Goal: Task Accomplishment & Management: Use online tool/utility

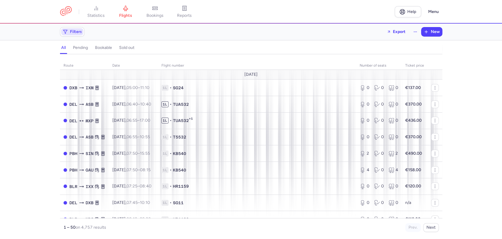
click at [75, 33] on span "Filters" at bounding box center [76, 31] width 12 height 5
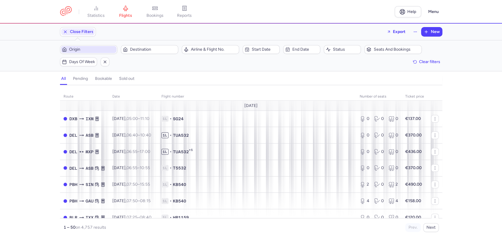
click at [87, 48] on span "Origin" at bounding box center [92, 49] width 46 height 5
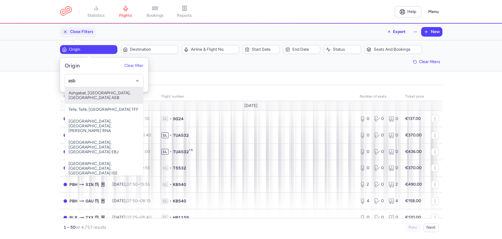
click at [97, 95] on span "Ashgabat, [GEOGRAPHIC_DATA], [GEOGRAPHIC_DATA] ASB" at bounding box center [104, 95] width 78 height 16
type input "asb"
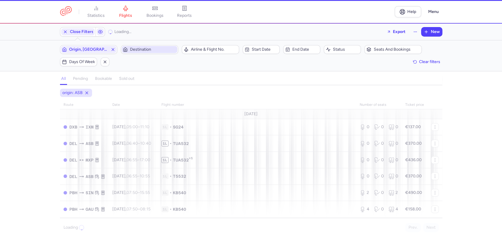
click at [147, 49] on span "Destination" at bounding box center [153, 49] width 46 height 5
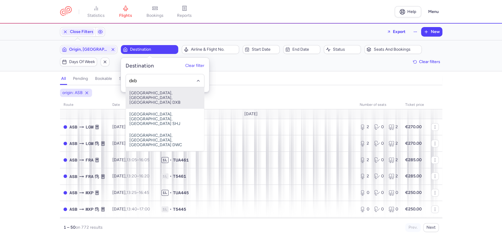
click at [155, 97] on span "[GEOGRAPHIC_DATA], [GEOGRAPHIC_DATA], [GEOGRAPHIC_DATA] DXB" at bounding box center [165, 97] width 78 height 21
type input "dxb"
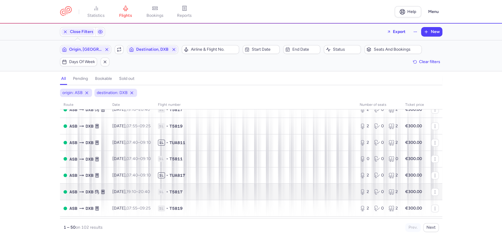
scroll to position [751, 0]
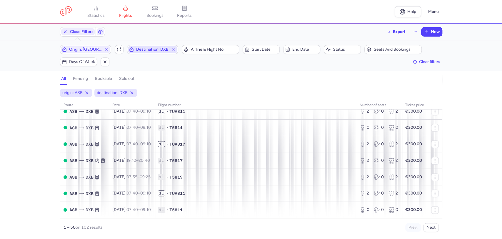
click at [175, 49] on line "button" at bounding box center [174, 49] width 2 height 2
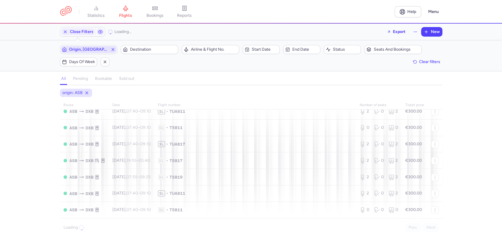
click at [111, 49] on icon "button" at bounding box center [113, 49] width 5 height 5
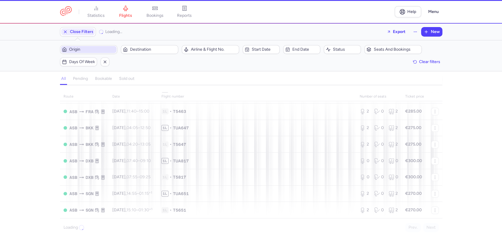
scroll to position [714, 0]
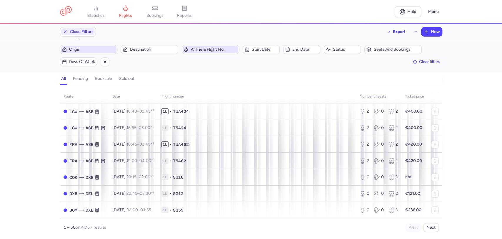
click at [203, 51] on span "Airline & Flight No." at bounding box center [214, 49] width 46 height 5
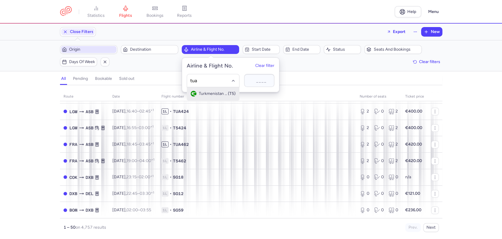
click at [219, 94] on span "Turkmenistan Airlines" at bounding box center [213, 93] width 29 height 5
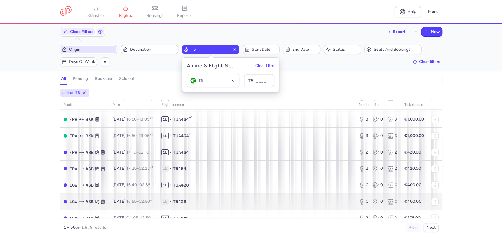
scroll to position [525, 0]
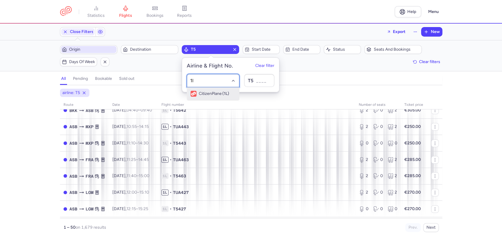
click at [208, 92] on span "CitizenPlane" at bounding box center [210, 93] width 23 height 5
type input "1l"
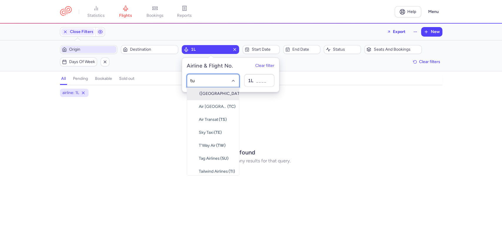
type input "tua"
click at [218, 97] on span "Turkmenistan Airlines (T5)" at bounding box center [213, 93] width 52 height 13
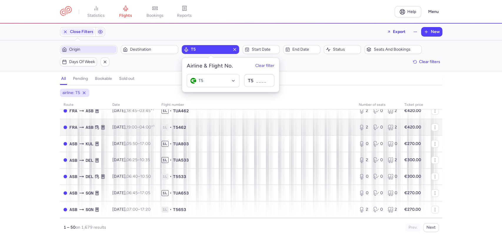
scroll to position [327, 0]
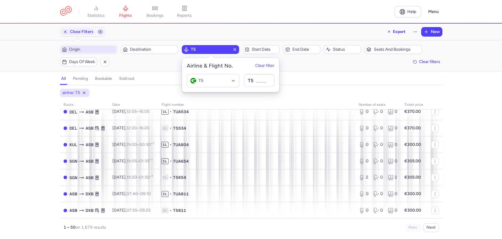
click at [99, 78] on h4 "bookable" at bounding box center [103, 78] width 17 height 5
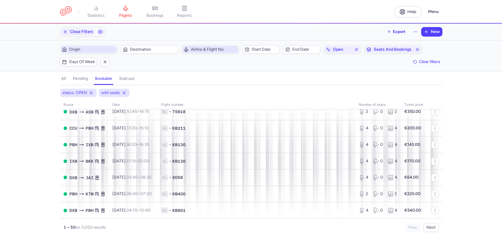
click at [199, 50] on span "Airline & Flight No." at bounding box center [214, 49] width 46 height 5
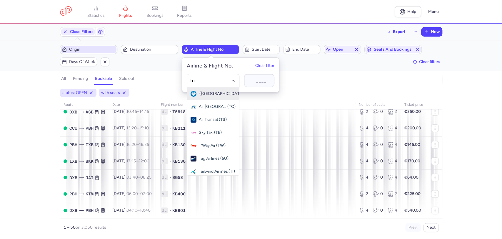
type input "tua"
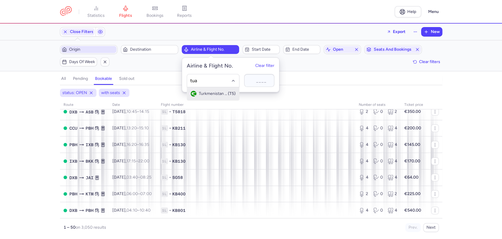
click at [228, 92] on span "(T5)" at bounding box center [232, 93] width 8 height 5
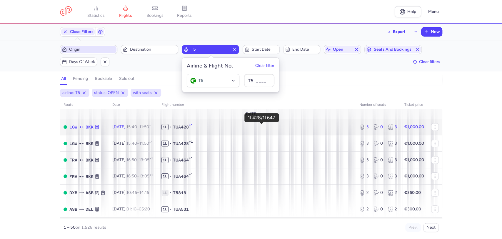
click at [274, 125] on span "1L • TUA428 +1" at bounding box center [257, 127] width 191 height 6
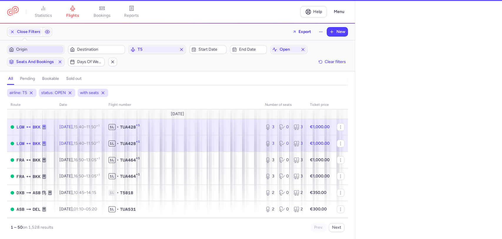
select select "days"
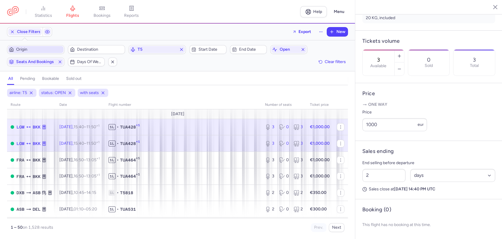
scroll to position [173, 0]
click at [404, 62] on button "button" at bounding box center [399, 68] width 9 height 13
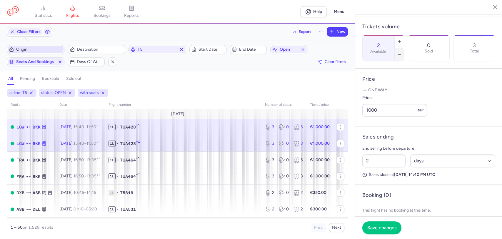
click at [404, 48] on button "button" at bounding box center [399, 54] width 9 height 13
click at [389, 225] on span "Save changes" at bounding box center [382, 227] width 29 height 5
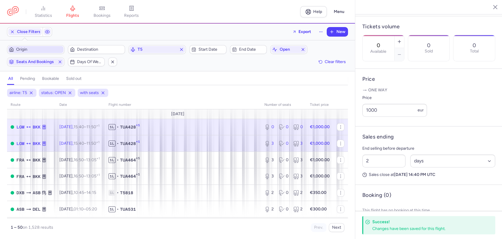
click at [252, 140] on span "1L • TUA428 +1" at bounding box center [183, 143] width 149 height 6
click at [224, 142] on span "1L • TUA428 +1" at bounding box center [183, 143] width 149 height 6
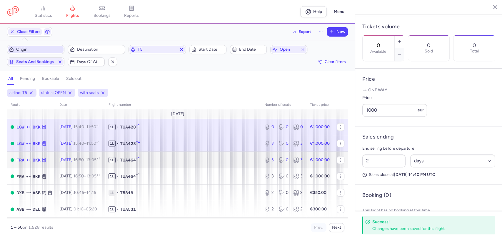
click at [130, 156] on td "1L • TUA464 +1" at bounding box center [183, 160] width 156 height 16
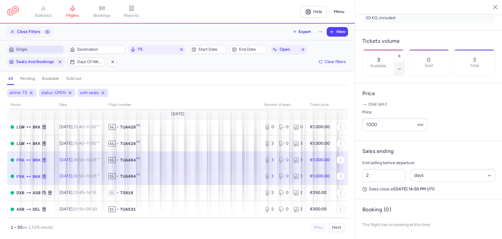
click at [404, 62] on button "button" at bounding box center [399, 68] width 9 height 13
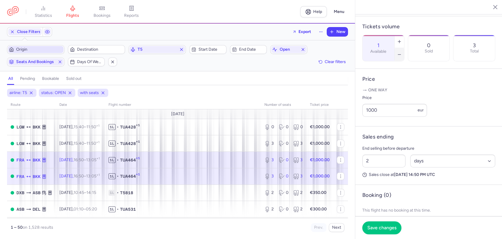
click at [404, 48] on button "button" at bounding box center [399, 54] width 9 height 13
click at [378, 228] on span "Save changes" at bounding box center [382, 227] width 29 height 5
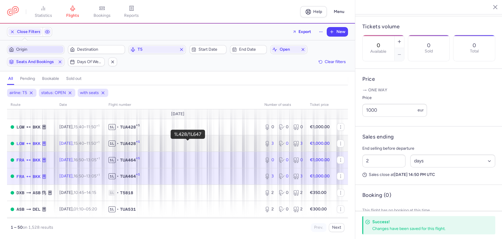
click at [210, 144] on span "1L • TUA428 +1" at bounding box center [183, 143] width 149 height 6
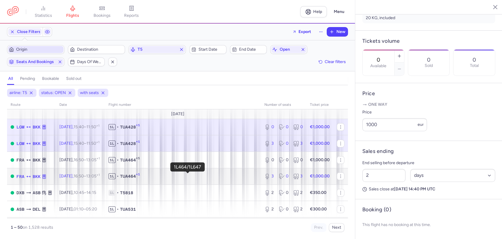
click at [236, 175] on span "1L • TUA464 +1" at bounding box center [183, 176] width 149 height 6
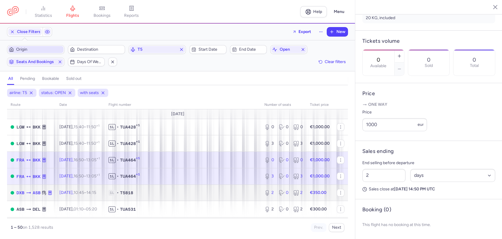
click at [155, 191] on span "1L • T5818" at bounding box center [183, 193] width 149 height 6
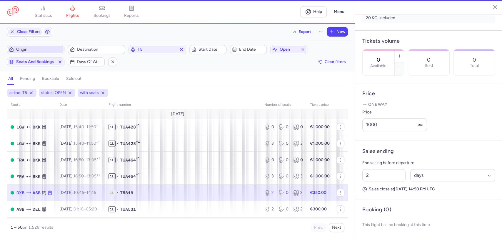
type input "2"
type input "4"
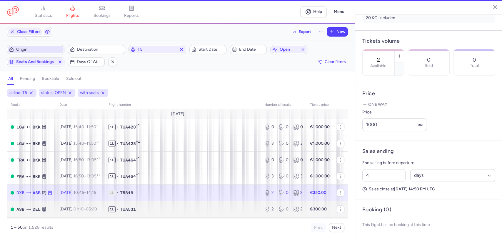
scroll to position [167, 0]
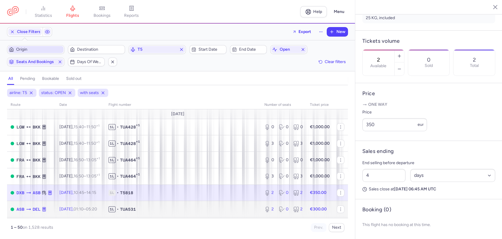
click at [156, 210] on span "1L • TUA531" at bounding box center [183, 209] width 149 height 6
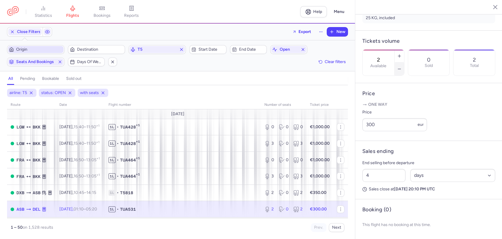
click at [402, 67] on icon "button" at bounding box center [399, 69] width 5 height 5
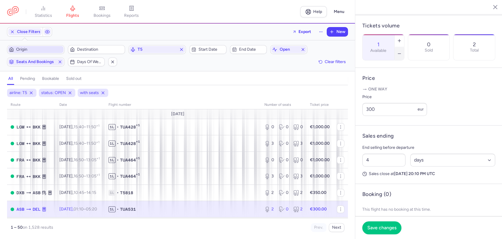
click at [402, 51] on icon "button" at bounding box center [399, 53] width 5 height 5
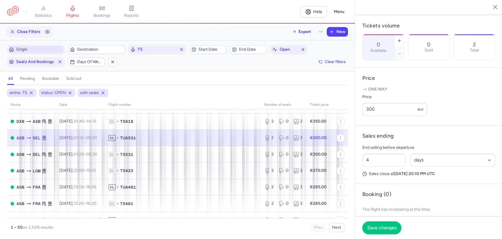
scroll to position [131, 0]
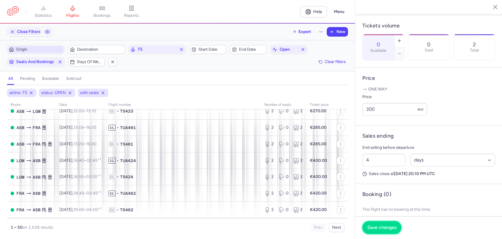
click at [383, 229] on span "Save changes" at bounding box center [382, 227] width 29 height 5
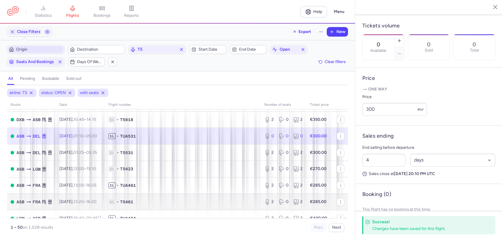
scroll to position [65, 0]
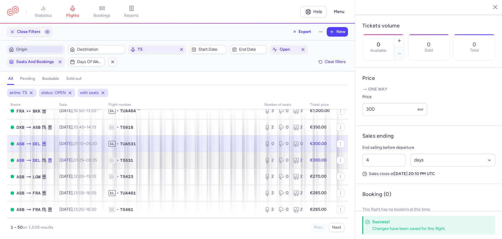
click at [173, 164] on td "1L • T5531" at bounding box center [183, 160] width 156 height 16
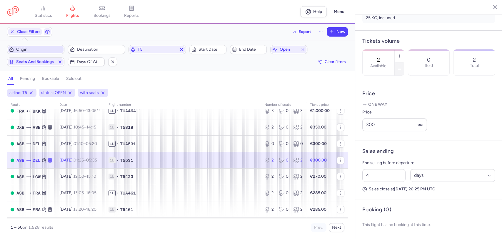
click at [402, 67] on icon "button" at bounding box center [399, 69] width 5 height 5
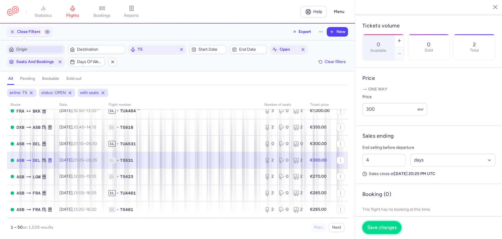
click at [384, 231] on button "Save changes" at bounding box center [382, 227] width 39 height 13
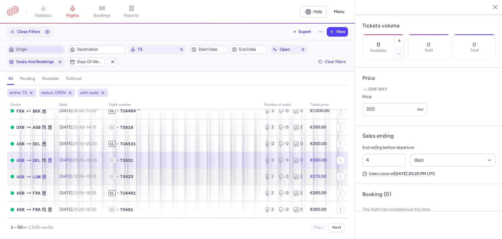
click at [214, 176] on span "1L • T5423" at bounding box center [183, 176] width 149 height 6
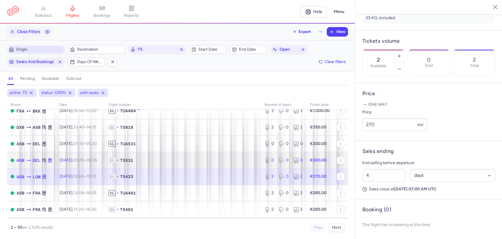
click at [206, 165] on td "1L • T5531" at bounding box center [183, 160] width 156 height 16
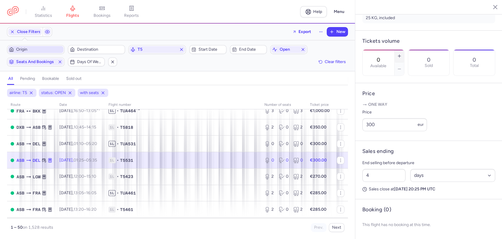
click at [402, 54] on icon "button" at bounding box center [399, 56] width 5 height 5
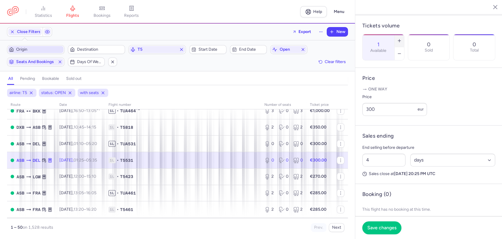
click at [402, 38] on icon "button" at bounding box center [399, 40] width 5 height 5
click at [382, 226] on span "Save changes" at bounding box center [382, 227] width 29 height 5
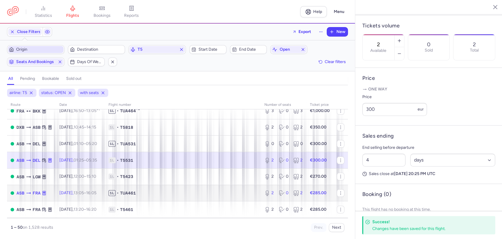
click at [233, 193] on span "1L • TUA461" at bounding box center [183, 193] width 149 height 6
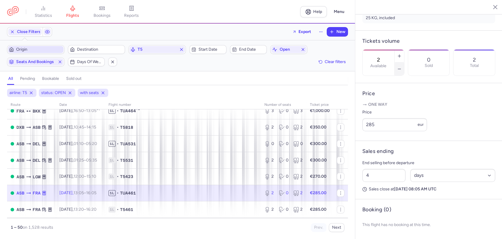
click at [402, 67] on icon "button" at bounding box center [399, 69] width 5 height 5
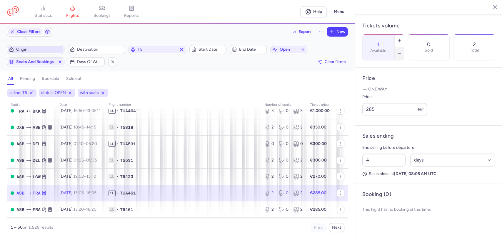
click at [402, 51] on icon "button" at bounding box center [399, 53] width 5 height 5
click at [385, 229] on span "Save changes" at bounding box center [382, 227] width 29 height 5
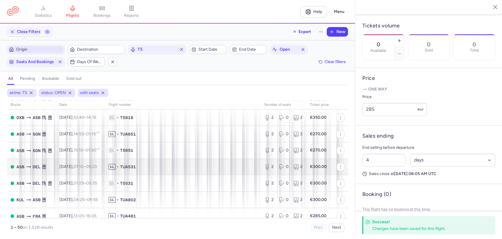
scroll to position [722, 0]
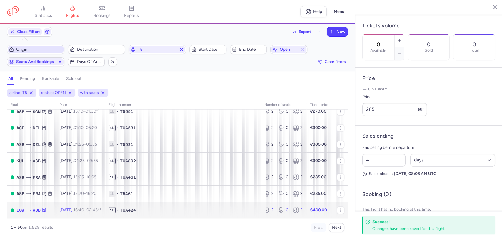
click at [136, 210] on span "TUA424" at bounding box center [128, 210] width 16 height 6
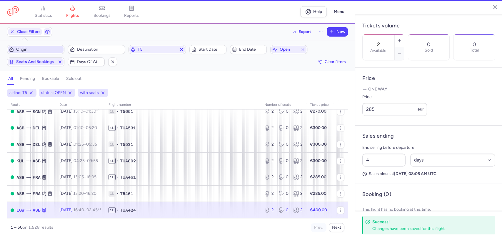
scroll to position [173, 0]
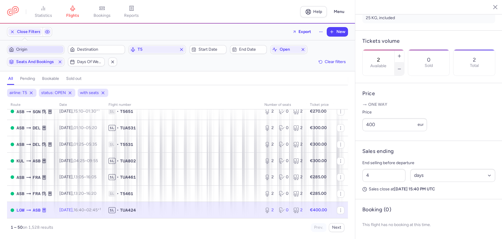
click at [402, 67] on icon "button" at bounding box center [399, 69] width 5 height 5
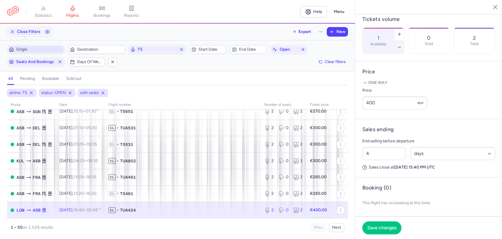
click at [402, 45] on icon "button" at bounding box center [399, 47] width 5 height 5
click at [388, 225] on span "Save changes" at bounding box center [382, 227] width 29 height 5
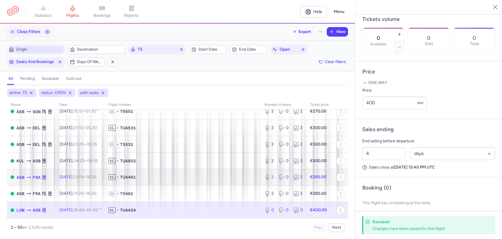
click at [160, 179] on span "1L • TUA461" at bounding box center [183, 177] width 149 height 6
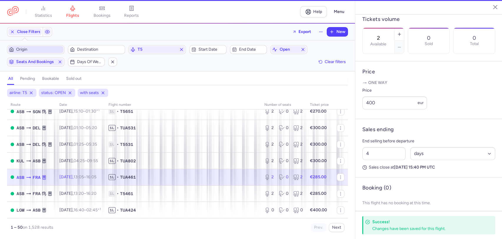
scroll to position [167, 0]
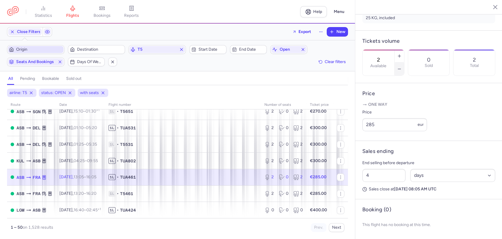
click at [404, 62] on button "button" at bounding box center [399, 68] width 9 height 13
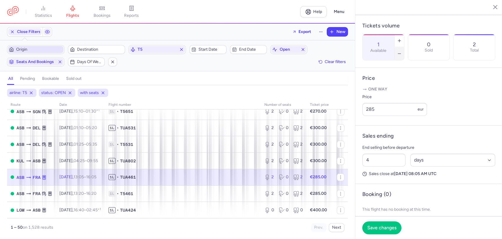
click at [404, 47] on button "button" at bounding box center [399, 53] width 9 height 13
click at [386, 223] on button "Save changes" at bounding box center [382, 227] width 39 height 13
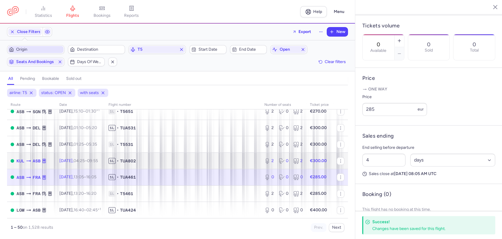
click at [169, 158] on span "1L • TUA802" at bounding box center [183, 161] width 149 height 6
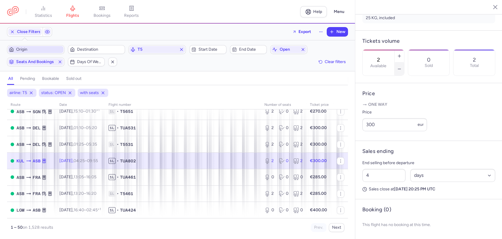
click at [402, 67] on icon "button" at bounding box center [399, 69] width 5 height 5
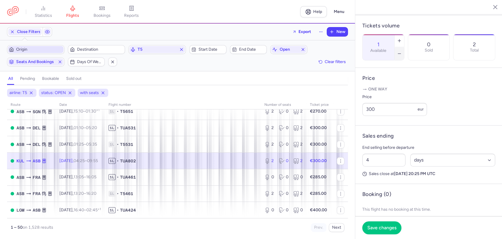
click at [402, 51] on icon "button" at bounding box center [399, 53] width 5 height 5
click at [379, 230] on button "Save changes" at bounding box center [382, 227] width 39 height 13
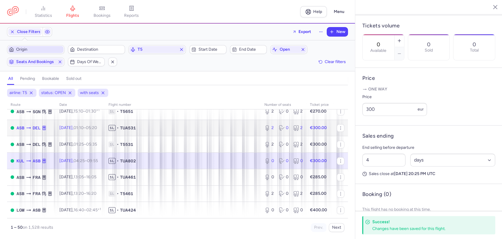
click at [136, 130] on span "TUA531" at bounding box center [128, 128] width 16 height 6
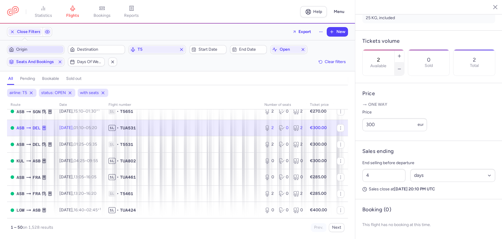
click at [402, 67] on icon "button" at bounding box center [399, 69] width 5 height 5
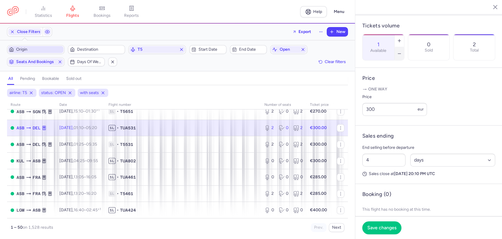
click at [402, 51] on icon "button" at bounding box center [399, 53] width 5 height 5
click at [393, 229] on span "Save changes" at bounding box center [382, 227] width 29 height 5
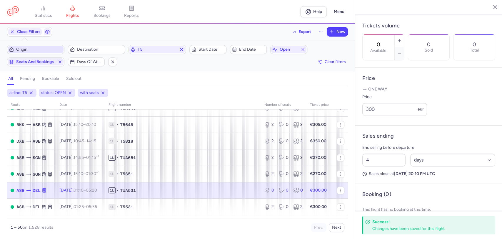
scroll to position [656, 0]
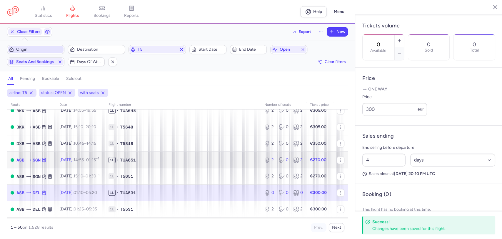
click at [158, 158] on span "1L • TUA651" at bounding box center [183, 160] width 149 height 6
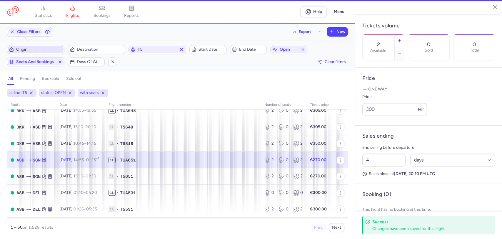
scroll to position [173, 0]
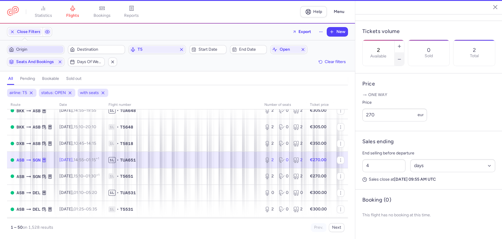
click at [404, 53] on button "button" at bounding box center [399, 59] width 9 height 13
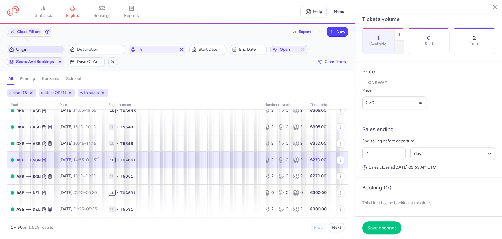
click at [404, 41] on button "button" at bounding box center [399, 47] width 9 height 13
click at [378, 227] on span "Save changes" at bounding box center [382, 227] width 29 height 5
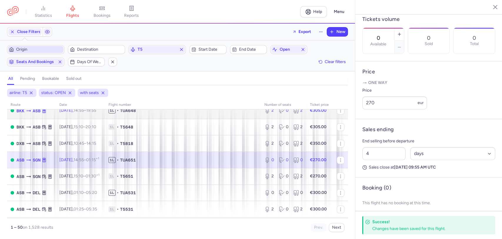
click at [235, 114] on td "1L • TUA648" at bounding box center [183, 110] width 156 height 16
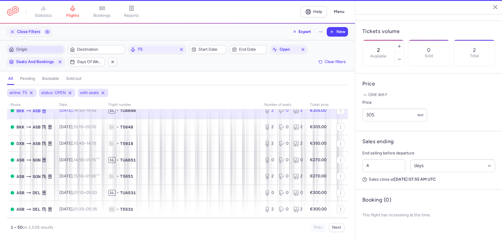
scroll to position [167, 0]
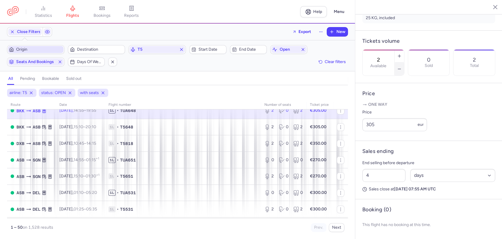
click at [404, 62] on button "button" at bounding box center [399, 68] width 9 height 13
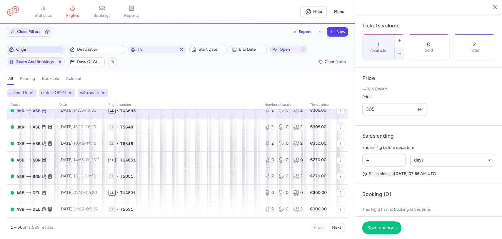
click at [404, 47] on button "button" at bounding box center [399, 53] width 9 height 13
click at [377, 224] on button "Save changes" at bounding box center [382, 227] width 39 height 13
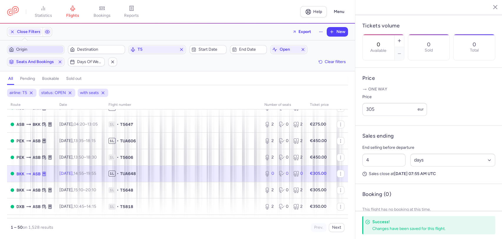
scroll to position [591, 0]
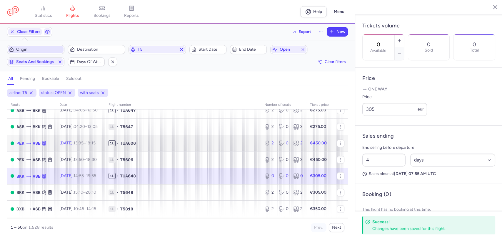
click at [238, 140] on span "1L • TUA606" at bounding box center [183, 143] width 149 height 6
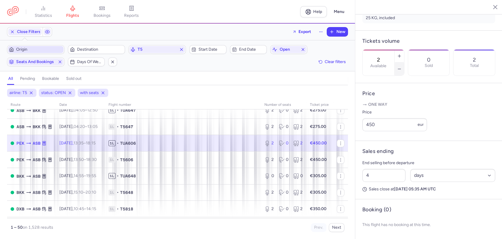
click at [402, 67] on icon "button" at bounding box center [399, 69] width 5 height 5
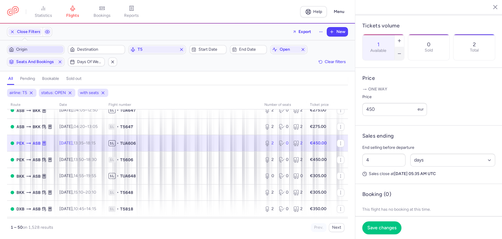
click at [402, 51] on icon "button" at bounding box center [399, 53] width 5 height 5
click at [384, 229] on span "Save changes" at bounding box center [382, 227] width 29 height 5
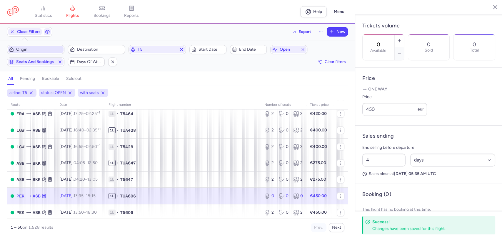
scroll to position [525, 0]
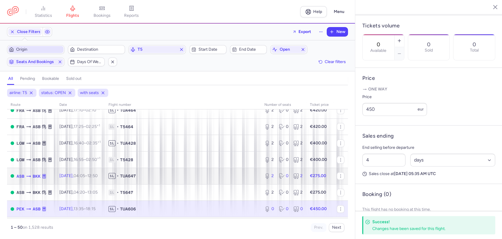
click at [185, 178] on span "1L • TUA647" at bounding box center [183, 176] width 149 height 6
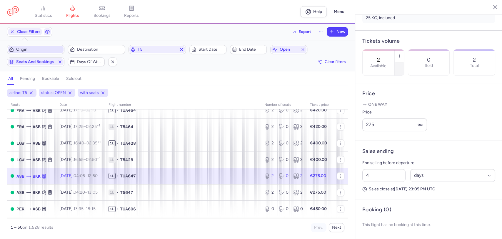
click at [402, 67] on icon "button" at bounding box center [399, 69] width 5 height 5
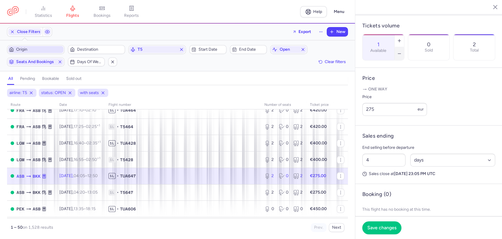
click at [402, 51] on icon "button" at bounding box center [399, 53] width 5 height 5
click at [384, 226] on span "Save changes" at bounding box center [382, 227] width 29 height 5
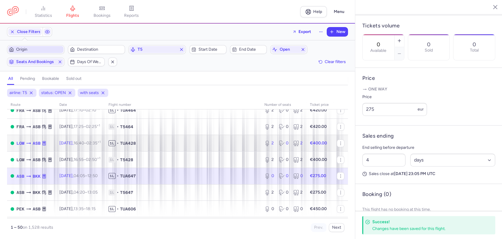
click at [237, 145] on span "1L • TUA428" at bounding box center [183, 143] width 149 height 6
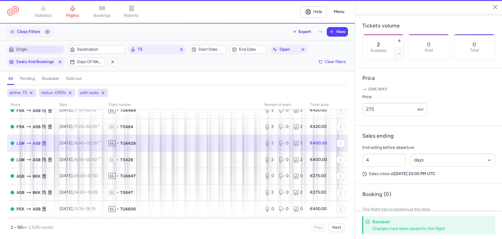
scroll to position [173, 0]
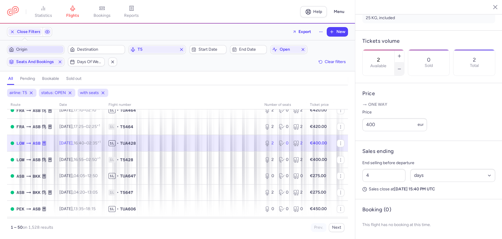
click at [404, 62] on button "button" at bounding box center [399, 68] width 9 height 13
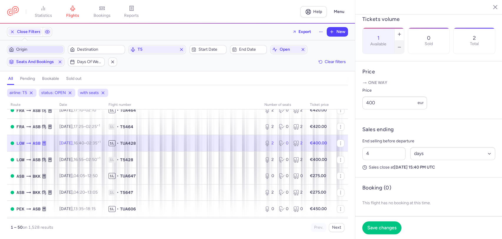
click at [404, 41] on button "button" at bounding box center [399, 47] width 9 height 13
click at [384, 223] on button "Save changes" at bounding box center [382, 227] width 39 height 13
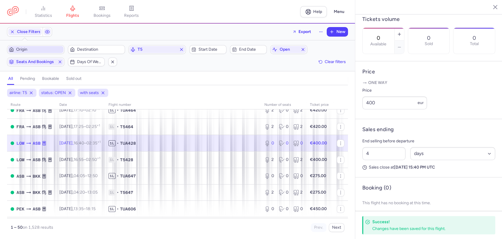
scroll to position [493, 0]
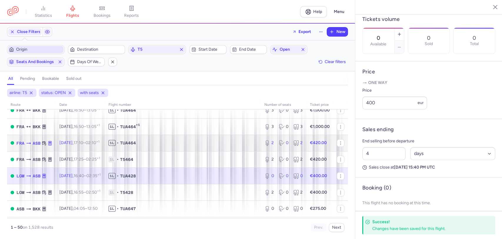
click at [170, 146] on td "1L • TUA464" at bounding box center [183, 143] width 156 height 16
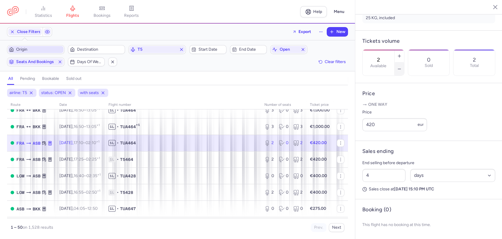
click at [404, 62] on button "button" at bounding box center [399, 68] width 9 height 13
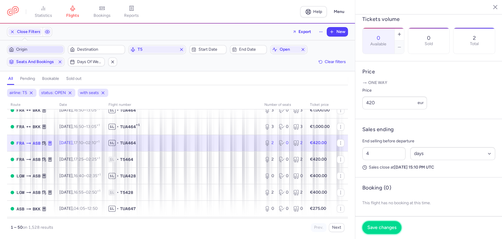
click at [386, 225] on span "Save changes" at bounding box center [382, 227] width 29 height 5
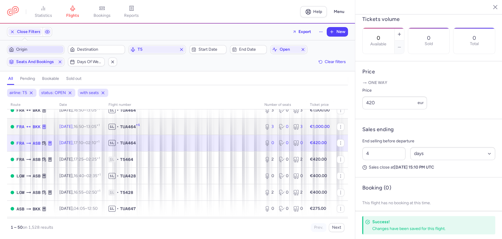
click at [150, 128] on span "1L • TUA464 +1" at bounding box center [183, 127] width 149 height 6
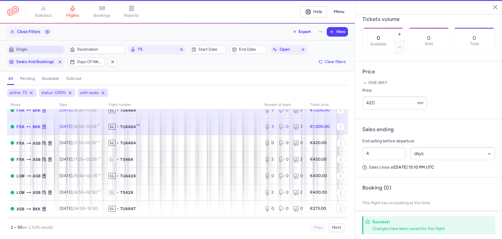
type input "3"
type input "2"
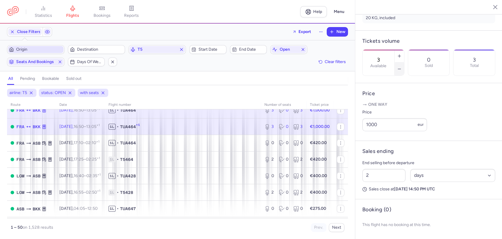
click at [402, 67] on icon "button" at bounding box center [399, 69] width 5 height 5
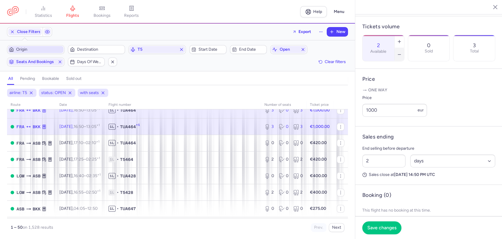
click at [402, 52] on icon "button" at bounding box center [399, 54] width 5 height 5
click at [390, 227] on span "Save changes" at bounding box center [382, 227] width 29 height 5
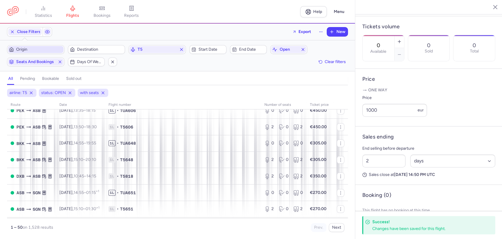
scroll to position [722, 0]
click at [344, 225] on button "Next" at bounding box center [337, 227] width 16 height 9
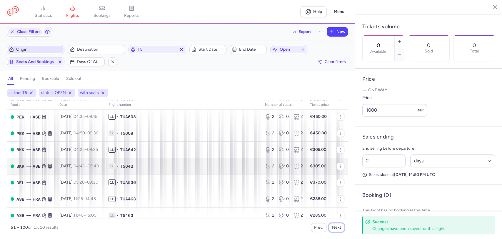
scroll to position [731, 0]
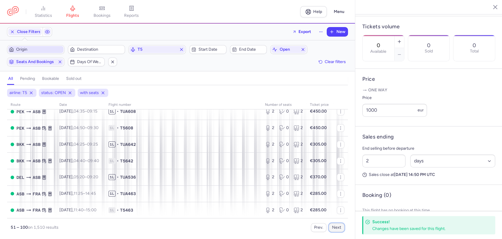
click at [334, 226] on button "Next" at bounding box center [337, 227] width 16 height 9
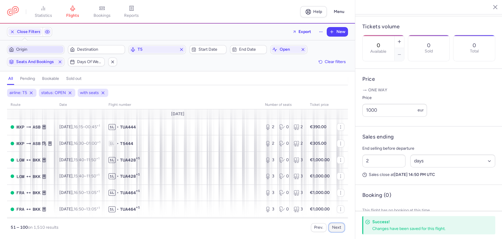
click at [334, 226] on button "Next" at bounding box center [337, 227] width 16 height 9
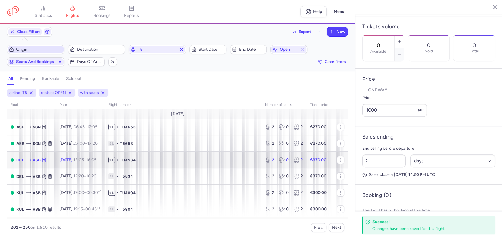
click at [149, 166] on td "1L • TUA534" at bounding box center [183, 160] width 157 height 16
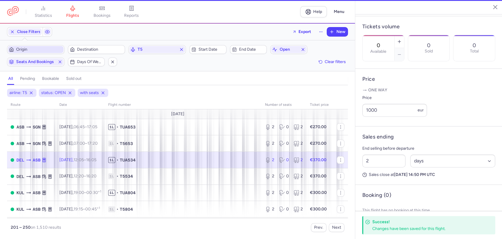
type input "2"
type input "4"
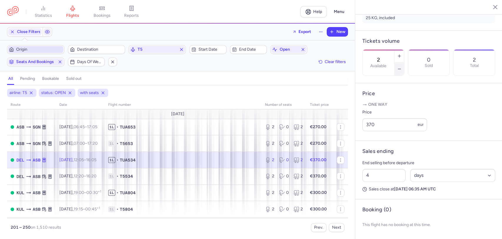
click at [404, 62] on button "button" at bounding box center [399, 68] width 9 height 13
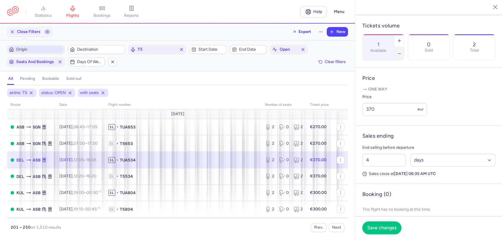
click at [404, 47] on button "button" at bounding box center [399, 53] width 9 height 13
type input "0"
click at [379, 226] on span "Save changes" at bounding box center [382, 227] width 29 height 5
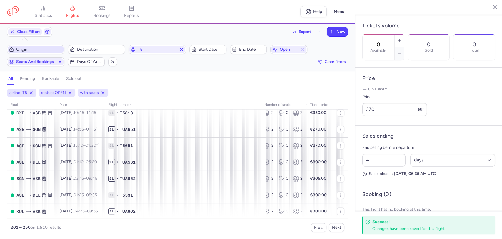
scroll to position [722, 0]
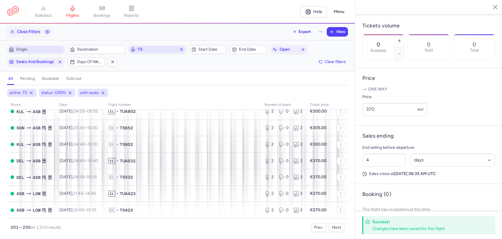
click at [181, 49] on line "button" at bounding box center [181, 49] width 2 height 2
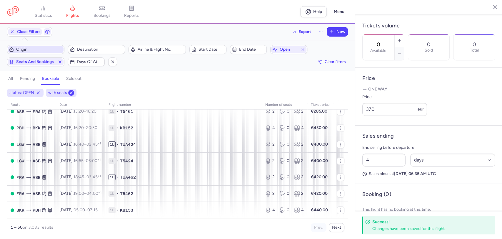
click at [69, 92] on icon at bounding box center [71, 92] width 5 height 5
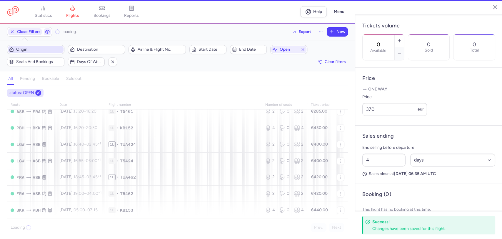
click at [40, 93] on icon at bounding box center [38, 92] width 5 height 5
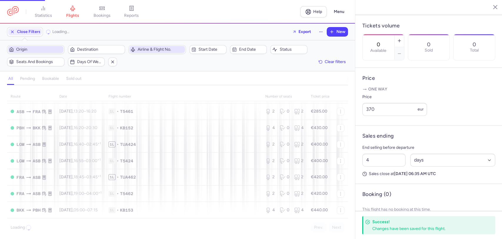
scroll to position [714, 0]
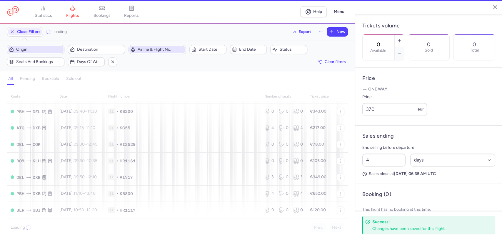
click at [158, 50] on span "Airline & Flight No." at bounding box center [161, 49] width 46 height 5
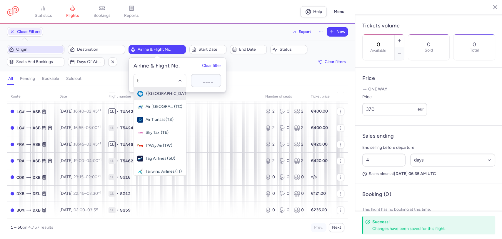
type input "t5"
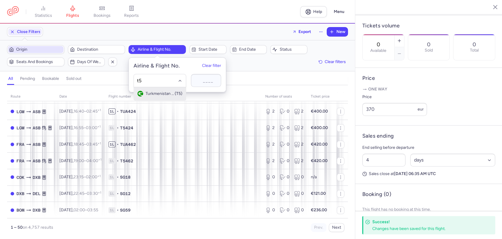
click at [165, 92] on span "Turkmenistan Airlines" at bounding box center [160, 93] width 29 height 5
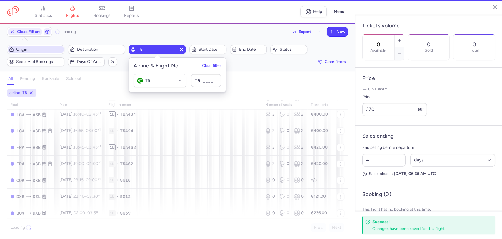
scroll to position [722, 0]
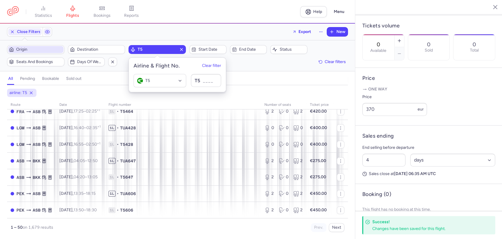
click at [54, 78] on h4 "bookable" at bounding box center [50, 78] width 17 height 5
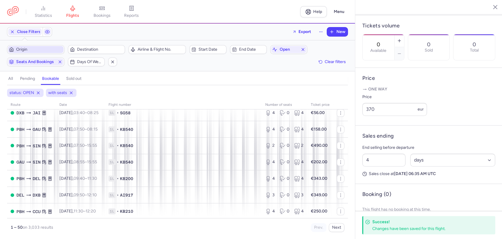
scroll to position [719, 0]
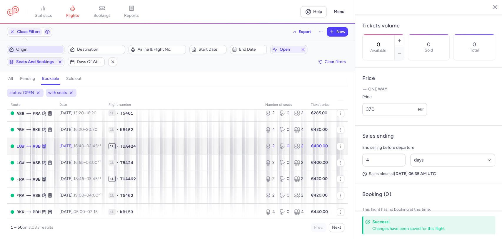
click at [162, 149] on span "1L • TUA424" at bounding box center [184, 146] width 150 height 6
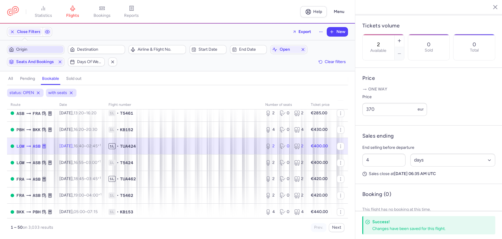
scroll to position [173, 0]
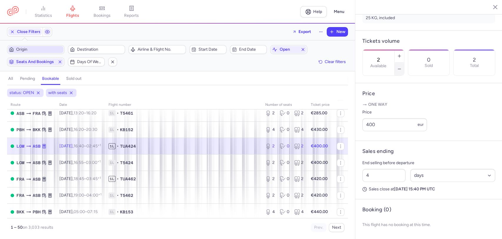
click at [404, 62] on button "button" at bounding box center [399, 68] width 9 height 13
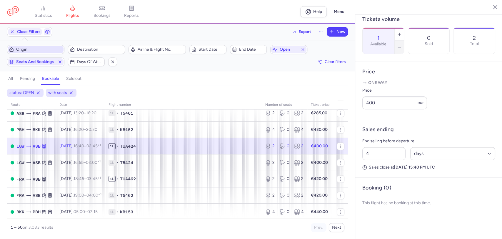
click at [404, 42] on button "button" at bounding box center [399, 47] width 9 height 13
type input "0"
drag, startPoint x: 382, startPoint y: 225, endPoint x: 378, endPoint y: 225, distance: 3.8
click at [382, 225] on span "Save changes" at bounding box center [382, 227] width 29 height 5
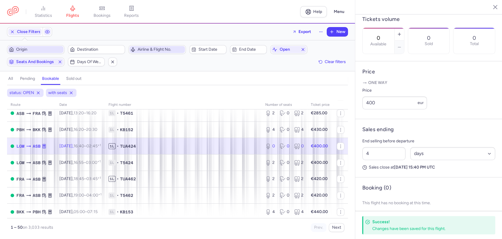
click at [149, 48] on span "Airline & Flight No." at bounding box center [161, 49] width 46 height 5
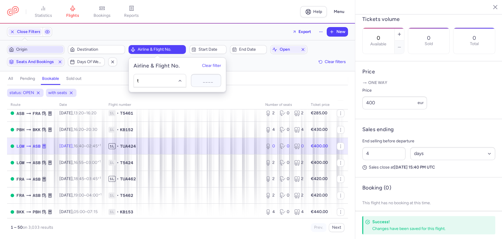
type input "t5"
click at [164, 92] on span "Turkmenistan Airlines" at bounding box center [160, 93] width 29 height 5
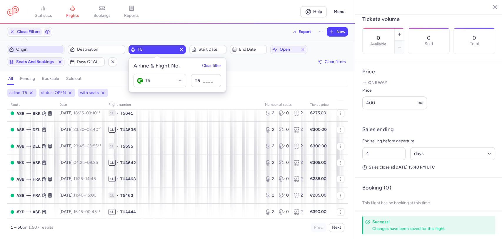
click at [0, 160] on div "airline: T5 status: OPEN with seats route date Flight number number of seats Ti…" at bounding box center [177, 164] width 355 height 150
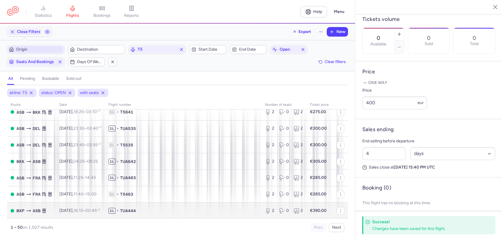
scroll to position [722, 0]
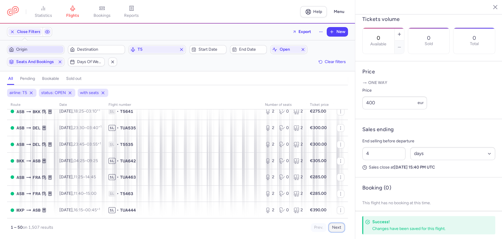
click at [335, 230] on button "Next" at bounding box center [337, 227] width 16 height 9
click at [335, 229] on button "Next" at bounding box center [337, 227] width 16 height 9
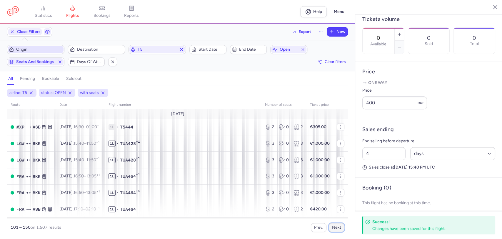
click at [335, 228] on button "Next" at bounding box center [337, 227] width 16 height 9
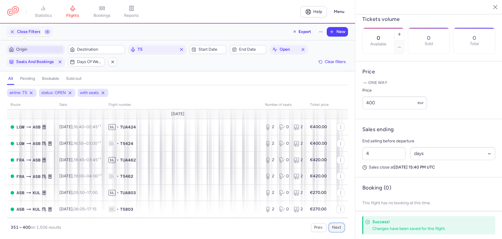
click at [335, 228] on button "Next" at bounding box center [337, 227] width 16 height 9
click at [336, 228] on button "Next" at bounding box center [337, 227] width 16 height 9
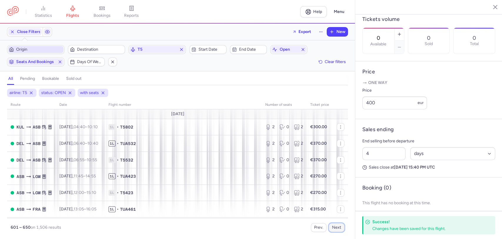
click at [336, 228] on button "Next" at bounding box center [337, 227] width 16 height 9
click at [336, 229] on button "Next" at bounding box center [337, 227] width 16 height 9
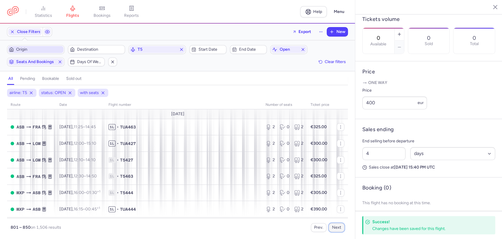
click at [336, 229] on button "Next" at bounding box center [337, 227] width 16 height 9
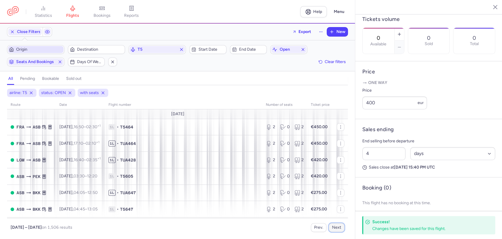
click at [336, 229] on button "Next" at bounding box center [337, 227] width 16 height 9
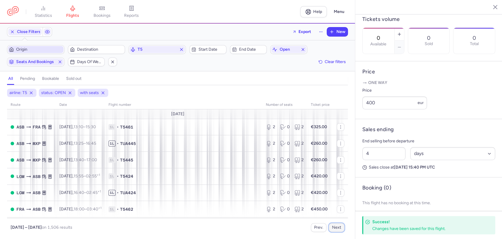
click at [336, 229] on button "Next" at bounding box center [337, 227] width 16 height 9
click at [336, 228] on button "Next" at bounding box center [337, 227] width 16 height 9
click at [337, 228] on button "Next" at bounding box center [337, 227] width 16 height 9
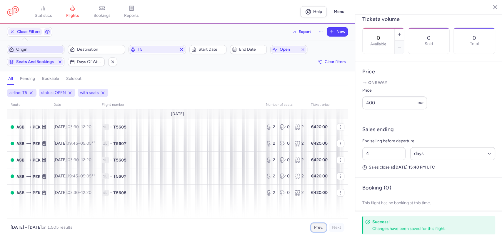
click at [316, 227] on button "Prev." at bounding box center [319, 227] width 16 height 9
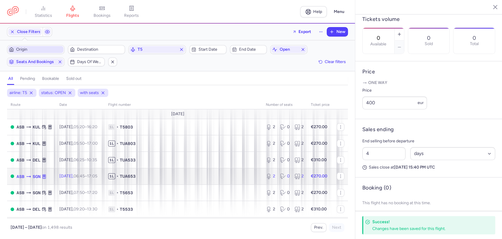
click at [169, 180] on td "1L • TUA653" at bounding box center [184, 176] width 158 height 16
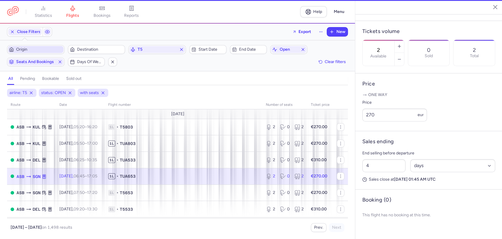
scroll to position [167, 0]
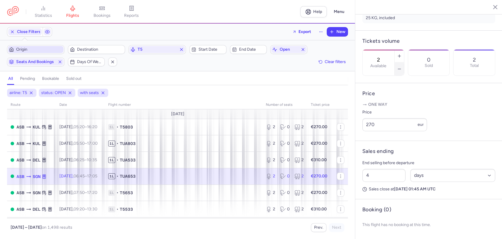
click at [402, 67] on icon "button" at bounding box center [399, 69] width 5 height 5
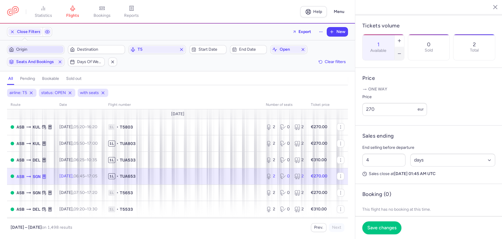
click at [402, 51] on icon "button" at bounding box center [399, 53] width 5 height 5
click at [379, 231] on button "Save changes" at bounding box center [382, 227] width 39 height 13
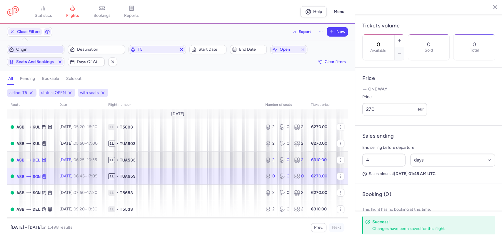
click at [175, 162] on span "1L • TUA533" at bounding box center [183, 160] width 150 height 6
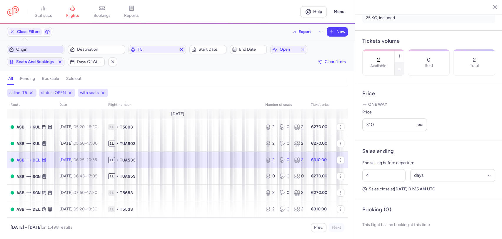
click at [402, 67] on icon "button" at bounding box center [399, 69] width 5 height 5
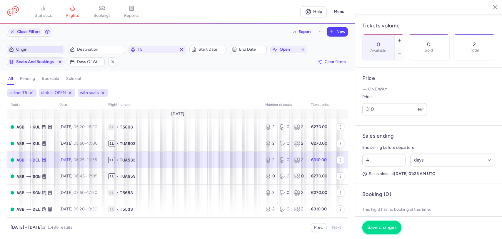
click at [384, 226] on span "Save changes" at bounding box center [382, 227] width 29 height 5
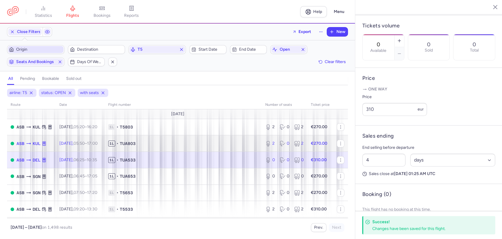
click at [179, 146] on span "1L • TUA803" at bounding box center [183, 143] width 150 height 6
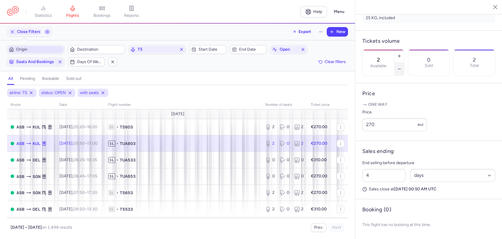
click at [402, 67] on icon "button" at bounding box center [399, 69] width 5 height 5
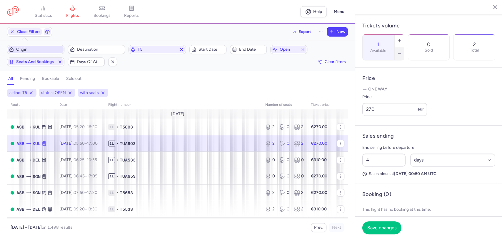
click at [402, 51] on icon "button" at bounding box center [399, 53] width 5 height 5
click at [384, 229] on span "Save changes" at bounding box center [382, 227] width 29 height 5
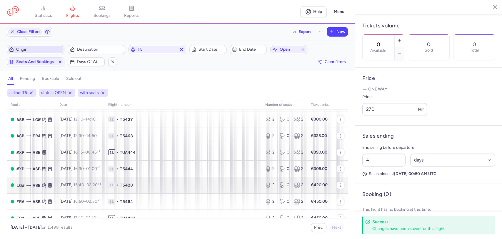
scroll to position [381, 0]
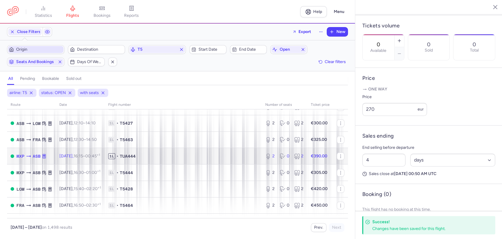
click at [158, 160] on td "1L • TUA444" at bounding box center [183, 156] width 157 height 16
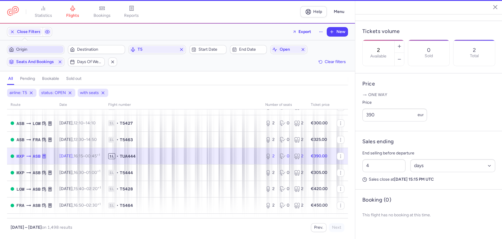
scroll to position [173, 0]
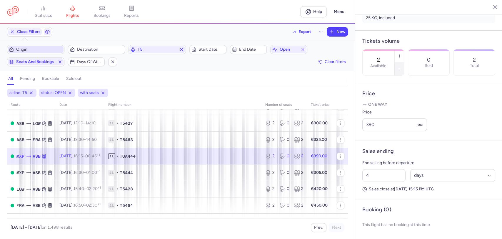
click at [404, 62] on button "button" at bounding box center [399, 68] width 9 height 13
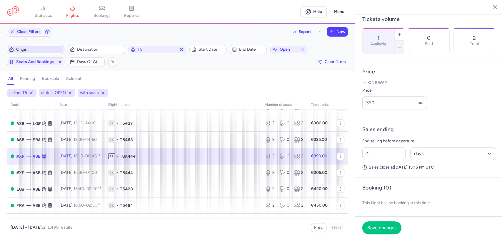
click at [404, 44] on button "button" at bounding box center [399, 47] width 9 height 13
click at [376, 227] on span "Save changes" at bounding box center [382, 227] width 29 height 5
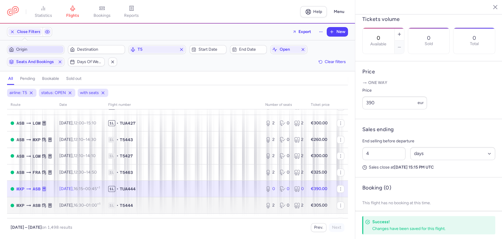
scroll to position [316, 0]
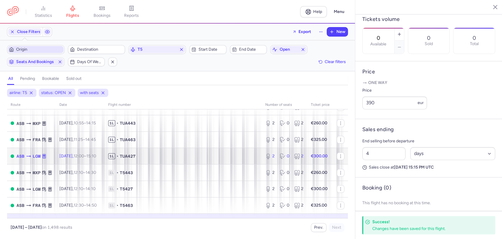
click at [155, 156] on span "1L • TUA427" at bounding box center [183, 156] width 150 height 6
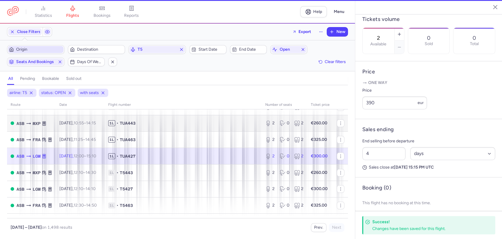
scroll to position [167, 0]
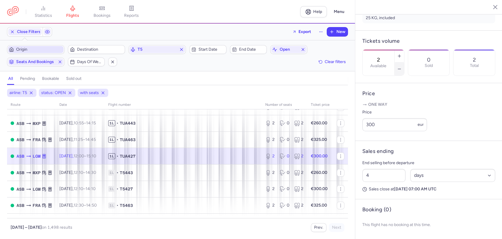
click at [404, 62] on button "button" at bounding box center [399, 68] width 9 height 13
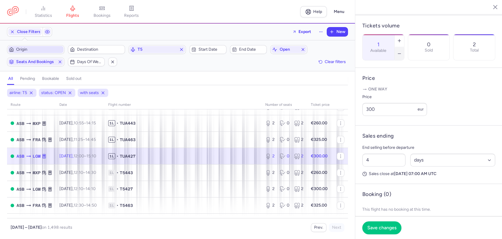
click at [402, 51] on icon "button" at bounding box center [399, 53] width 5 height 5
click at [376, 228] on span "Save changes" at bounding box center [382, 227] width 29 height 5
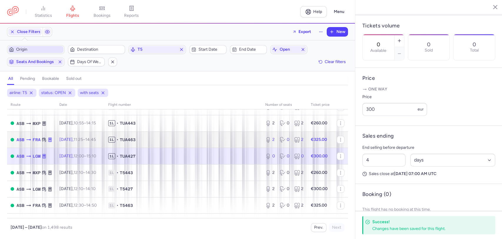
click at [219, 142] on span "1L • TUA463" at bounding box center [183, 140] width 150 height 6
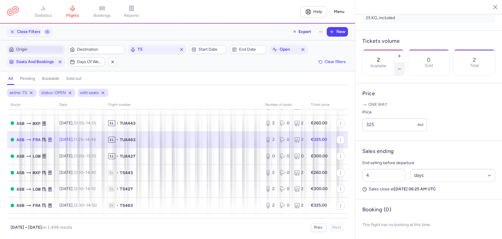
click at [402, 67] on icon "button" at bounding box center [399, 69] width 5 height 5
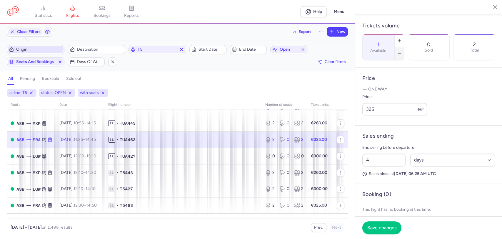
click at [402, 51] on icon "button" at bounding box center [399, 53] width 5 height 5
drag, startPoint x: 377, startPoint y: 224, endPoint x: 343, endPoint y: 208, distance: 36.9
click at [377, 224] on button "Save changes" at bounding box center [382, 227] width 39 height 13
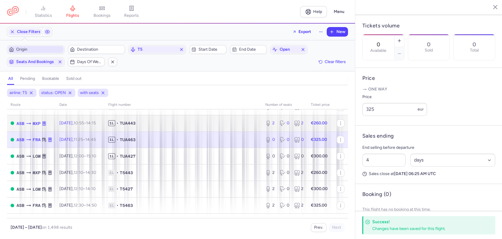
click at [180, 123] on span "1L • TUA443" at bounding box center [183, 123] width 150 height 6
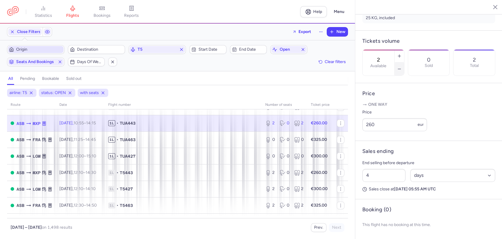
click at [404, 62] on button "button" at bounding box center [399, 68] width 9 height 13
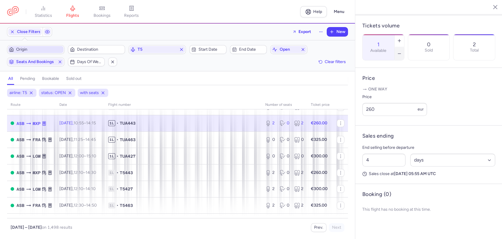
click at [404, 47] on button "button" at bounding box center [399, 53] width 9 height 13
click at [374, 224] on button "Save changes" at bounding box center [382, 227] width 39 height 13
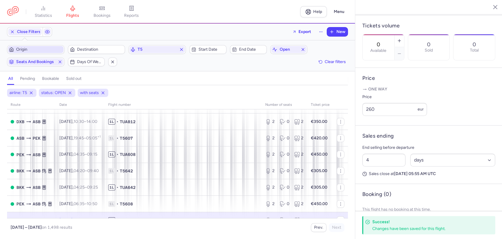
scroll to position [218, 0]
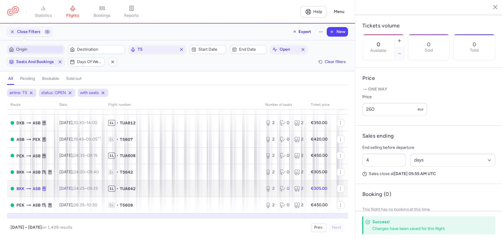
click at [188, 189] on span "1L • TUA642" at bounding box center [183, 188] width 150 height 6
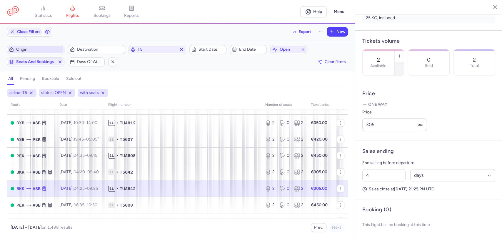
click at [402, 67] on icon "button" at bounding box center [399, 69] width 5 height 5
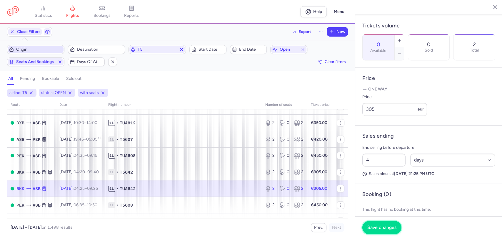
click at [372, 226] on span "Save changes" at bounding box center [382, 227] width 29 height 5
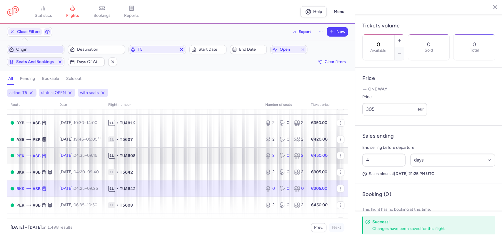
click at [181, 157] on span "1L • TUA608" at bounding box center [183, 155] width 150 height 6
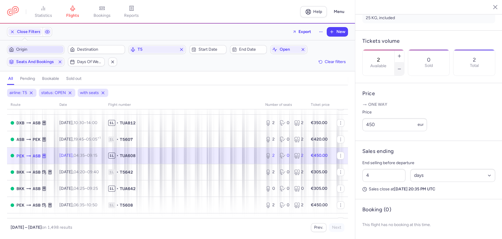
click at [404, 62] on button "button" at bounding box center [399, 68] width 9 height 13
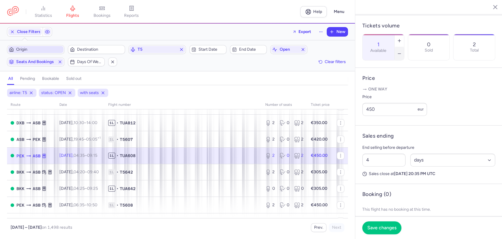
click at [404, 47] on button "button" at bounding box center [399, 53] width 9 height 13
click at [377, 232] on button "Save changes" at bounding box center [382, 227] width 39 height 13
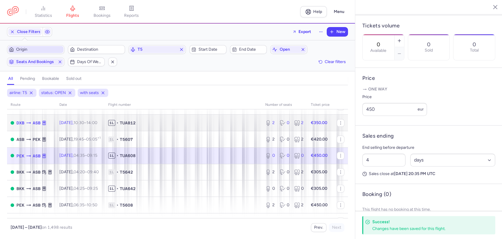
click at [185, 123] on span "1L • TUA812" at bounding box center [183, 123] width 150 height 6
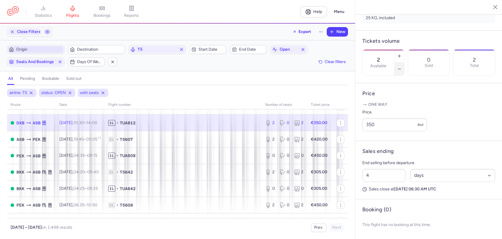
click at [402, 67] on icon "button" at bounding box center [399, 69] width 5 height 5
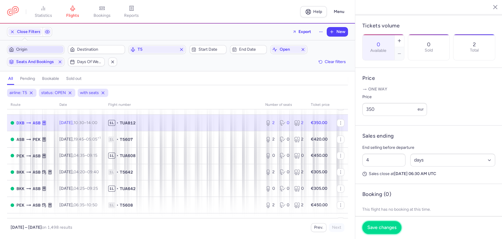
click at [377, 231] on button "Save changes" at bounding box center [382, 227] width 39 height 13
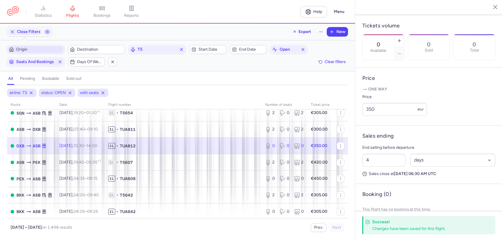
scroll to position [152, 0]
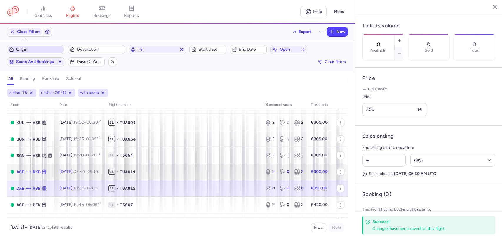
click at [187, 172] on span "1L • TUA811" at bounding box center [183, 172] width 150 height 6
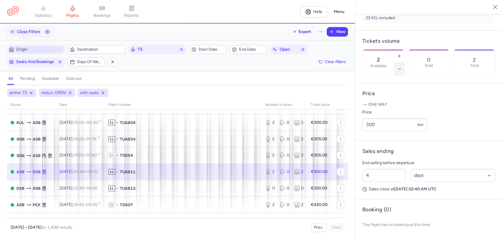
click at [401, 69] on line "button" at bounding box center [399, 69] width 3 height 0
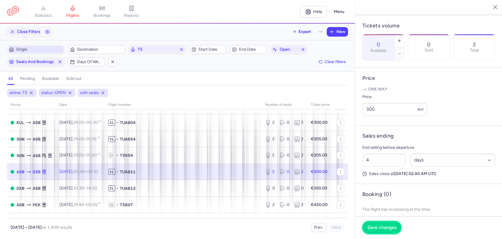
click at [376, 226] on span "Save changes" at bounding box center [382, 227] width 29 height 5
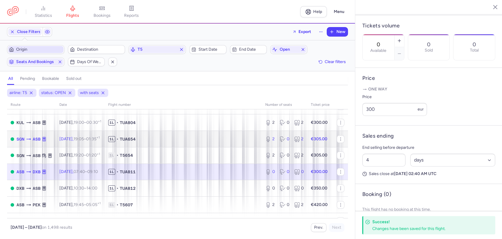
click at [182, 141] on span "1L • TUA654" at bounding box center [183, 139] width 150 height 6
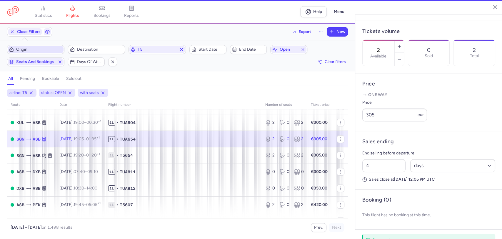
scroll to position [173, 0]
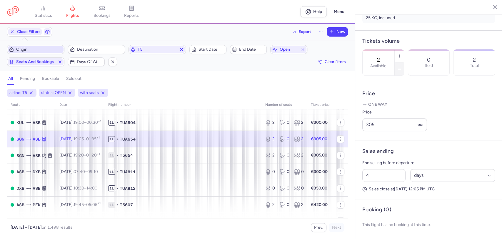
click at [404, 62] on button "button" at bounding box center [399, 68] width 9 height 13
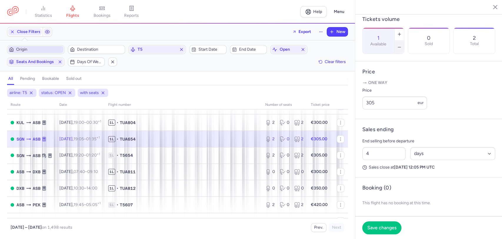
click at [404, 41] on button "button" at bounding box center [399, 47] width 9 height 13
click at [375, 224] on button "Save changes" at bounding box center [382, 227] width 39 height 13
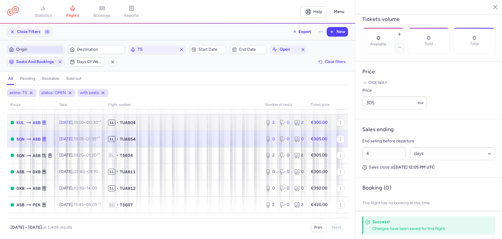
click at [209, 125] on span "1L • TUA804" at bounding box center [183, 123] width 150 height 6
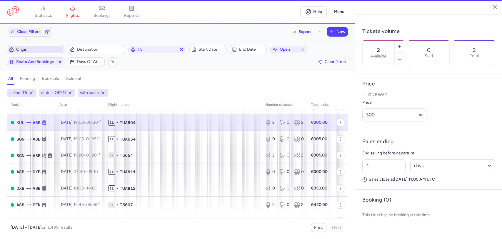
click at [405, 43] on div "2 Available" at bounding box center [384, 52] width 42 height 26
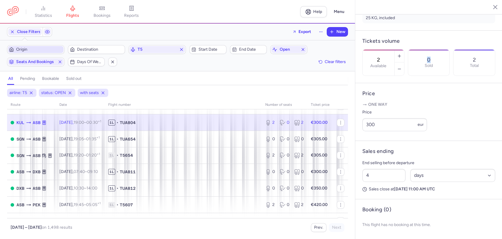
click at [405, 49] on div "2 Available" at bounding box center [384, 62] width 42 height 26
click at [402, 67] on icon "button" at bounding box center [399, 69] width 5 height 5
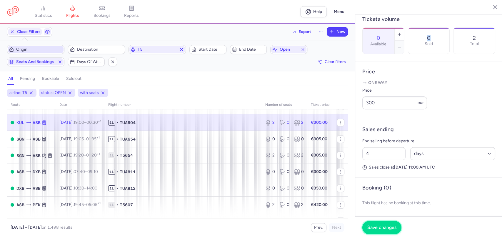
click at [381, 227] on span "Save changes" at bounding box center [382, 227] width 29 height 5
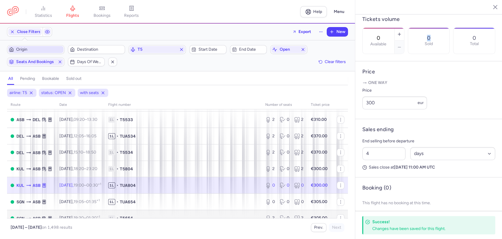
scroll to position [87, 0]
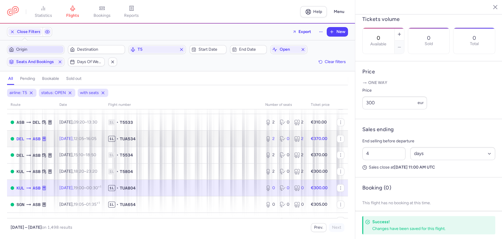
click at [217, 137] on span "1L • TUA534" at bounding box center [183, 139] width 150 height 6
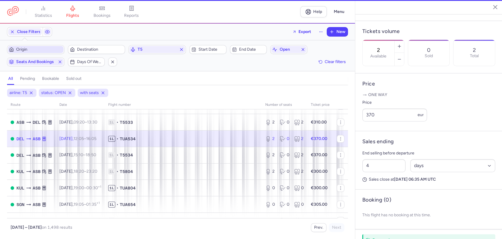
scroll to position [167, 0]
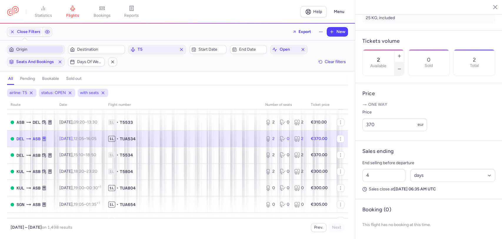
click at [402, 67] on icon "button" at bounding box center [399, 69] width 5 height 5
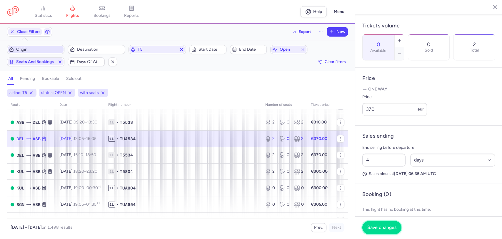
click at [381, 225] on span "Save changes" at bounding box center [382, 227] width 29 height 5
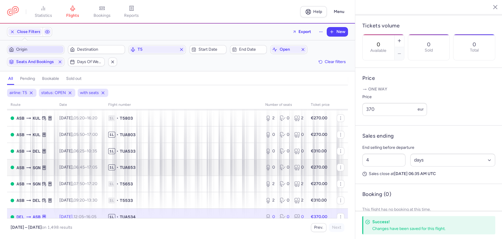
scroll to position [0, 0]
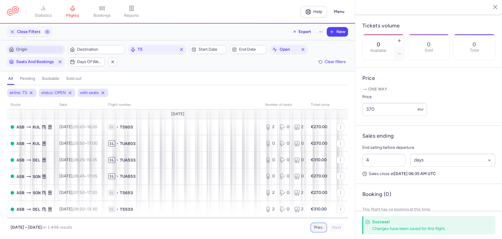
click at [318, 227] on button "Prev." at bounding box center [319, 227] width 16 height 9
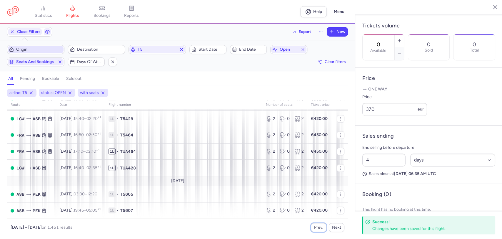
scroll to position [480, 0]
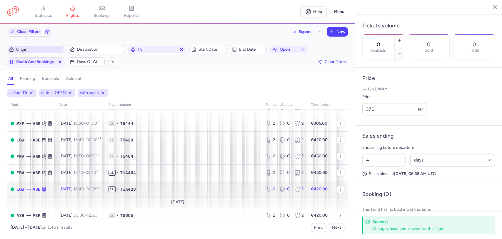
click at [205, 189] on span "1L • TUA428" at bounding box center [184, 189] width 150 height 6
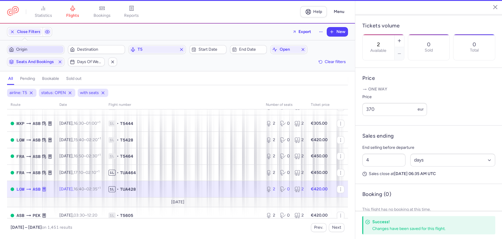
scroll to position [173, 0]
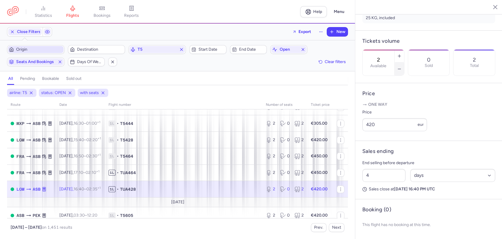
click at [404, 62] on button "button" at bounding box center [399, 68] width 9 height 13
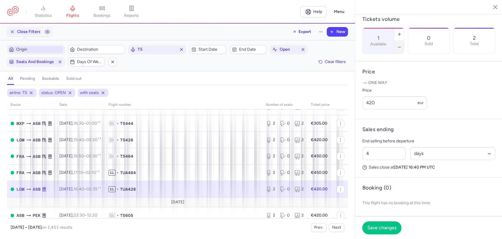
click at [404, 42] on button "button" at bounding box center [399, 47] width 9 height 13
click at [376, 229] on span "Save changes" at bounding box center [382, 227] width 29 height 5
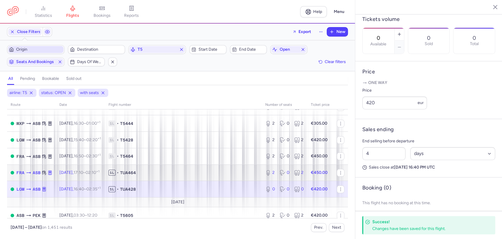
click at [187, 174] on span "1L • TUA464" at bounding box center [184, 173] width 150 height 6
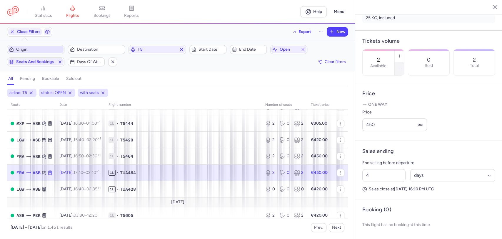
click at [404, 62] on button "button" at bounding box center [399, 68] width 9 height 13
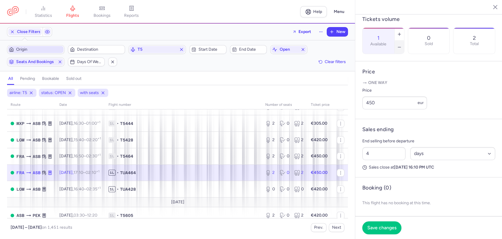
click at [404, 41] on button "button" at bounding box center [399, 47] width 9 height 13
click at [381, 223] on button "Save changes" at bounding box center [382, 227] width 39 height 13
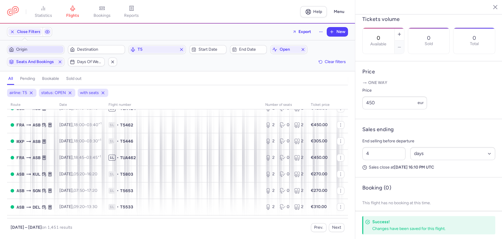
scroll to position [218, 0]
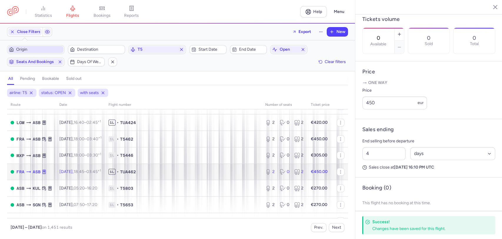
click at [163, 171] on span "1L • TUA462" at bounding box center [184, 172] width 150 height 6
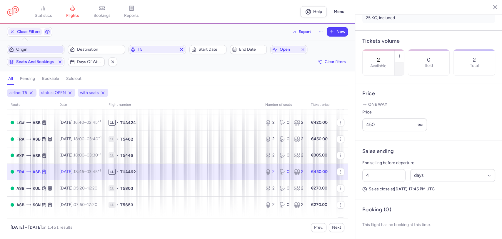
click at [402, 67] on icon "button" at bounding box center [399, 69] width 5 height 5
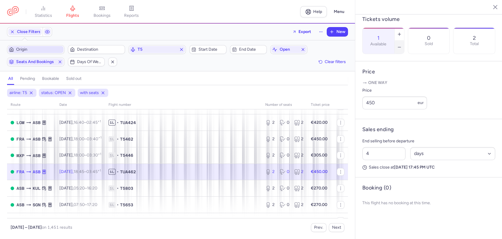
drag, startPoint x: 422, startPoint y: 41, endPoint x: 411, endPoint y: 53, distance: 16.3
click at [402, 45] on icon "button" at bounding box center [399, 47] width 5 height 5
click at [381, 227] on span "Save changes" at bounding box center [382, 227] width 29 height 5
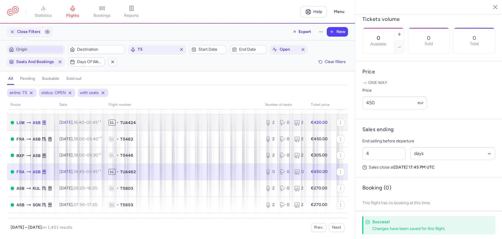
click at [183, 124] on span "1L • TUA424" at bounding box center [184, 123] width 150 height 6
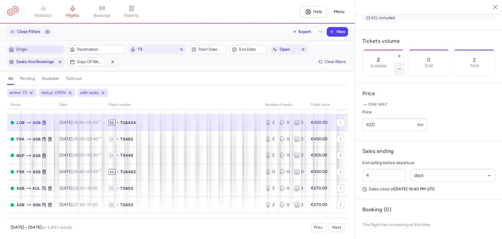
click at [402, 67] on icon "button" at bounding box center [399, 69] width 5 height 5
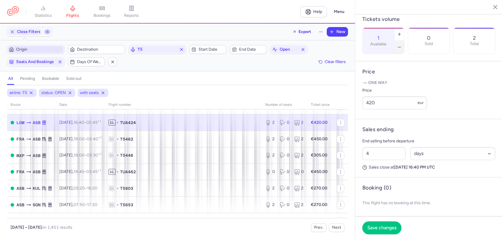
click at [402, 45] on icon "button" at bounding box center [399, 47] width 5 height 5
click at [386, 229] on span "Save changes" at bounding box center [382, 227] width 29 height 5
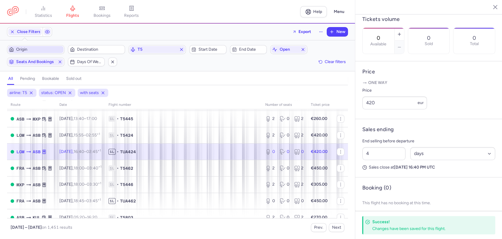
scroll to position [120, 0]
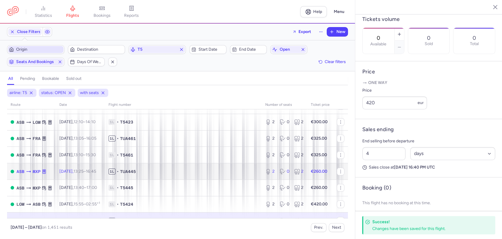
drag, startPoint x: 188, startPoint y: 170, endPoint x: 214, endPoint y: 164, distance: 26.5
click at [188, 170] on span "1L • TUA445" at bounding box center [184, 171] width 150 height 6
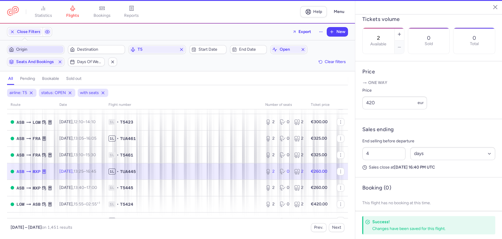
scroll to position [167, 0]
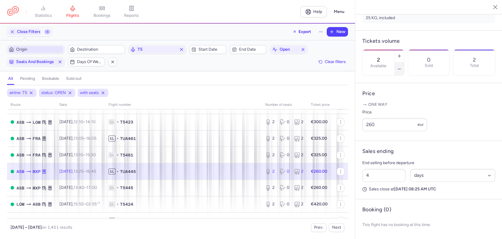
click at [402, 67] on icon "button" at bounding box center [399, 69] width 5 height 5
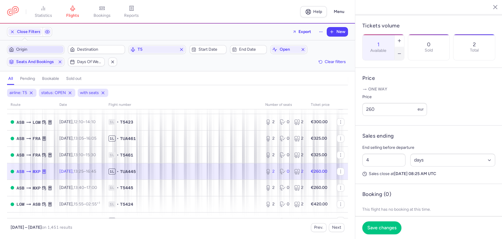
click at [402, 51] on icon "button" at bounding box center [399, 53] width 5 height 5
click at [381, 229] on span "Save changes" at bounding box center [382, 227] width 29 height 5
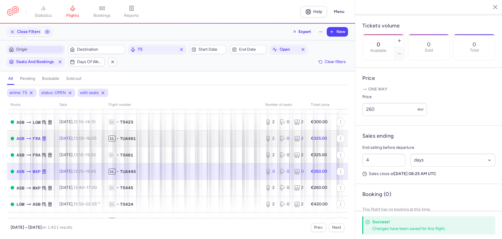
click at [184, 141] on td "1L • TUA461" at bounding box center [183, 138] width 157 height 16
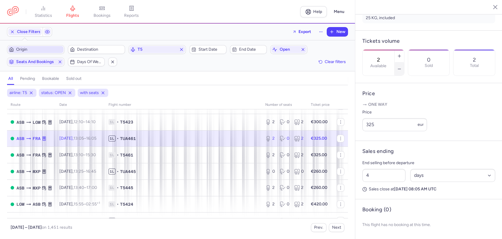
click at [404, 62] on button "button" at bounding box center [399, 68] width 9 height 13
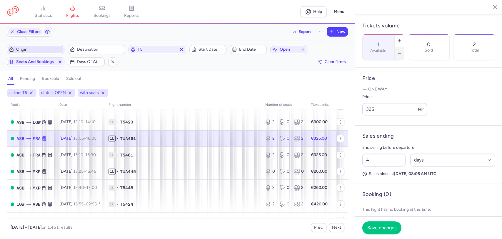
click at [404, 47] on button "button" at bounding box center [399, 53] width 9 height 13
click at [381, 228] on span "Save changes" at bounding box center [382, 227] width 29 height 5
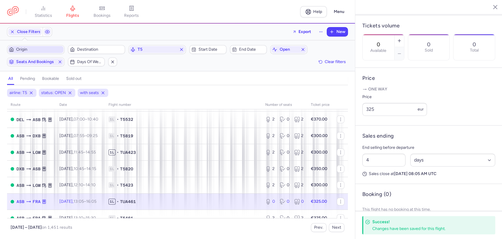
scroll to position [54, 0]
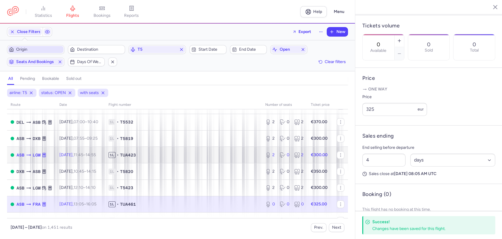
click at [190, 150] on td "1L • TUA423" at bounding box center [183, 155] width 157 height 16
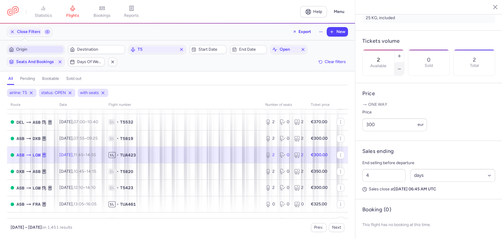
click at [404, 62] on button "button" at bounding box center [399, 68] width 9 height 13
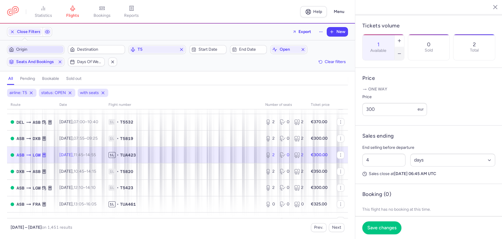
click at [404, 47] on button "button" at bounding box center [399, 53] width 9 height 13
click at [378, 224] on button "Save changes" at bounding box center [382, 227] width 39 height 13
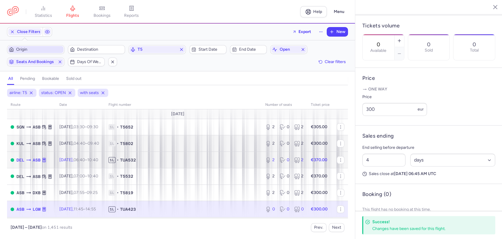
drag, startPoint x: 172, startPoint y: 161, endPoint x: 251, endPoint y: 142, distance: 80.7
click at [172, 160] on span "1L • TUA532" at bounding box center [184, 160] width 150 height 6
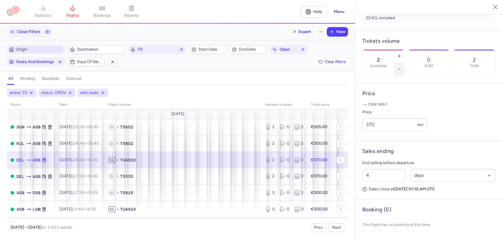
click at [402, 67] on icon "button" at bounding box center [399, 69] width 5 height 5
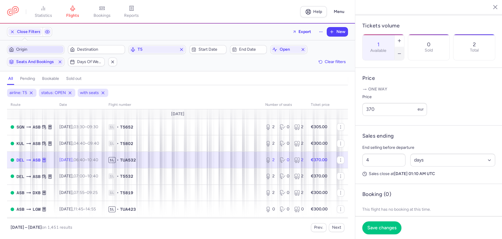
click at [402, 51] on icon "button" at bounding box center [399, 53] width 5 height 5
click at [374, 225] on span "Save changes" at bounding box center [382, 227] width 29 height 5
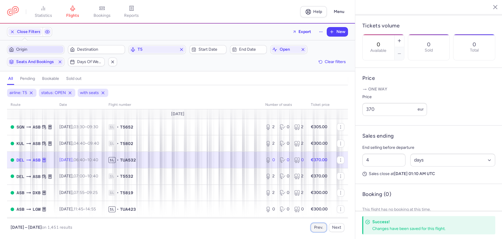
click at [318, 228] on button "Prev." at bounding box center [319, 227] width 16 height 9
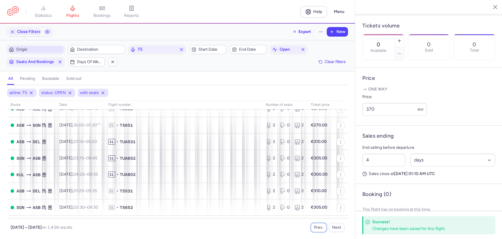
scroll to position [722, 0]
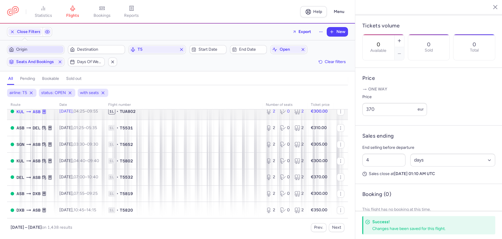
click at [156, 113] on span "1L • TUA802" at bounding box center [183, 111] width 151 height 6
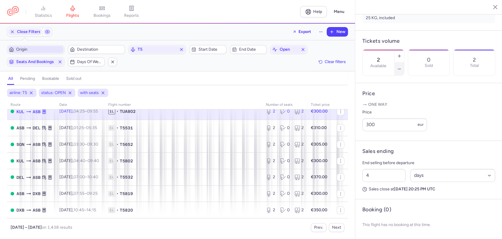
click at [402, 67] on icon "button" at bounding box center [399, 69] width 5 height 5
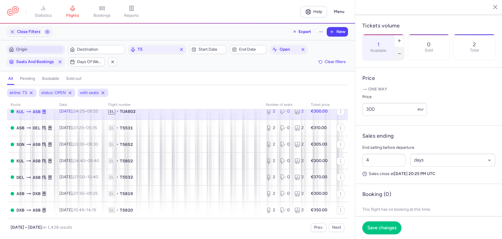
click at [402, 51] on icon "button" at bounding box center [399, 53] width 5 height 5
click at [378, 229] on span "Save changes" at bounding box center [382, 227] width 29 height 5
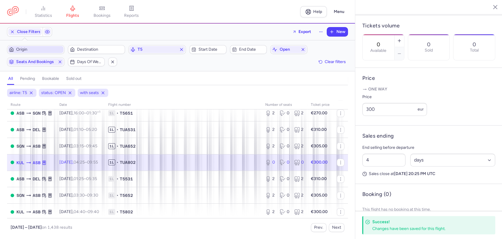
scroll to position [656, 0]
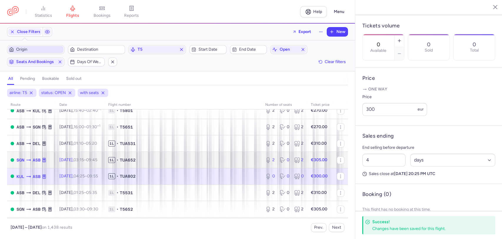
click at [150, 161] on span "1L • TUA652" at bounding box center [183, 160] width 150 height 6
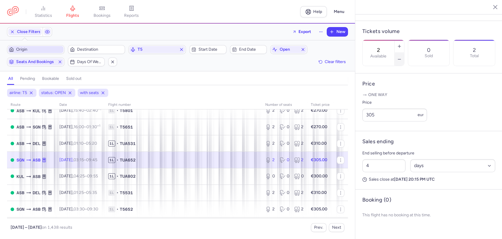
click at [404, 53] on button "button" at bounding box center [399, 59] width 9 height 13
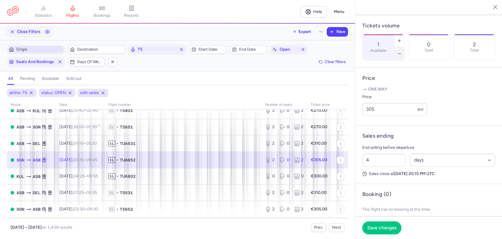
click at [404, 47] on button "button" at bounding box center [399, 53] width 9 height 13
click at [368, 228] on span "Save changes" at bounding box center [382, 227] width 29 height 5
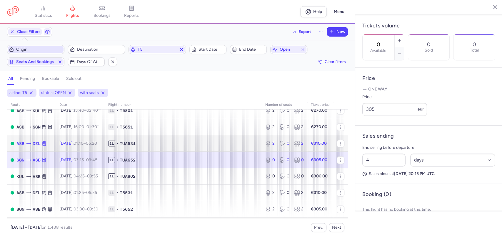
click at [160, 145] on span "1L • TUA531" at bounding box center [183, 143] width 150 height 6
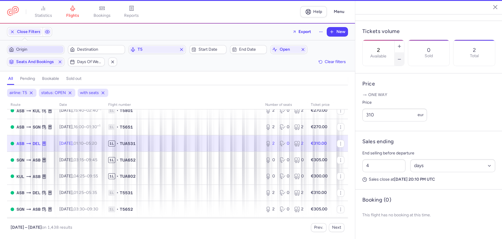
click at [402, 57] on icon "button" at bounding box center [399, 59] width 5 height 5
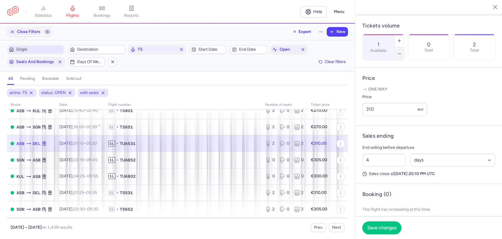
click at [402, 51] on icon "button" at bounding box center [399, 53] width 5 height 5
click at [379, 226] on span "Save changes" at bounding box center [382, 227] width 29 height 5
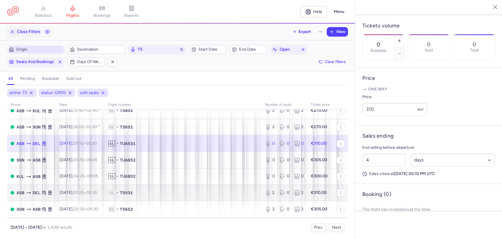
scroll to position [591, 0]
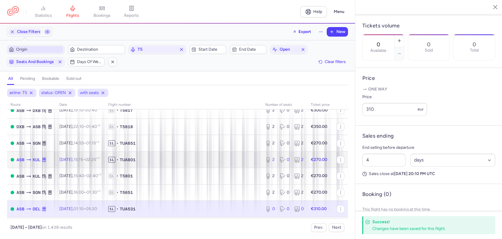
click at [154, 161] on span "1L • TUA801" at bounding box center [183, 160] width 150 height 6
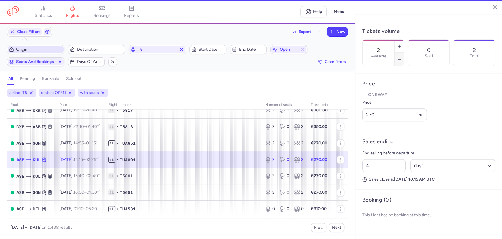
scroll to position [173, 0]
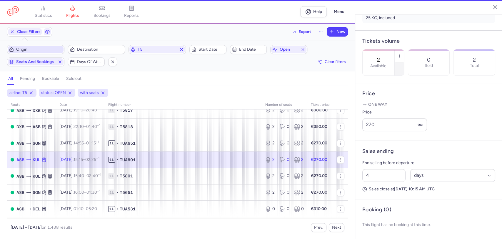
click at [404, 62] on button "button" at bounding box center [399, 68] width 9 height 13
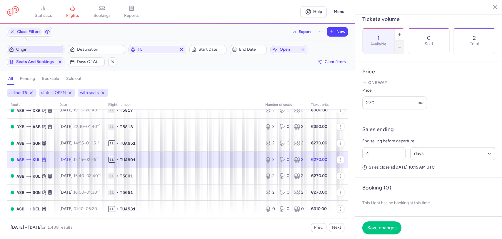
click at [404, 42] on button "button" at bounding box center [399, 47] width 9 height 13
click at [381, 224] on button "Save changes" at bounding box center [382, 227] width 39 height 13
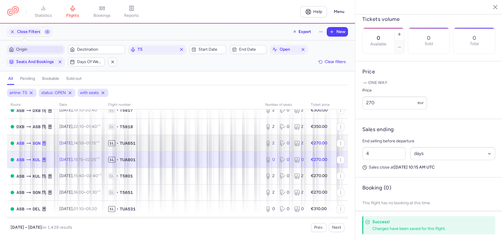
click at [178, 146] on span "1L • TUA651" at bounding box center [183, 143] width 150 height 6
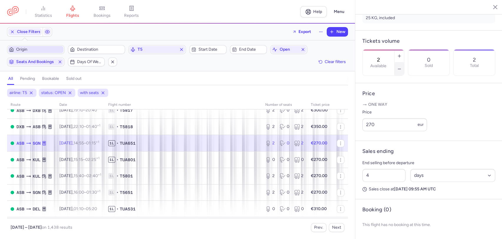
click at [402, 67] on icon "button" at bounding box center [399, 69] width 5 height 5
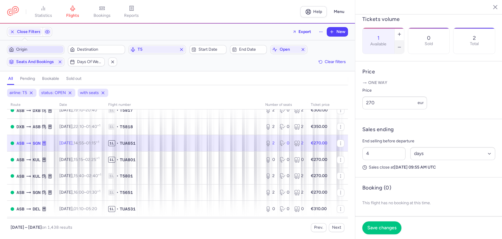
click at [402, 45] on icon "button" at bounding box center [399, 47] width 5 height 5
click at [385, 223] on button "Save changes" at bounding box center [382, 227] width 39 height 13
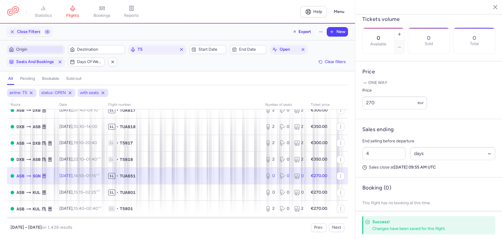
scroll to position [558, 0]
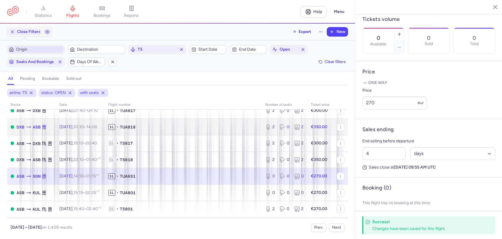
click at [162, 129] on span "1L • TUA818" at bounding box center [183, 127] width 150 height 6
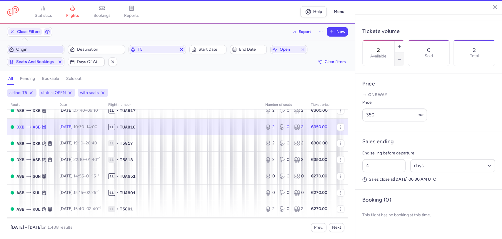
scroll to position [167, 0]
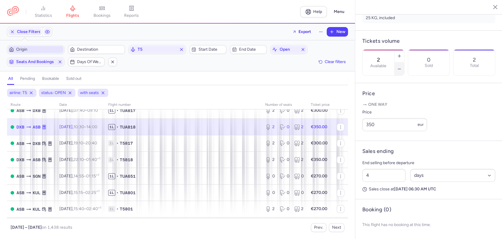
click at [402, 67] on icon "button" at bounding box center [399, 69] width 5 height 5
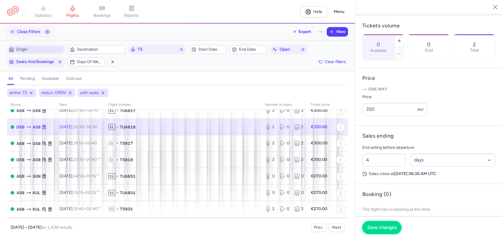
click at [377, 228] on span "Save changes" at bounding box center [382, 227] width 29 height 5
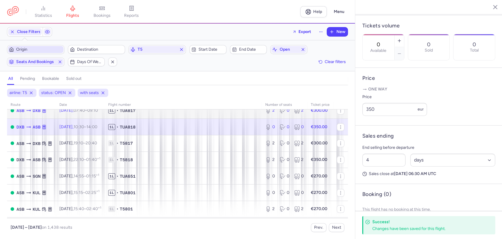
click at [146, 115] on td "1L • TUA817" at bounding box center [183, 110] width 157 height 16
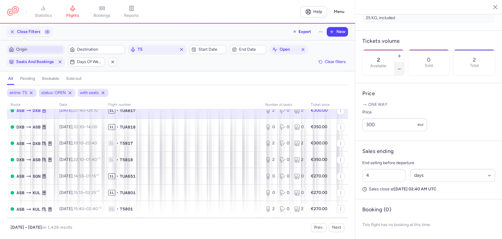
click at [402, 67] on icon "button" at bounding box center [399, 69] width 5 height 5
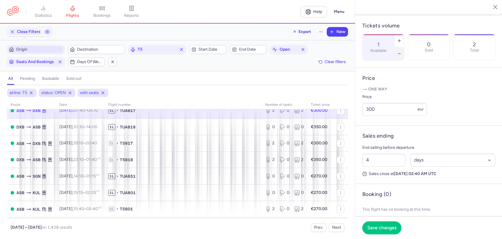
click at [402, 51] on icon "button" at bounding box center [399, 53] width 5 height 5
click at [383, 230] on button "Save changes" at bounding box center [382, 227] width 39 height 13
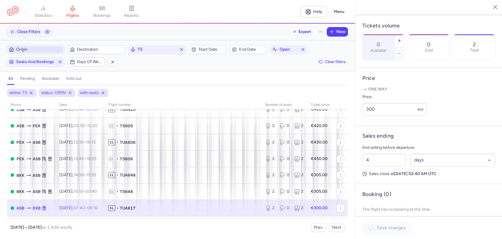
scroll to position [460, 0]
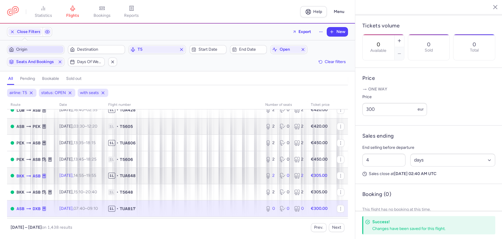
drag, startPoint x: 149, startPoint y: 174, endPoint x: 342, endPoint y: 126, distance: 199.5
click at [149, 174] on span "1L • TUA648" at bounding box center [183, 175] width 150 height 6
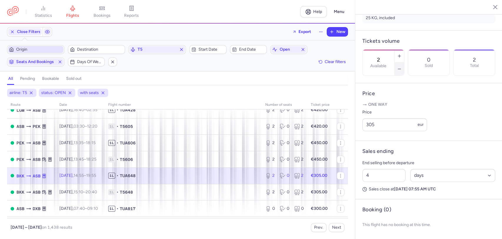
click at [402, 67] on icon "button" at bounding box center [399, 69] width 5 height 5
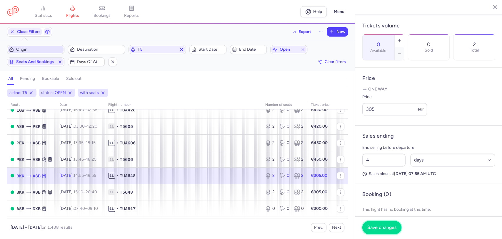
click at [381, 224] on button "Save changes" at bounding box center [382, 227] width 39 height 13
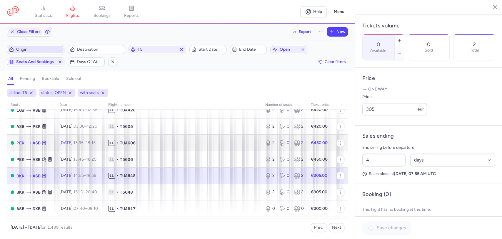
click at [160, 148] on td "1L • TUA606" at bounding box center [183, 143] width 157 height 16
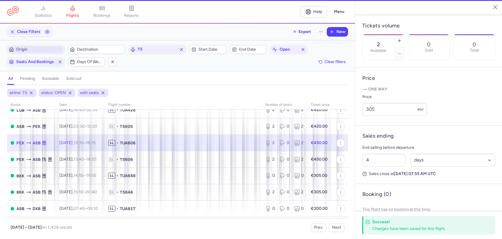
click at [402, 51] on icon "button" at bounding box center [399, 53] width 5 height 5
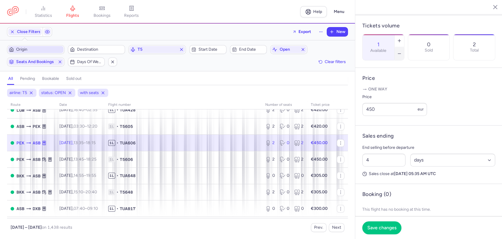
click at [402, 51] on icon "button" at bounding box center [399, 53] width 5 height 5
click at [382, 227] on span "Save changes" at bounding box center [382, 227] width 29 height 5
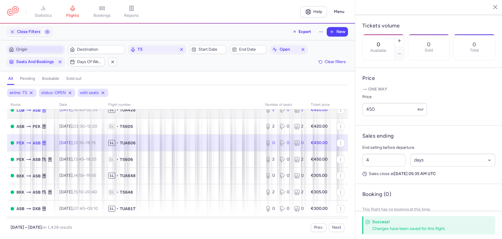
click at [153, 110] on span "1L • TUA428" at bounding box center [183, 110] width 150 height 6
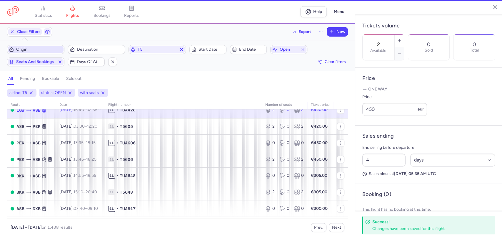
scroll to position [173, 0]
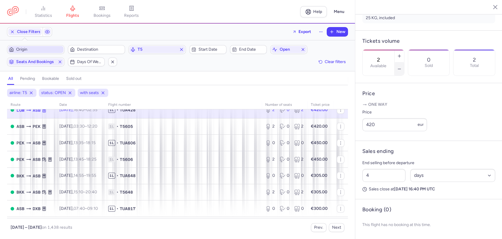
click at [402, 67] on icon "button" at bounding box center [399, 69] width 5 height 5
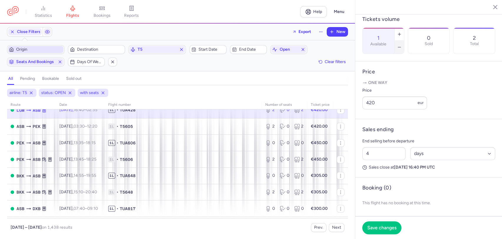
click at [402, 45] on icon "button" at bounding box center [399, 47] width 5 height 5
click at [379, 227] on span "Save changes" at bounding box center [382, 227] width 29 height 5
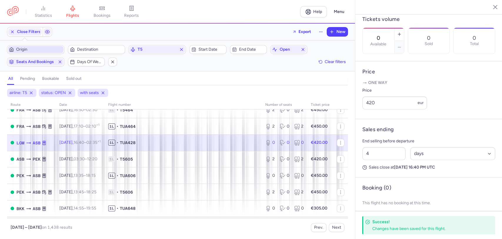
scroll to position [395, 0]
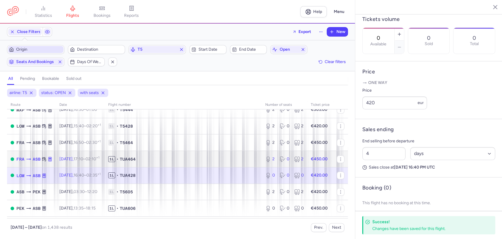
click at [160, 159] on span "1L • TUA464" at bounding box center [183, 159] width 150 height 6
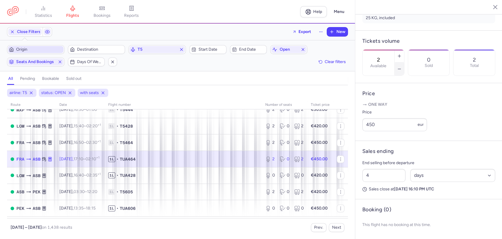
click at [402, 67] on icon "button" at bounding box center [399, 69] width 5 height 5
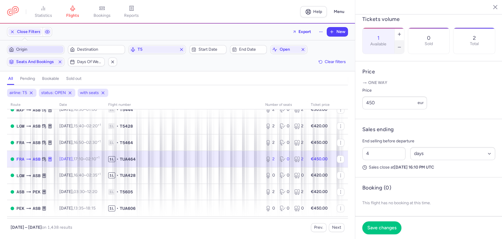
click at [402, 45] on icon "button" at bounding box center [399, 47] width 5 height 5
click at [385, 228] on span "Save changes" at bounding box center [382, 227] width 29 height 5
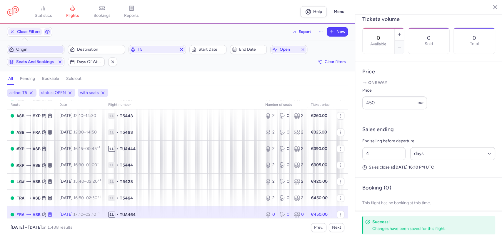
scroll to position [329, 0]
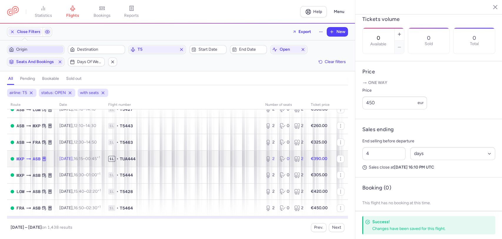
click at [164, 161] on span "1L • TUA444" at bounding box center [183, 159] width 150 height 6
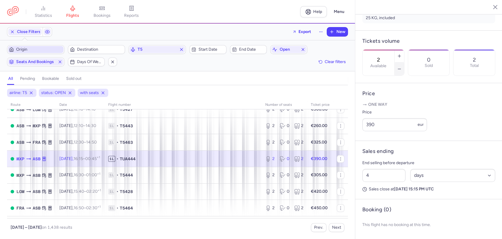
click at [402, 67] on icon "button" at bounding box center [399, 69] width 5 height 5
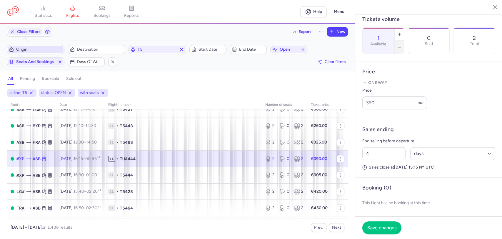
click at [402, 45] on icon "button" at bounding box center [399, 47] width 5 height 5
click at [374, 225] on span "Save changes" at bounding box center [382, 227] width 29 height 5
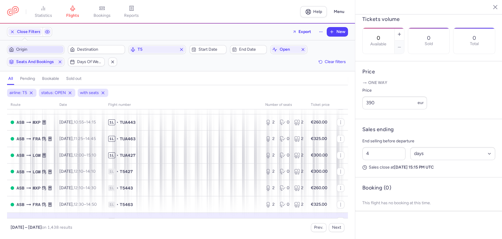
scroll to position [231, 0]
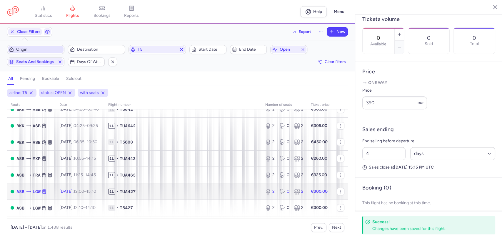
click at [155, 192] on span "1L • TUA427" at bounding box center [183, 191] width 150 height 6
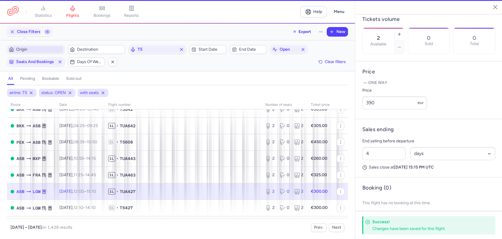
scroll to position [167, 0]
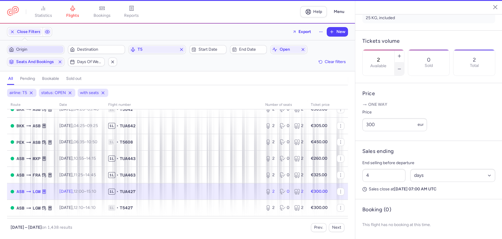
click at [402, 67] on icon "button" at bounding box center [399, 69] width 5 height 5
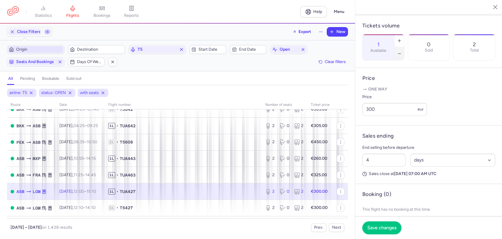
click at [402, 51] on icon "button" at bounding box center [399, 53] width 5 height 5
click at [375, 228] on span "Save changes" at bounding box center [382, 227] width 29 height 5
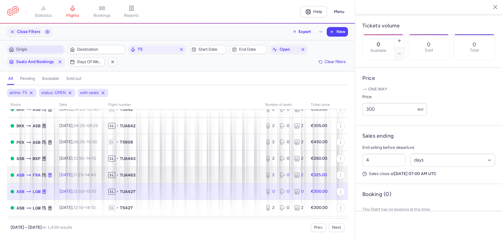
click at [243, 176] on span "1L • TUA463" at bounding box center [183, 175] width 150 height 6
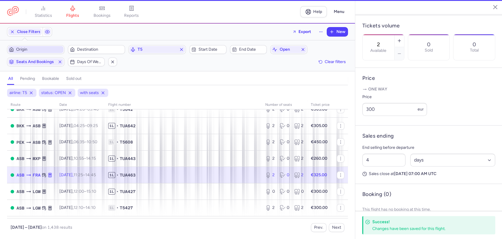
click at [405, 39] on div "2 Available" at bounding box center [384, 47] width 42 height 26
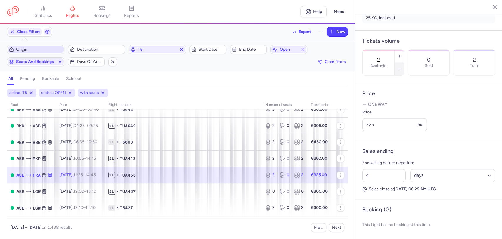
click at [402, 67] on icon "button" at bounding box center [399, 69] width 5 height 5
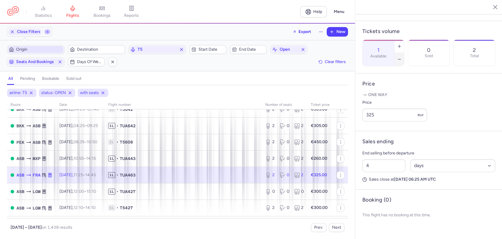
click at [402, 57] on icon "button" at bounding box center [399, 59] width 5 height 5
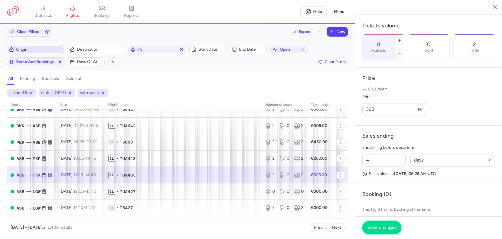
click at [381, 230] on button "Save changes" at bounding box center [382, 227] width 39 height 13
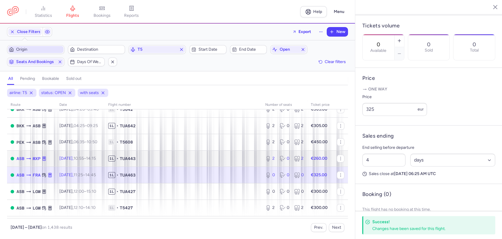
click at [229, 158] on span "1L • TUA443" at bounding box center [183, 158] width 150 height 6
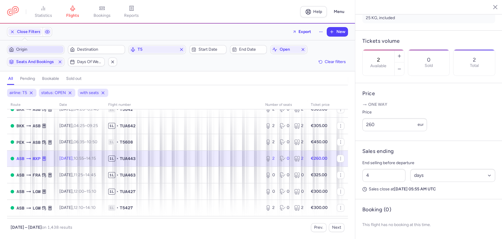
click at [426, 49] on section "2 Available 0 Sold 2 Total" at bounding box center [429, 62] width 133 height 26
click at [402, 67] on icon "button" at bounding box center [399, 69] width 5 height 5
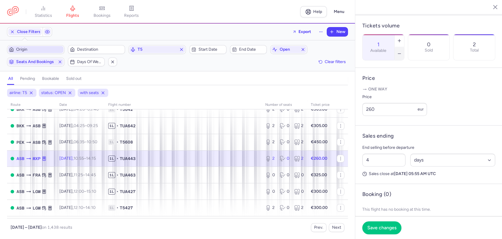
click at [402, 51] on icon "button" at bounding box center [399, 53] width 5 height 5
click at [385, 225] on span "Save changes" at bounding box center [382, 227] width 29 height 5
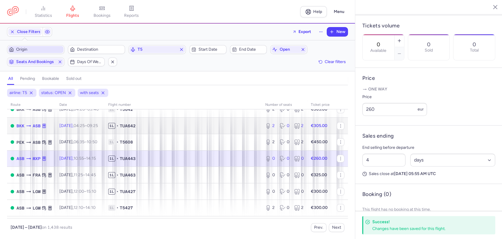
click at [200, 127] on span "1L • TUA642" at bounding box center [183, 126] width 150 height 6
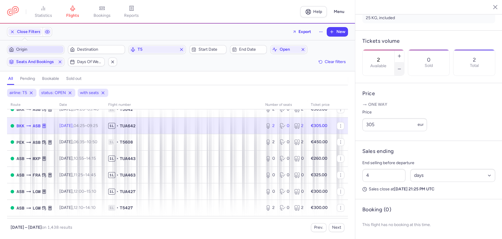
click at [401, 69] on line "button" at bounding box center [399, 69] width 3 height 0
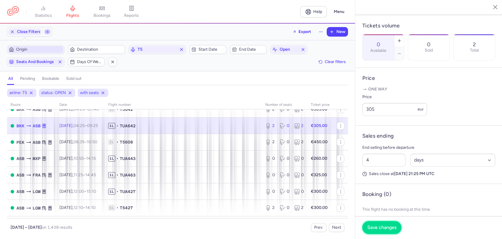
click at [377, 225] on span "Save changes" at bounding box center [382, 227] width 29 height 5
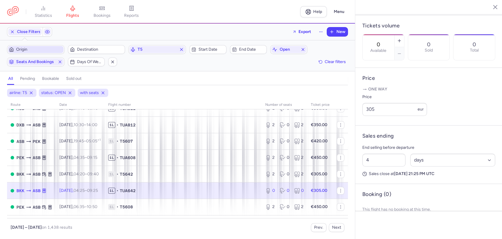
scroll to position [166, 0]
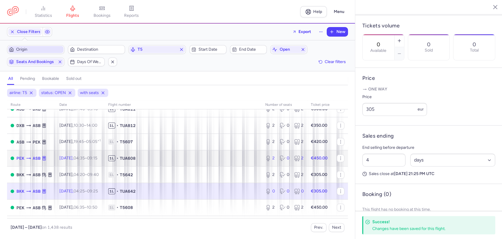
click at [152, 158] on span "1L • TUA608" at bounding box center [183, 158] width 150 height 6
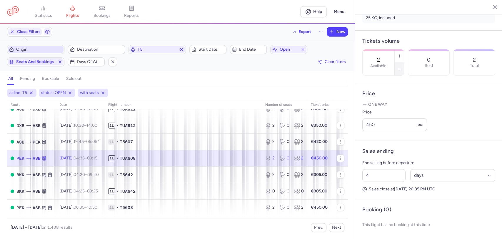
click at [404, 62] on button "button" at bounding box center [399, 68] width 9 height 13
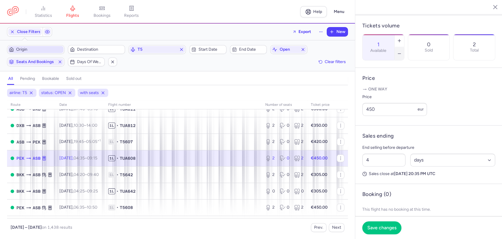
click at [404, 47] on button "button" at bounding box center [399, 53] width 9 height 13
click at [382, 223] on button "Save changes" at bounding box center [382, 227] width 39 height 13
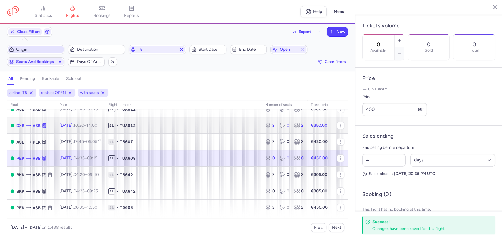
click at [158, 122] on span "1L • TUA812" at bounding box center [183, 125] width 150 height 6
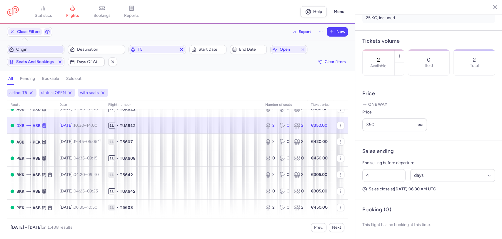
click at [405, 49] on div "2 Available" at bounding box center [384, 62] width 42 height 26
click at [404, 62] on button "button" at bounding box center [399, 68] width 9 height 13
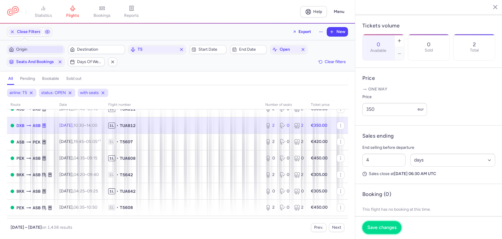
click at [381, 225] on span "Save changes" at bounding box center [382, 227] width 29 height 5
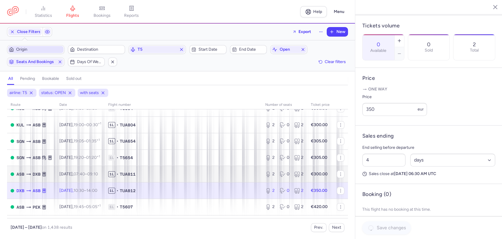
scroll to position [100, 0]
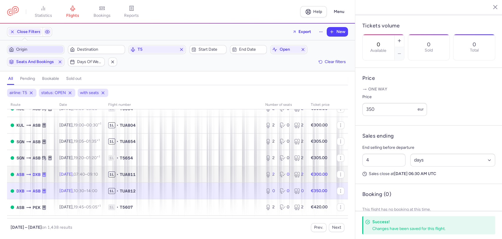
click at [169, 173] on span "1L • TUA811" at bounding box center [183, 174] width 150 height 6
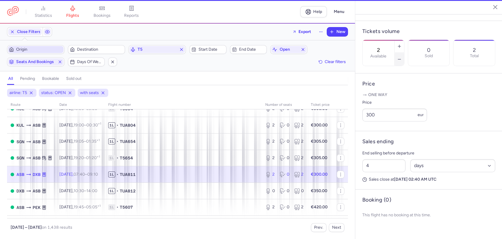
click at [404, 53] on button "button" at bounding box center [399, 59] width 9 height 13
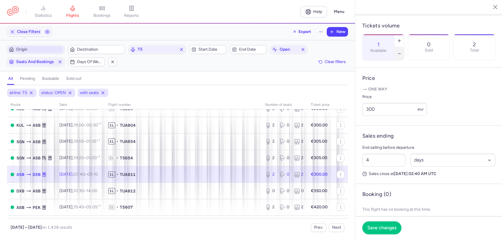
click at [402, 51] on icon "button" at bounding box center [399, 53] width 5 height 5
click at [376, 227] on span "Save changes" at bounding box center [382, 227] width 29 height 5
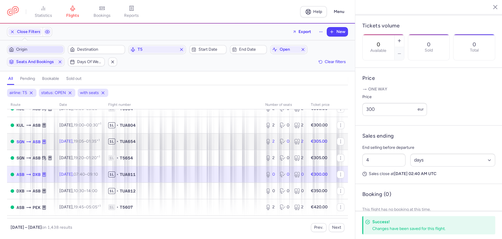
click at [155, 139] on span "1L • TUA654" at bounding box center [183, 141] width 150 height 6
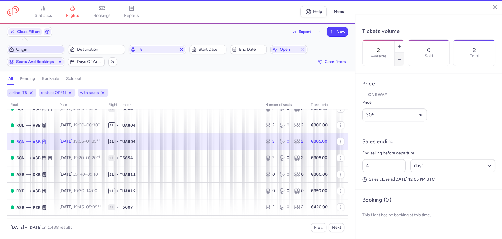
scroll to position [173, 0]
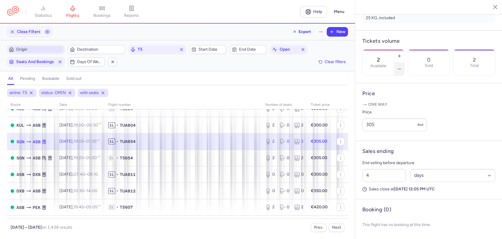
click at [402, 67] on icon "button" at bounding box center [399, 69] width 5 height 5
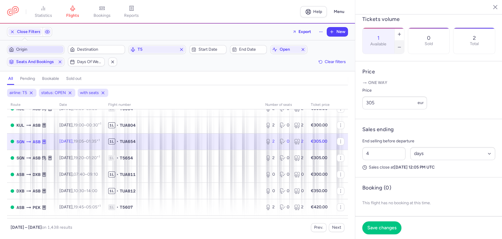
click at [402, 45] on icon "button" at bounding box center [399, 47] width 5 height 5
click at [363, 225] on button "Save changes" at bounding box center [382, 227] width 39 height 13
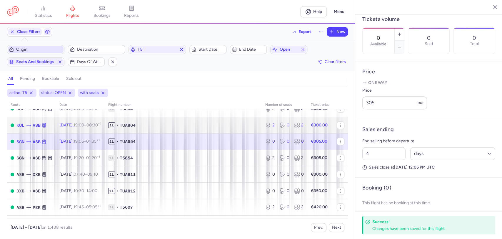
click at [136, 124] on span "TUA804" at bounding box center [128, 125] width 16 height 6
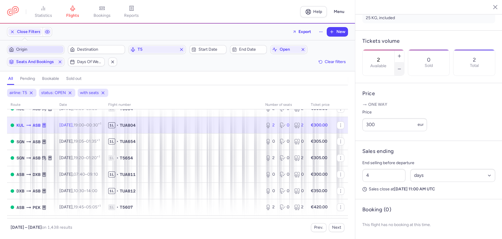
click at [402, 67] on icon "button" at bounding box center [399, 69] width 5 height 5
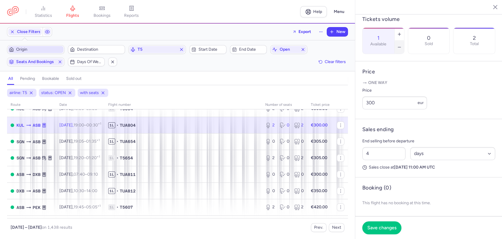
click at [402, 45] on icon "button" at bounding box center [399, 47] width 5 height 5
click at [378, 229] on span "Save changes" at bounding box center [382, 227] width 29 height 5
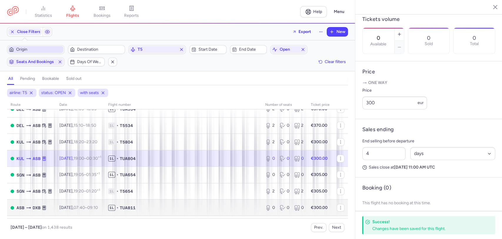
scroll to position [35, 0]
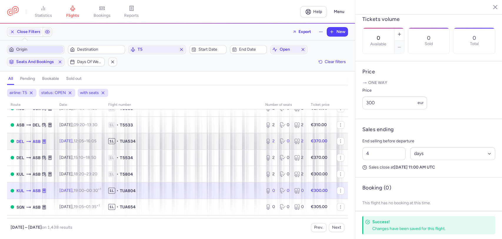
click at [145, 133] on td "1L • TUA534" at bounding box center [183, 141] width 157 height 16
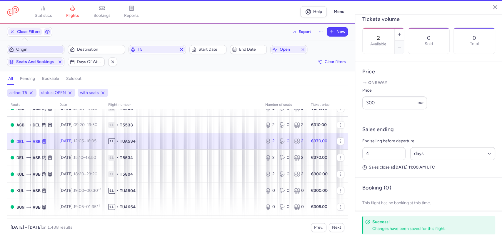
scroll to position [167, 0]
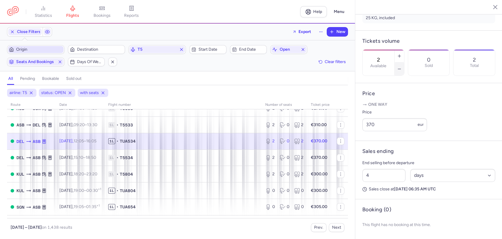
click at [402, 67] on icon "button" at bounding box center [399, 69] width 5 height 5
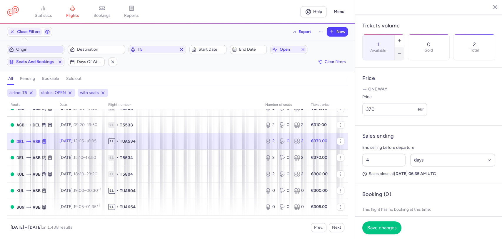
click at [402, 51] on icon "button" at bounding box center [399, 53] width 5 height 5
click at [389, 225] on span "Save changes" at bounding box center [382, 227] width 29 height 5
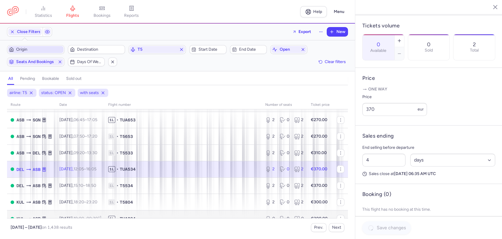
scroll to position [0, 0]
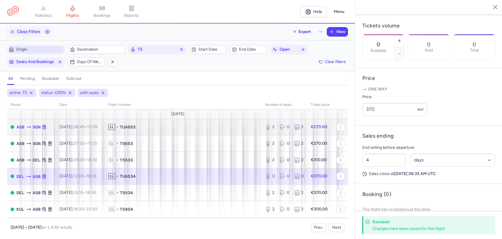
click at [136, 125] on span "TUA653" at bounding box center [128, 127] width 16 height 6
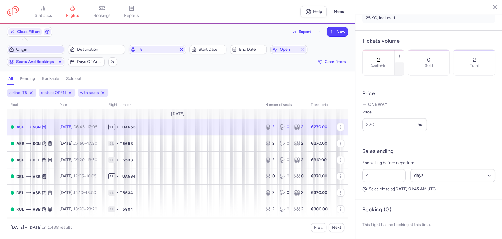
click at [404, 62] on button "button" at bounding box center [399, 68] width 9 height 13
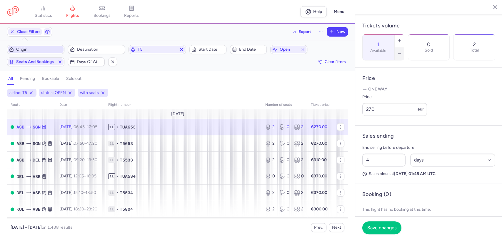
click at [404, 47] on button "button" at bounding box center [399, 53] width 9 height 13
click at [388, 227] on span "Save changes" at bounding box center [382, 227] width 29 height 5
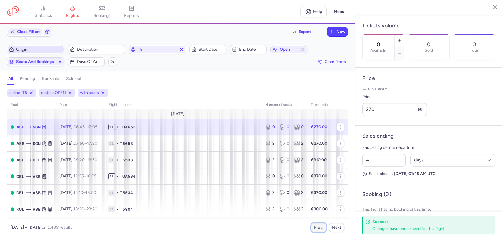
click at [318, 228] on button "Prev." at bounding box center [319, 227] width 16 height 9
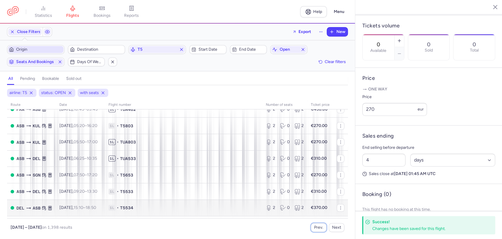
scroll to position [493, 0]
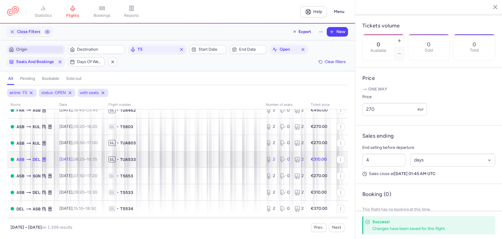
click at [161, 154] on td "1L • TUA533" at bounding box center [183, 159] width 157 height 16
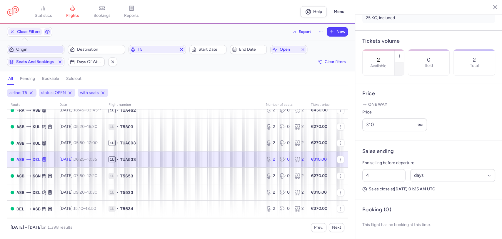
click at [402, 67] on icon "button" at bounding box center [399, 69] width 5 height 5
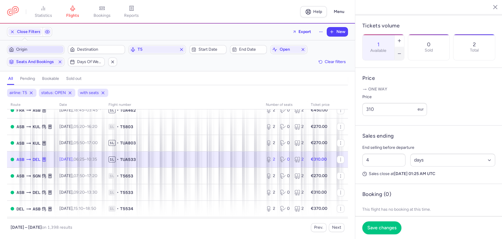
click at [402, 51] on icon "button" at bounding box center [399, 53] width 5 height 5
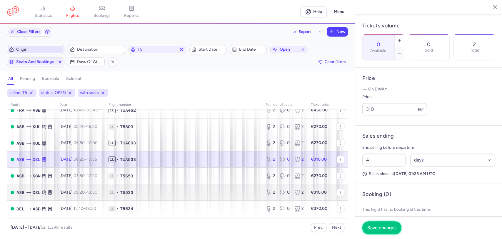
drag, startPoint x: 371, startPoint y: 225, endPoint x: 306, endPoint y: 196, distance: 71.6
click at [372, 225] on span "Save changes" at bounding box center [382, 227] width 29 height 5
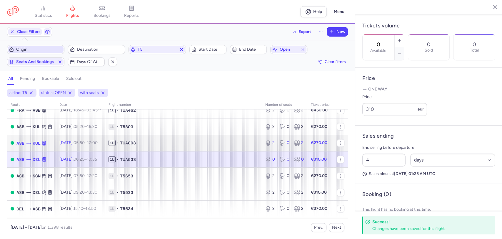
drag, startPoint x: 137, startPoint y: 147, endPoint x: 281, endPoint y: 92, distance: 153.2
click at [138, 147] on td "1L • TUA803" at bounding box center [183, 143] width 157 height 16
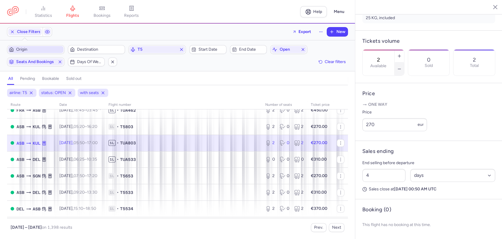
click at [402, 67] on icon "button" at bounding box center [399, 69] width 5 height 5
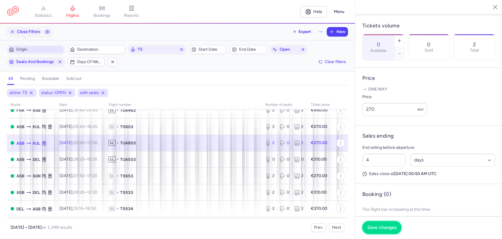
click at [374, 223] on button "Save changes" at bounding box center [382, 227] width 39 height 13
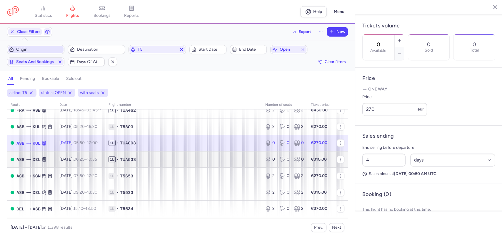
scroll to position [427, 0]
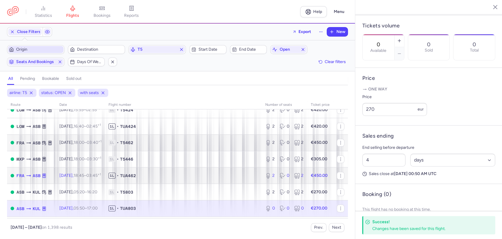
drag, startPoint x: 135, startPoint y: 180, endPoint x: 283, endPoint y: 140, distance: 153.2
click at [135, 180] on td "1L • TUA462" at bounding box center [183, 175] width 157 height 16
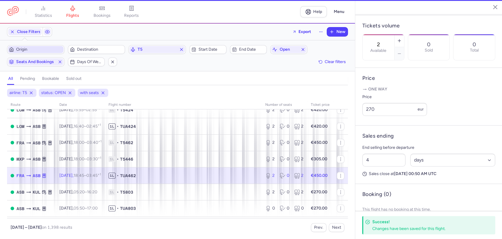
scroll to position [173, 0]
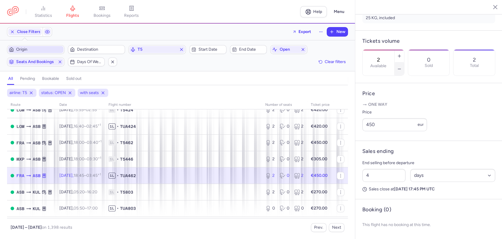
click at [404, 62] on button "button" at bounding box center [399, 68] width 9 height 13
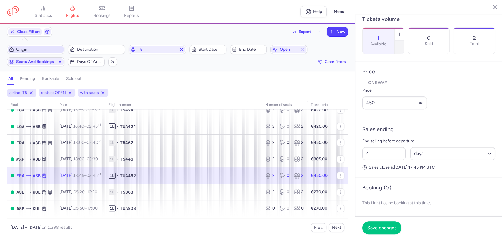
click at [404, 43] on button "button" at bounding box center [399, 47] width 9 height 13
click at [371, 230] on button "Save changes" at bounding box center [382, 227] width 39 height 13
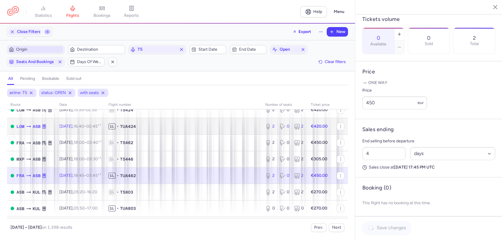
click at [136, 126] on span "TUA424" at bounding box center [128, 126] width 16 height 6
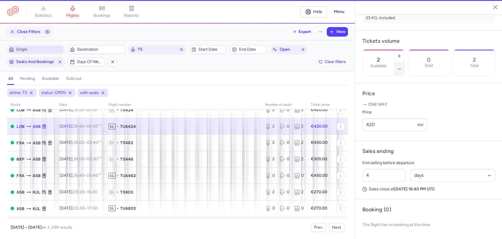
click at [402, 67] on icon "button" at bounding box center [399, 69] width 5 height 5
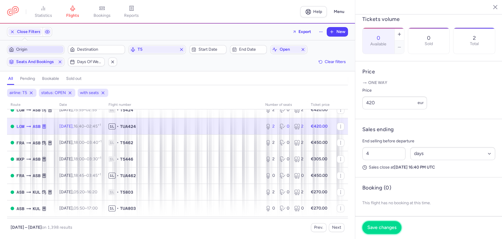
click at [375, 223] on button "Save changes" at bounding box center [382, 227] width 39 height 13
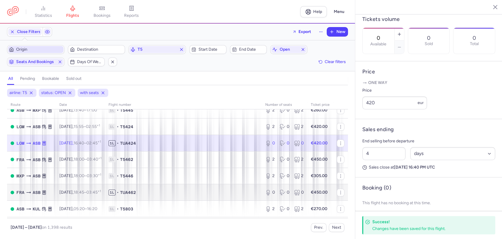
scroll to position [362, 0]
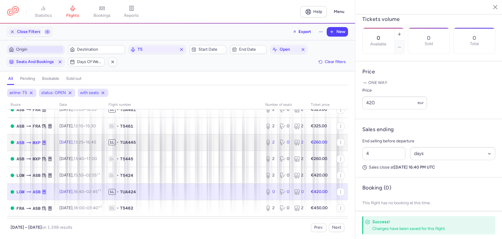
click at [144, 138] on td "1L • TUA445" at bounding box center [183, 142] width 157 height 16
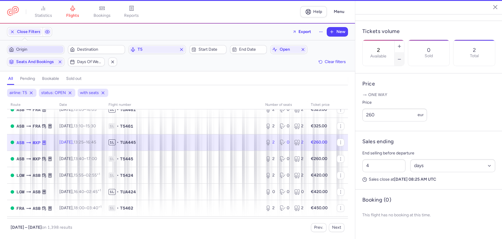
scroll to position [167, 0]
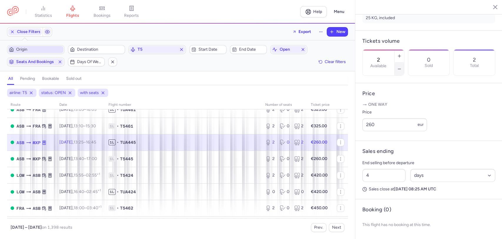
click at [402, 67] on icon "button" at bounding box center [399, 69] width 5 height 5
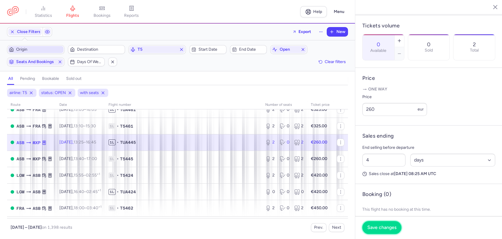
click at [386, 225] on span "Save changes" at bounding box center [382, 227] width 29 height 5
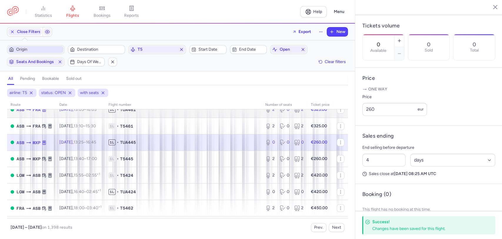
click at [179, 112] on td "1L • TUA461" at bounding box center [183, 109] width 157 height 16
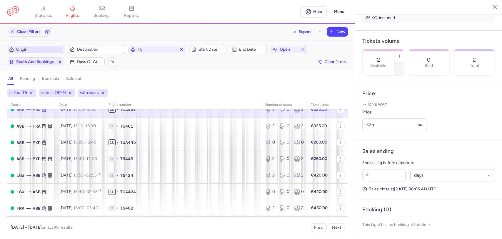
click at [404, 62] on button "button" at bounding box center [399, 68] width 9 height 13
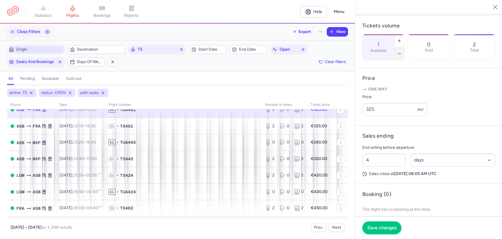
click at [404, 47] on button "button" at bounding box center [399, 53] width 9 height 13
click at [374, 228] on span "Save changes" at bounding box center [382, 227] width 29 height 5
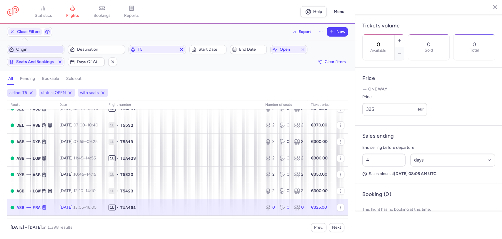
scroll to position [264, 0]
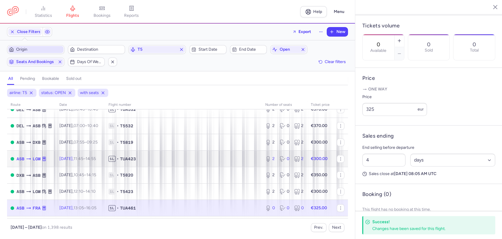
click at [148, 161] on td "1L • TUA423" at bounding box center [183, 158] width 157 height 16
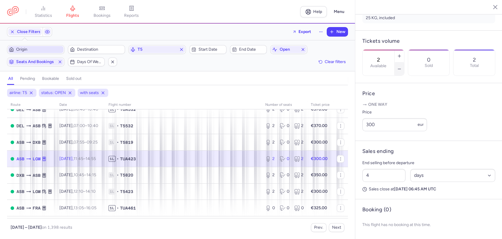
click at [402, 67] on icon "button" at bounding box center [399, 69] width 5 height 5
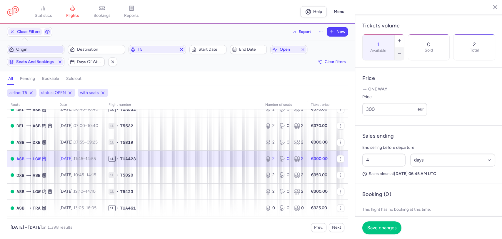
click at [402, 51] on icon "button" at bounding box center [399, 53] width 5 height 5
click at [374, 228] on span "Save changes" at bounding box center [382, 227] width 29 height 5
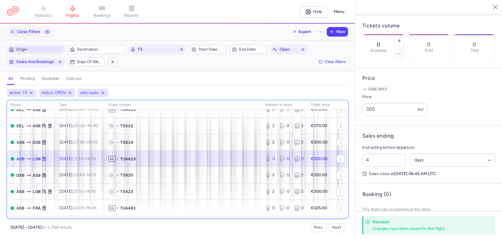
click at [262, 108] on th "Flight number" at bounding box center [285, 104] width 46 height 9
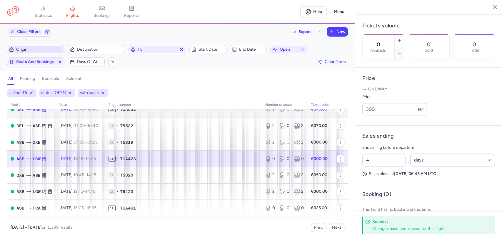
click at [164, 110] on span "1L • TUA532" at bounding box center [184, 109] width 150 height 6
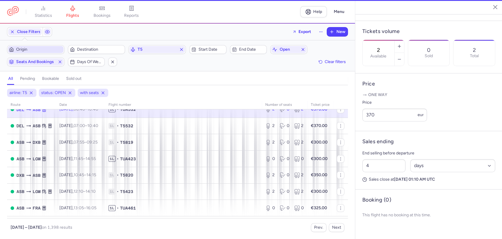
click at [308, 112] on td "1L • TUA532" at bounding box center [321, 109] width 26 height 16
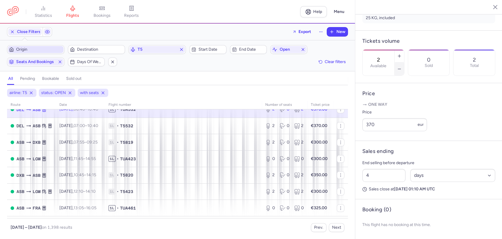
click at [402, 67] on icon "button" at bounding box center [399, 69] width 5 height 5
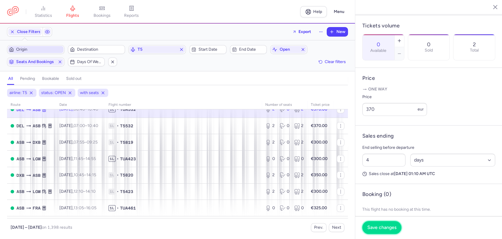
click at [372, 229] on span "Save changes" at bounding box center [382, 227] width 29 height 5
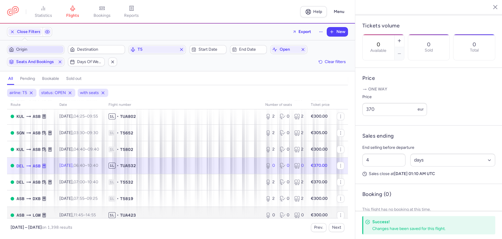
scroll to position [198, 0]
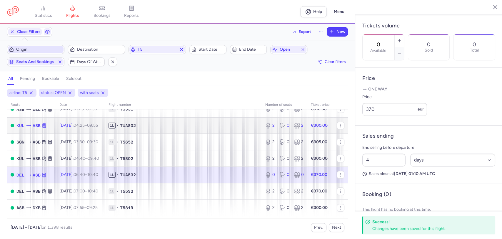
click at [155, 123] on span "1L • TUA802" at bounding box center [184, 125] width 150 height 6
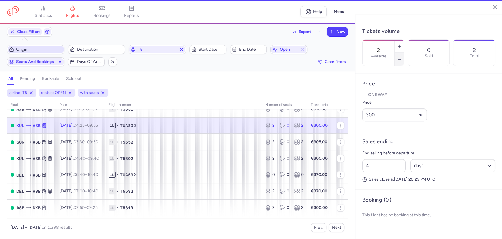
click at [404, 53] on button "button" at bounding box center [399, 59] width 9 height 13
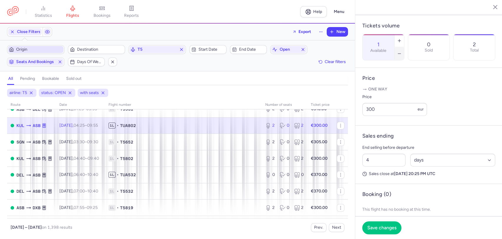
click at [404, 47] on button "button" at bounding box center [399, 53] width 9 height 13
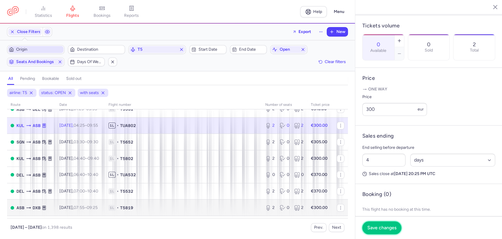
drag, startPoint x: 377, startPoint y: 228, endPoint x: 200, endPoint y: 206, distance: 178.8
click at [377, 228] on span "Save changes" at bounding box center [382, 227] width 29 height 5
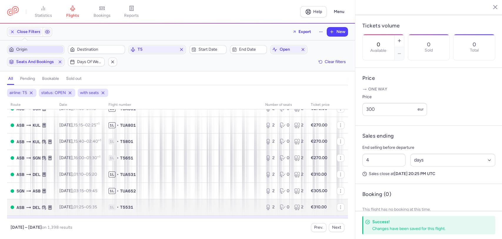
scroll to position [166, 0]
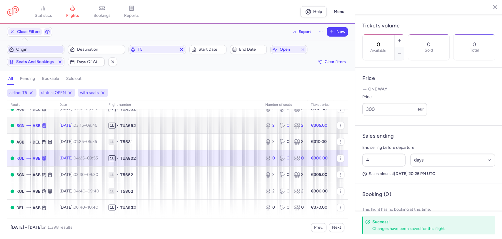
click at [154, 126] on span "1L • TUA652" at bounding box center [184, 125] width 150 height 6
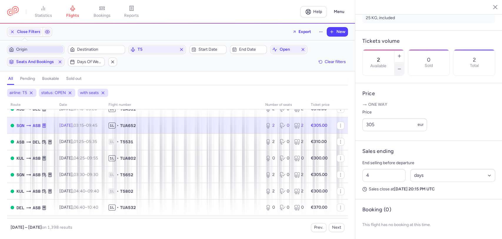
click at [402, 67] on icon "button" at bounding box center [399, 69] width 5 height 5
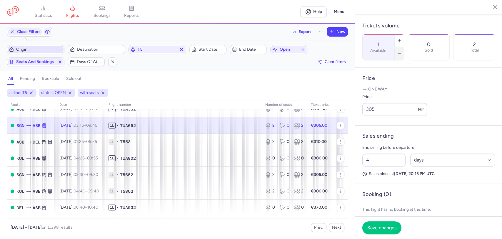
click at [402, 51] on icon "button" at bounding box center [399, 53] width 5 height 5
click at [381, 222] on button "Save changes" at bounding box center [382, 227] width 39 height 13
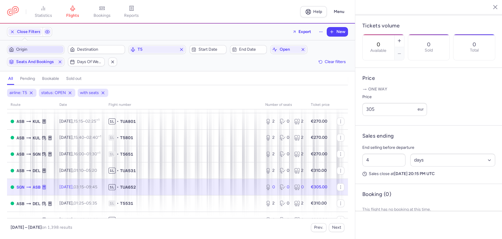
scroll to position [100, 0]
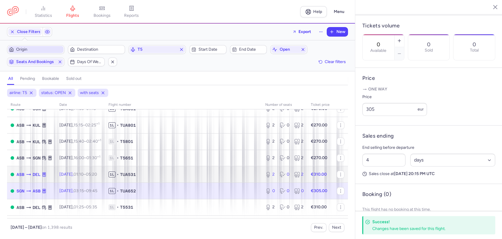
click at [164, 172] on span "1L • TUA531" at bounding box center [184, 174] width 150 height 6
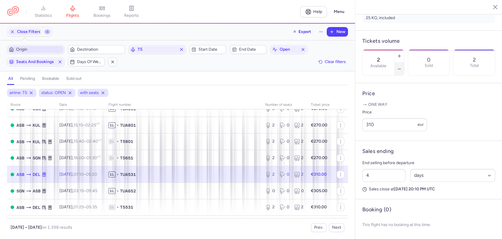
click at [404, 62] on button "button" at bounding box center [399, 68] width 9 height 13
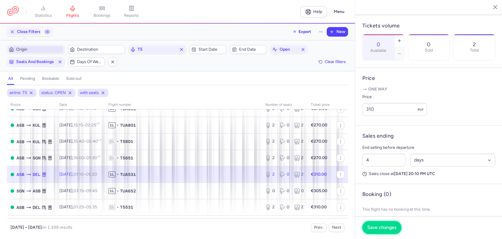
click at [380, 229] on span "Save changes" at bounding box center [382, 227] width 29 height 5
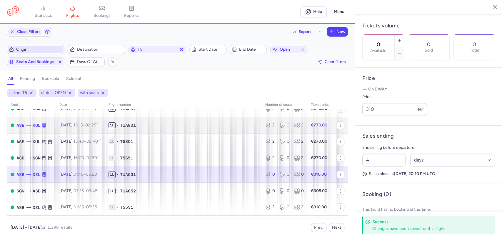
click at [168, 125] on span "1L • TUA801" at bounding box center [184, 125] width 150 height 6
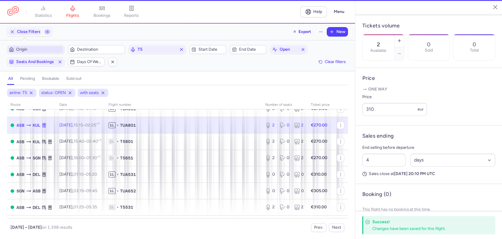
scroll to position [173, 0]
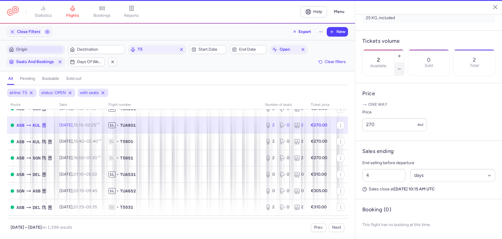
click at [404, 62] on button "button" at bounding box center [399, 68] width 9 height 13
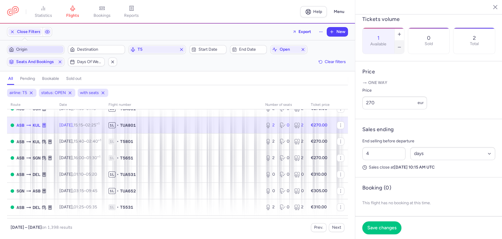
drag, startPoint x: 417, startPoint y: 40, endPoint x: 408, endPoint y: 117, distance: 77.3
click at [404, 41] on button "button" at bounding box center [399, 47] width 9 height 13
click at [382, 227] on span "Save changes" at bounding box center [382, 227] width 29 height 5
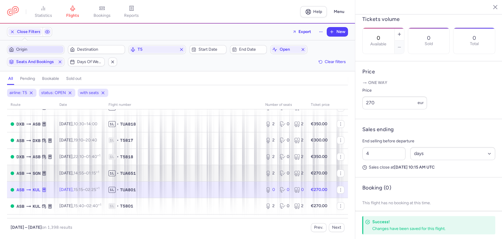
scroll to position [35, 0]
click at [167, 172] on span "1L • TUA651" at bounding box center [184, 174] width 150 height 6
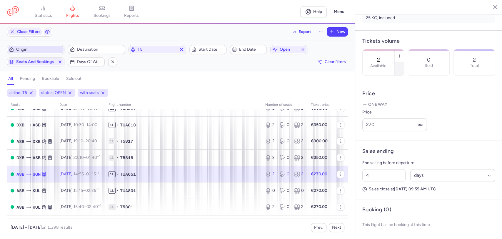
click at [402, 67] on icon "button" at bounding box center [399, 69] width 5 height 5
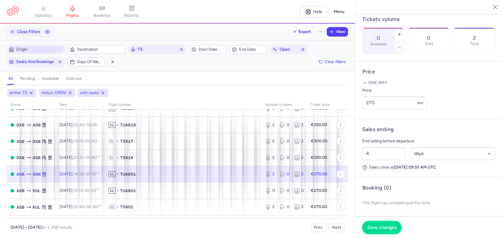
click at [372, 227] on span "Save changes" at bounding box center [382, 227] width 29 height 5
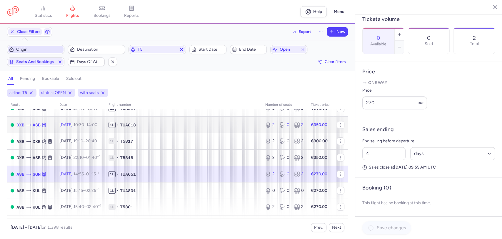
click at [176, 123] on span "1L • TUA818" at bounding box center [184, 125] width 150 height 6
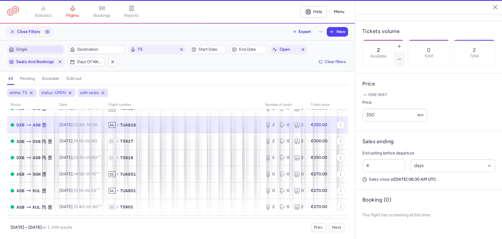
scroll to position [167, 0]
click at [402, 57] on icon "button" at bounding box center [399, 59] width 5 height 5
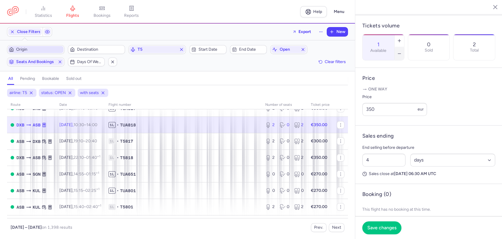
click at [402, 51] on icon "button" at bounding box center [399, 53] width 5 height 5
click at [373, 225] on span "Save changes" at bounding box center [382, 227] width 29 height 5
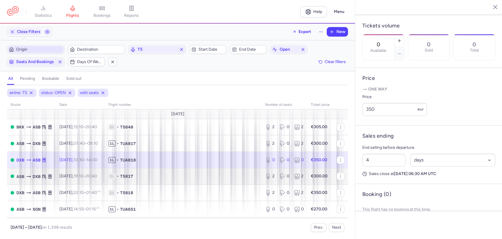
scroll to position [0, 0]
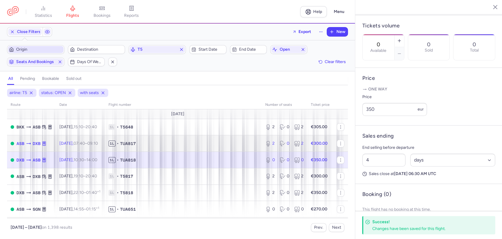
click at [155, 142] on span "1L • TUA817" at bounding box center [184, 143] width 150 height 6
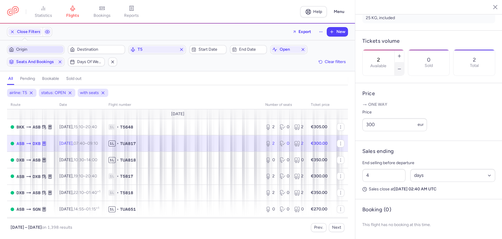
click at [404, 62] on button "button" at bounding box center [399, 68] width 9 height 13
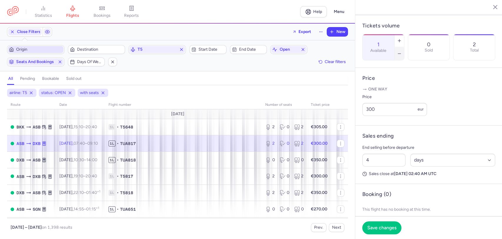
click at [404, 47] on button "button" at bounding box center [399, 53] width 9 height 13
click at [380, 222] on button "Save changes" at bounding box center [382, 227] width 39 height 13
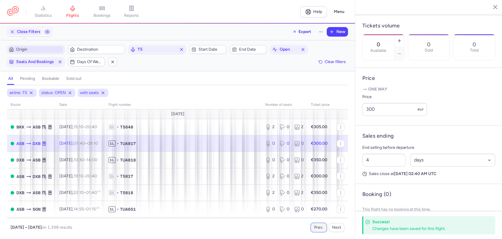
click at [321, 224] on button "Prev." at bounding box center [319, 227] width 16 height 9
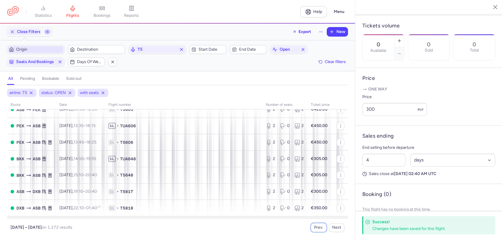
scroll to position [591, 0]
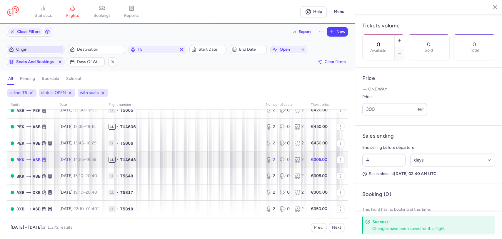
click at [157, 160] on span "1L • TUA648" at bounding box center [184, 160] width 150 height 6
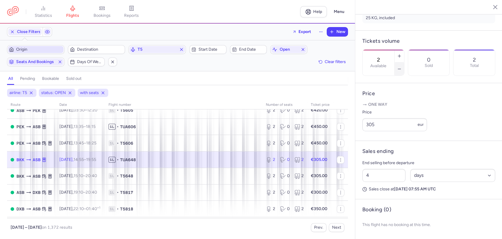
click at [402, 67] on icon "button" at bounding box center [399, 69] width 5 height 5
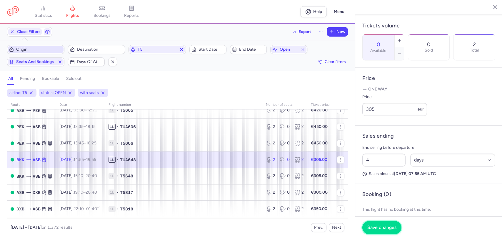
click at [376, 222] on button "Save changes" at bounding box center [382, 227] width 39 height 13
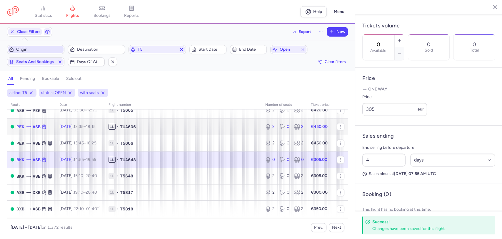
click at [162, 130] on span "1L • TUA606" at bounding box center [184, 127] width 150 height 6
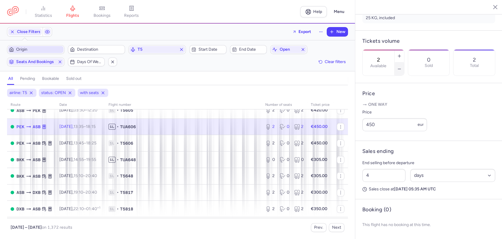
click at [402, 67] on icon "button" at bounding box center [399, 69] width 5 height 5
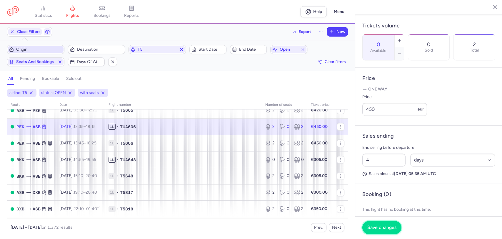
click at [368, 229] on span "Save changes" at bounding box center [382, 227] width 29 height 5
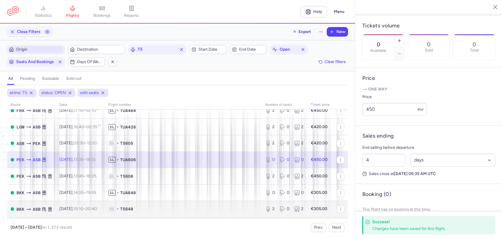
scroll to position [525, 0]
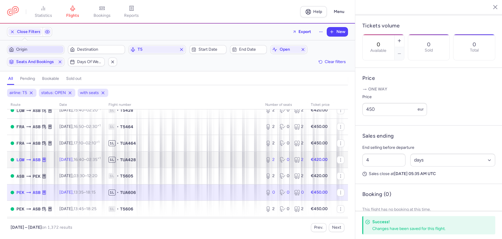
click at [162, 162] on span "1L • TUA428" at bounding box center [184, 160] width 150 height 6
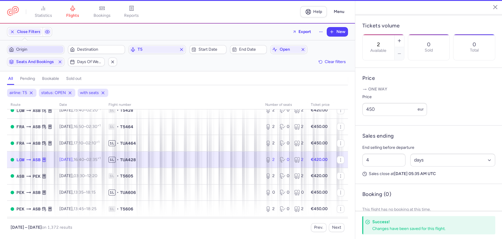
scroll to position [173, 0]
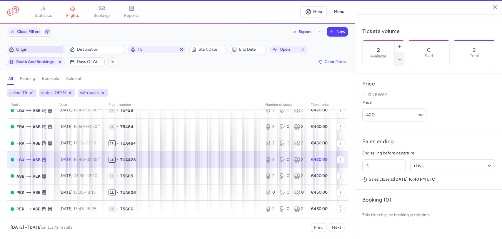
click at [402, 57] on icon "button" at bounding box center [399, 59] width 5 height 5
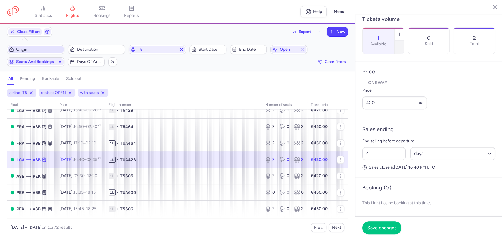
click at [402, 45] on icon "button" at bounding box center [399, 47] width 5 height 5
click at [379, 225] on span "Save changes" at bounding box center [382, 227] width 29 height 5
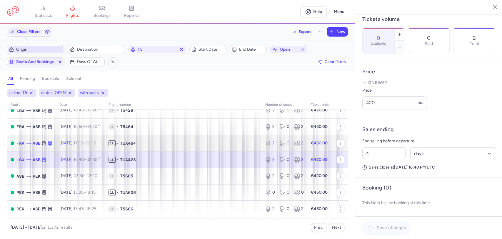
click at [166, 141] on span "1L • TUA464" at bounding box center [184, 143] width 150 height 6
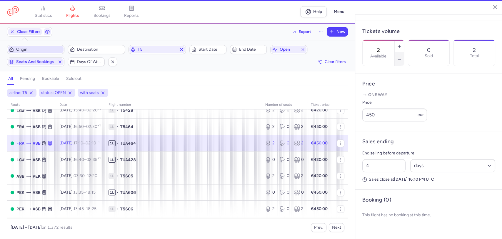
click at [404, 53] on button "button" at bounding box center [399, 59] width 9 height 13
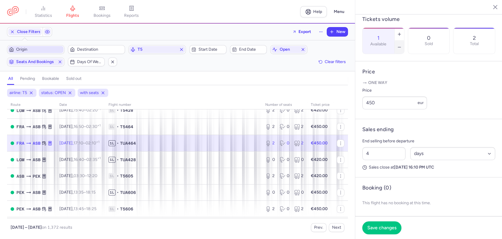
click at [404, 41] on button "button" at bounding box center [399, 47] width 9 height 13
click at [382, 228] on span "Save changes" at bounding box center [382, 227] width 29 height 5
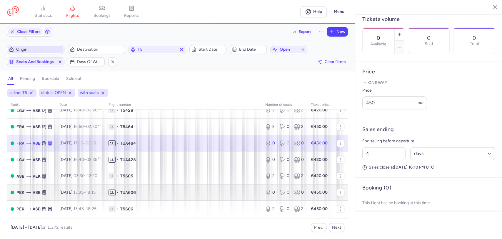
scroll to position [460, 0]
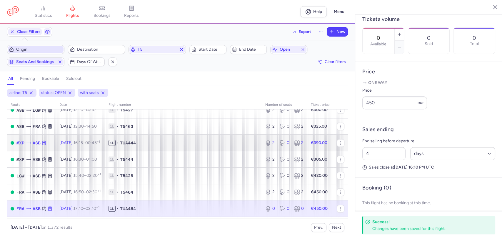
click at [159, 144] on span "1L • TUA444" at bounding box center [184, 143] width 150 height 6
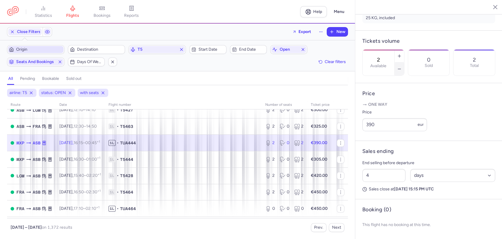
click at [404, 62] on button "button" at bounding box center [399, 68] width 9 height 13
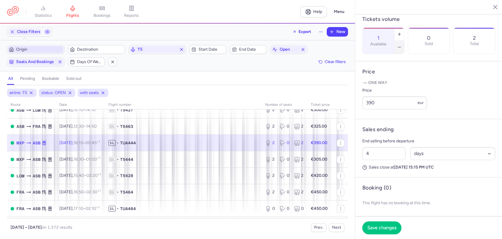
drag, startPoint x: 419, startPoint y: 43, endPoint x: 404, endPoint y: 87, distance: 46.5
click at [404, 42] on button "button" at bounding box center [399, 47] width 9 height 13
click at [378, 225] on span "Save changes" at bounding box center [382, 227] width 29 height 5
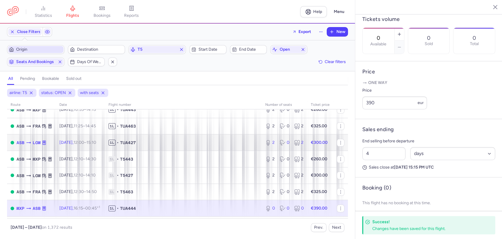
click at [152, 148] on td "1L • TUA427" at bounding box center [183, 142] width 157 height 16
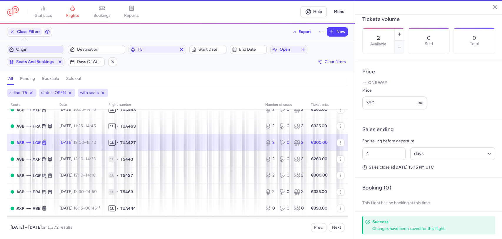
scroll to position [167, 0]
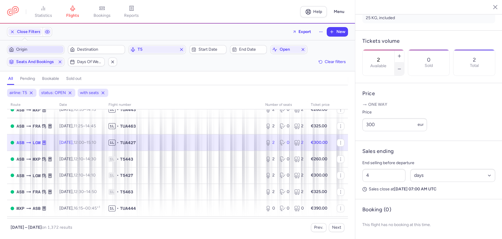
click at [402, 67] on icon "button" at bounding box center [399, 69] width 5 height 5
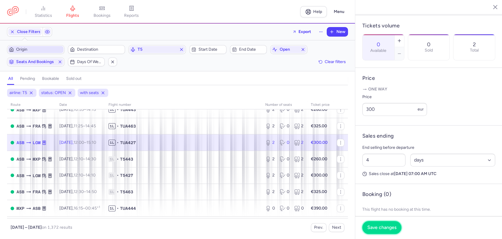
click at [373, 228] on span "Save changes" at bounding box center [382, 227] width 29 height 5
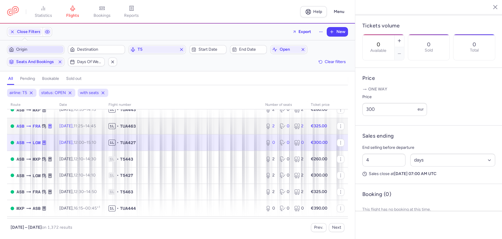
click at [175, 127] on span "1L • TUA463" at bounding box center [184, 126] width 150 height 6
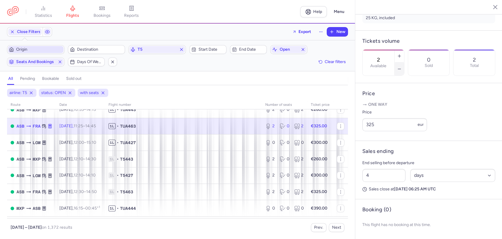
click at [402, 67] on icon "button" at bounding box center [399, 69] width 5 height 5
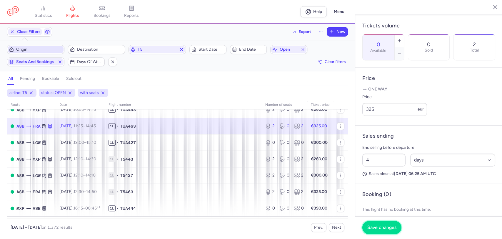
click at [376, 224] on button "Save changes" at bounding box center [382, 227] width 39 height 13
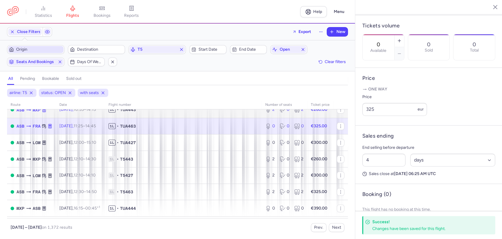
click at [151, 114] on td "1L • TUA443" at bounding box center [183, 109] width 157 height 16
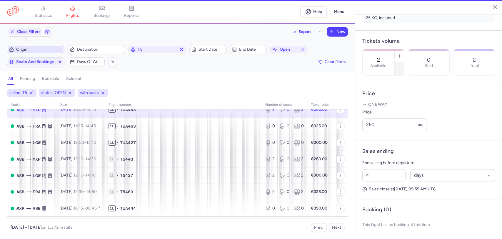
click at [404, 62] on button "button" at bounding box center [399, 68] width 9 height 13
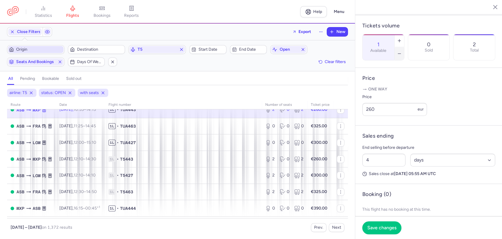
click at [404, 47] on button "button" at bounding box center [399, 53] width 9 height 13
click at [377, 228] on span "Save changes" at bounding box center [382, 227] width 29 height 5
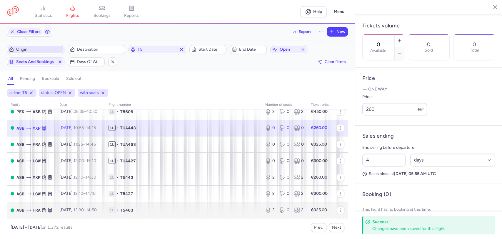
scroll to position [297, 0]
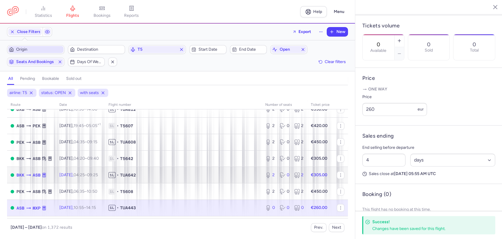
click at [149, 175] on span "1L • TUA642" at bounding box center [184, 175] width 150 height 6
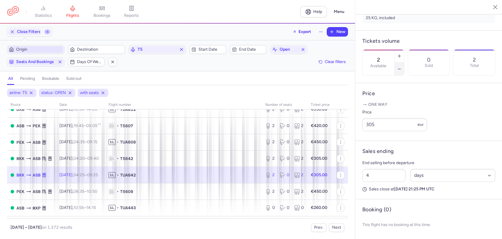
click at [402, 67] on icon "button" at bounding box center [399, 69] width 5 height 5
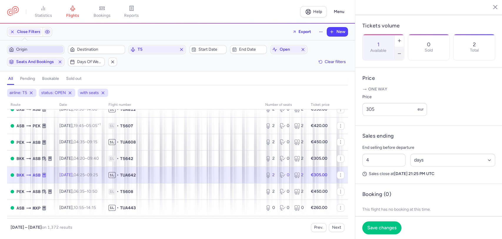
click at [402, 51] on icon "button" at bounding box center [399, 53] width 5 height 5
click at [384, 227] on span "Save changes" at bounding box center [382, 227] width 29 height 5
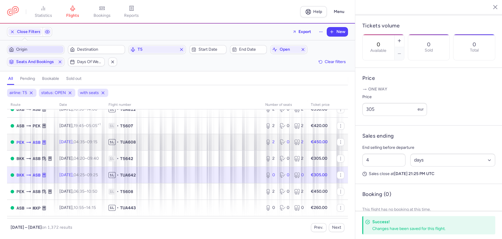
click at [162, 146] on td "1L • TUA608" at bounding box center [183, 142] width 157 height 16
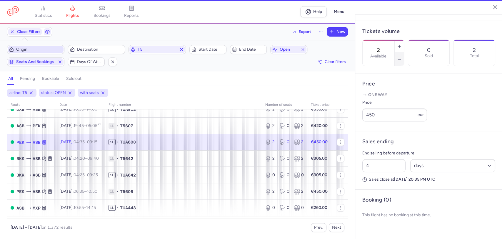
click at [402, 57] on icon "button" at bounding box center [399, 59] width 5 height 5
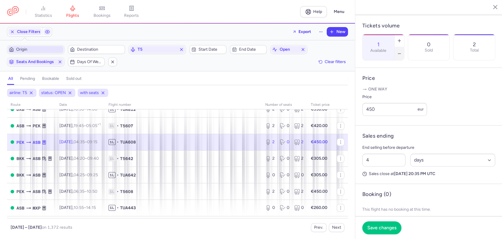
click at [402, 51] on icon "button" at bounding box center [399, 53] width 5 height 5
click at [389, 228] on span "Save changes" at bounding box center [382, 227] width 29 height 5
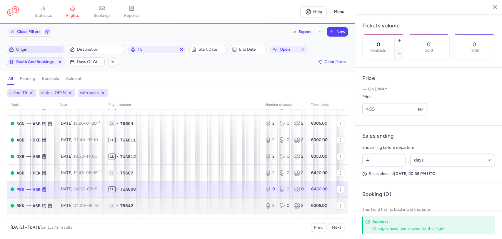
scroll to position [231, 0]
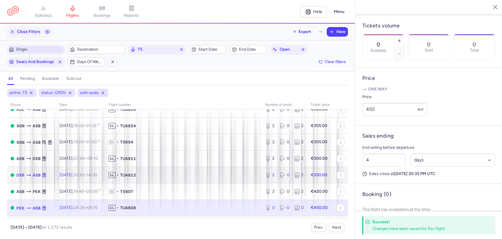
click at [158, 177] on span "1L • TUA812" at bounding box center [184, 175] width 150 height 6
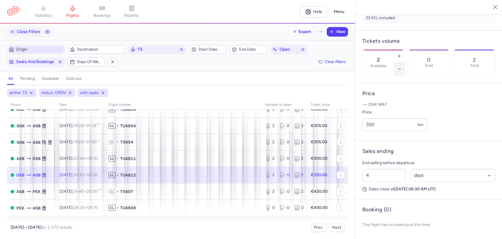
click at [404, 62] on button "button" at bounding box center [399, 68] width 9 height 13
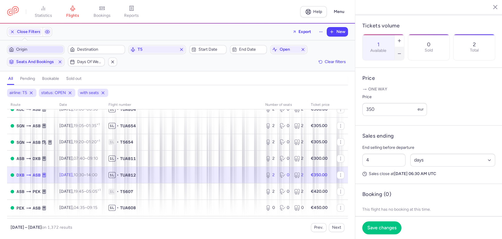
click at [404, 47] on button "button" at bounding box center [399, 53] width 9 height 13
click at [386, 226] on span "Save changes" at bounding box center [382, 227] width 29 height 5
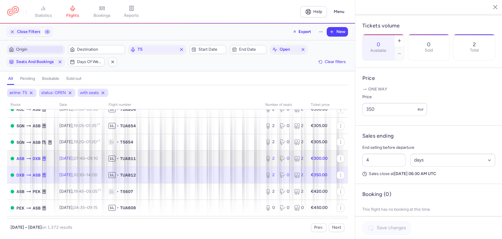
click at [142, 150] on td "1L • TUA811" at bounding box center [183, 158] width 157 height 16
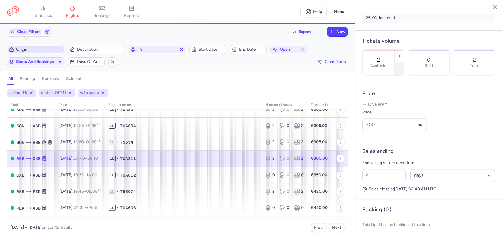
click at [404, 62] on button "button" at bounding box center [399, 68] width 9 height 13
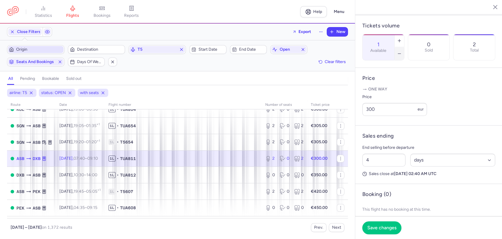
click at [404, 47] on button "button" at bounding box center [399, 53] width 9 height 13
click at [381, 228] on span "Save changes" at bounding box center [382, 227] width 29 height 5
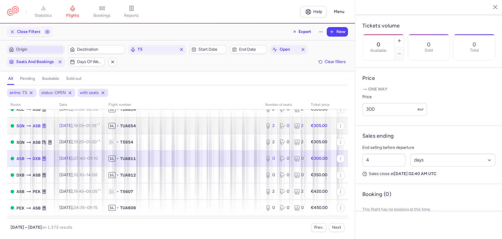
drag, startPoint x: 172, startPoint y: 129, endPoint x: 342, endPoint y: 97, distance: 173.1
click at [172, 129] on td "1L • TUA654" at bounding box center [183, 125] width 157 height 16
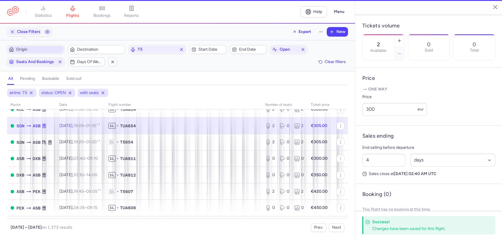
scroll to position [173, 0]
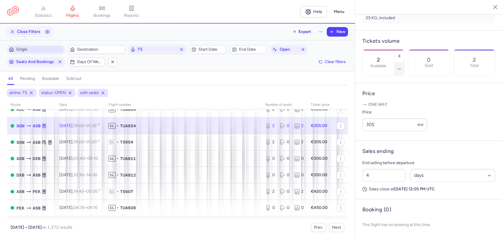
click at [402, 67] on icon "button" at bounding box center [399, 69] width 5 height 5
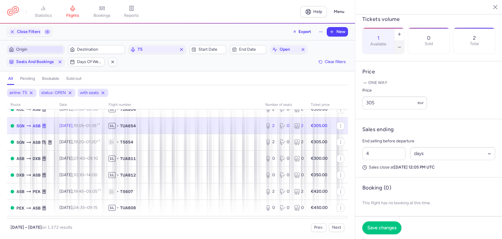
click at [402, 45] on icon "button" at bounding box center [399, 47] width 5 height 5
click at [386, 224] on button "Save changes" at bounding box center [382, 227] width 39 height 13
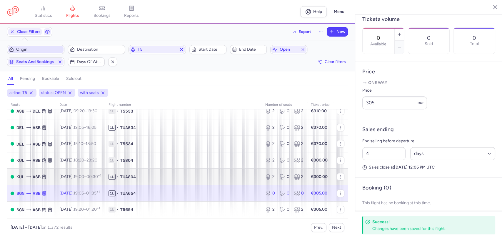
scroll to position [166, 0]
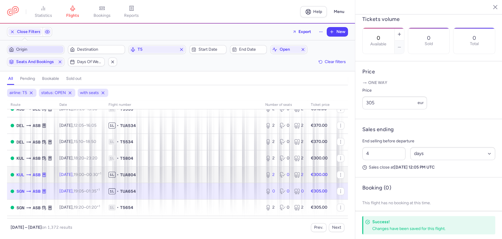
click at [165, 172] on span "1L • TUA804" at bounding box center [184, 175] width 150 height 6
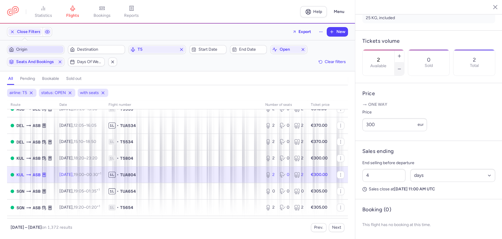
click at [404, 62] on button "button" at bounding box center [399, 68] width 9 height 13
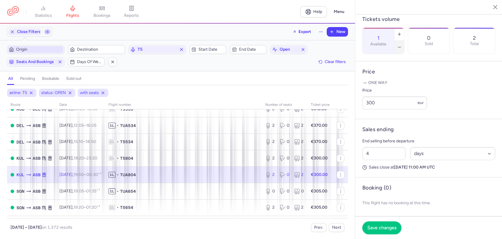
click at [404, 44] on button "button" at bounding box center [399, 47] width 9 height 13
click at [394, 225] on span "Save changes" at bounding box center [382, 227] width 29 height 5
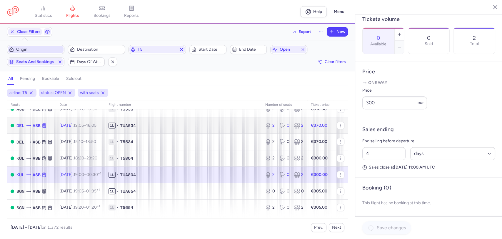
click at [136, 127] on span "TUA534" at bounding box center [128, 125] width 16 height 6
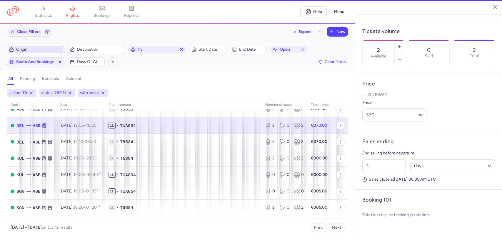
scroll to position [167, 0]
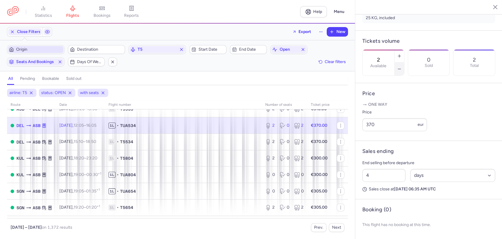
click at [404, 62] on button "button" at bounding box center [399, 68] width 9 height 13
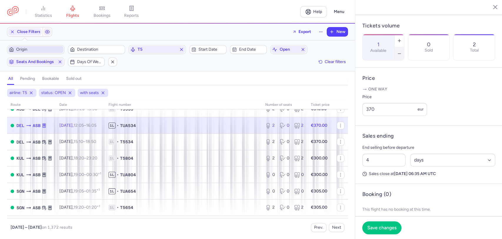
click at [404, 47] on button "button" at bounding box center [399, 53] width 9 height 13
click at [386, 229] on span "Save changes" at bounding box center [382, 227] width 29 height 5
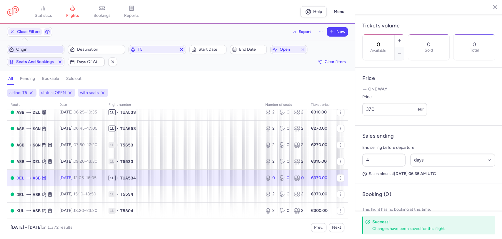
scroll to position [100, 0]
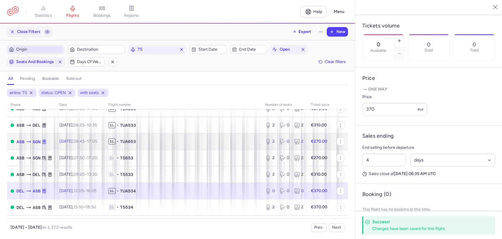
click at [150, 142] on span "1L • TUA653" at bounding box center [184, 141] width 150 height 6
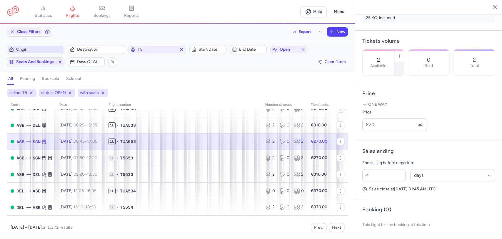
click at [402, 67] on icon "button" at bounding box center [399, 69] width 5 height 5
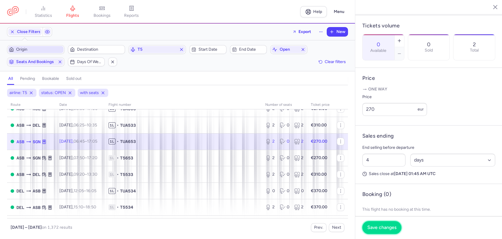
click at [383, 228] on span "Save changes" at bounding box center [382, 227] width 29 height 5
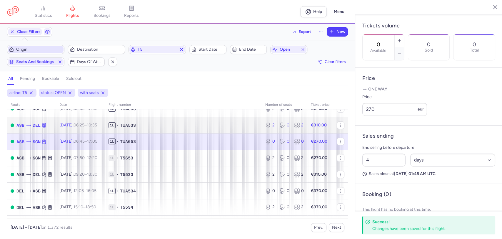
click at [151, 130] on td "1L • TUA533" at bounding box center [183, 125] width 157 height 16
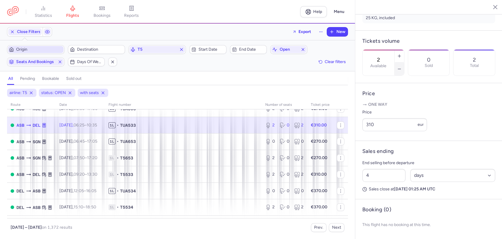
click at [402, 67] on icon "button" at bounding box center [399, 69] width 5 height 5
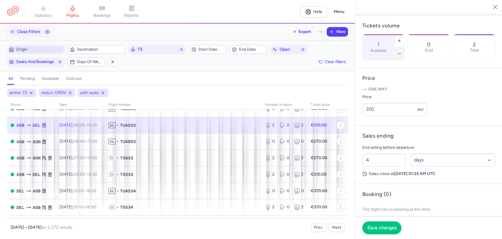
click at [402, 51] on icon "button" at bounding box center [399, 53] width 5 height 5
click at [386, 228] on span "Save changes" at bounding box center [382, 227] width 29 height 5
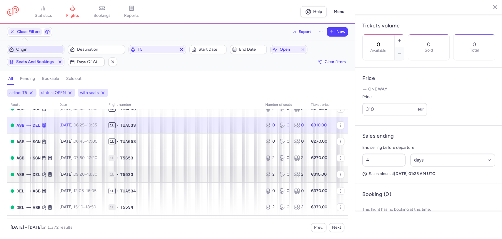
scroll to position [35, 0]
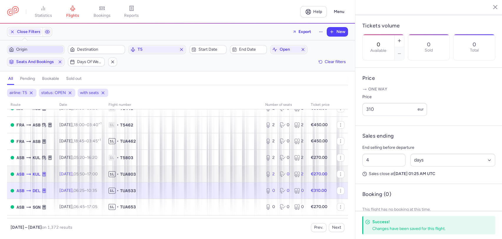
click at [149, 173] on span "1L • TUA803" at bounding box center [184, 174] width 150 height 6
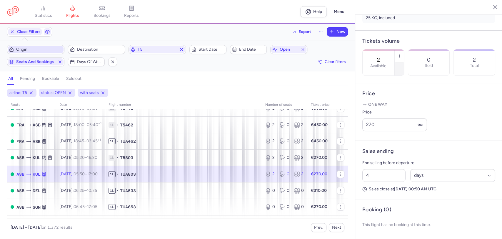
click at [402, 67] on icon "button" at bounding box center [399, 69] width 5 height 5
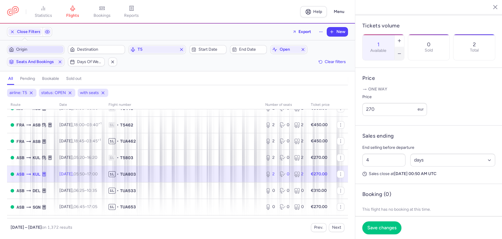
click at [402, 51] on icon "button" at bounding box center [399, 53] width 5 height 5
click at [384, 229] on span "Save changes" at bounding box center [382, 227] width 29 height 5
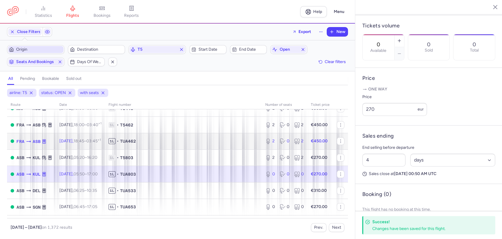
click at [181, 140] on span "1L • TUA462" at bounding box center [184, 141] width 150 height 6
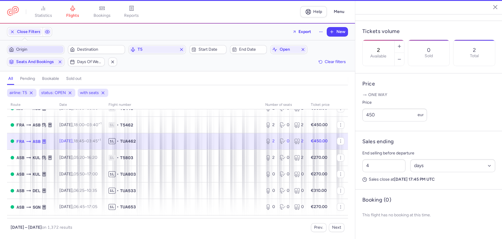
scroll to position [173, 0]
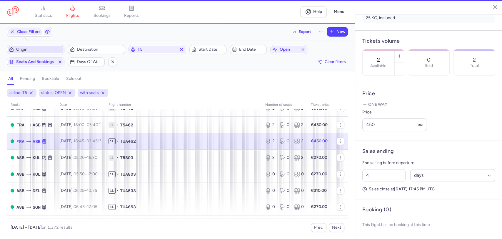
click at [395, 49] on div "2 Available" at bounding box center [379, 62] width 32 height 26
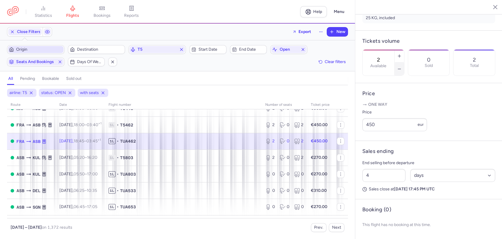
click at [402, 67] on icon "button" at bounding box center [399, 69] width 5 height 5
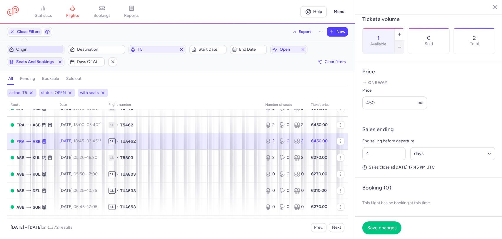
click at [402, 45] on icon "button" at bounding box center [399, 47] width 5 height 5
click at [391, 228] on span "Save changes" at bounding box center [382, 227] width 29 height 5
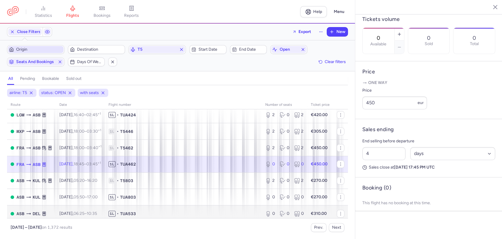
scroll to position [0, 0]
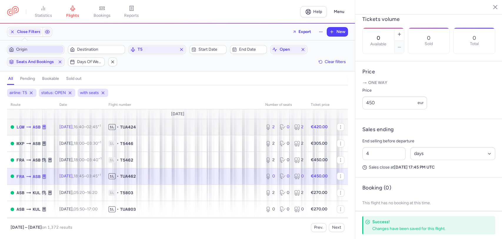
drag, startPoint x: 160, startPoint y: 124, endPoint x: 303, endPoint y: 114, distance: 143.7
click at [160, 124] on span "1L • TUA424" at bounding box center [184, 127] width 150 height 6
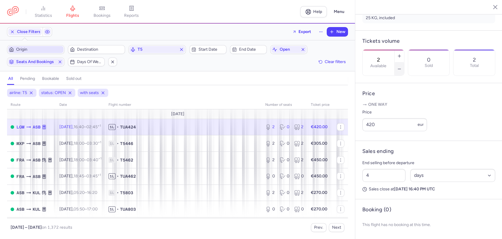
click at [404, 62] on button "button" at bounding box center [399, 68] width 9 height 13
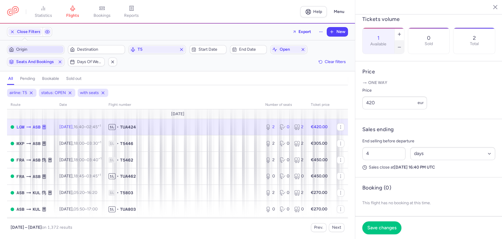
click at [404, 42] on button "button" at bounding box center [399, 47] width 9 height 13
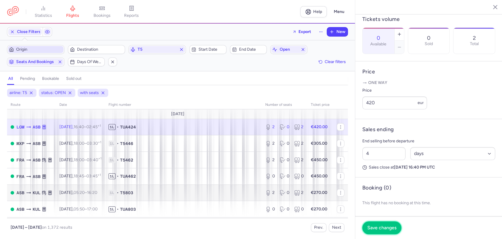
drag, startPoint x: 384, startPoint y: 227, endPoint x: 297, endPoint y: 189, distance: 95.2
click at [384, 227] on span "Save changes" at bounding box center [382, 227] width 29 height 5
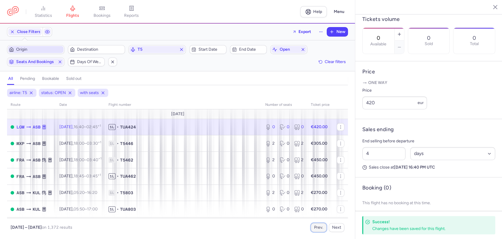
click at [316, 225] on button "Prev." at bounding box center [319, 227] width 16 height 9
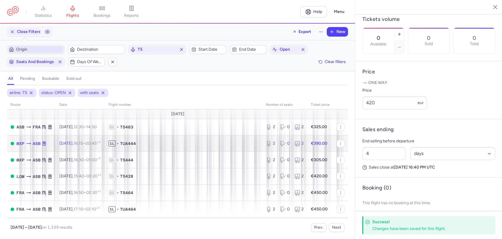
click at [230, 144] on span "1L • TUA444" at bounding box center [184, 143] width 150 height 6
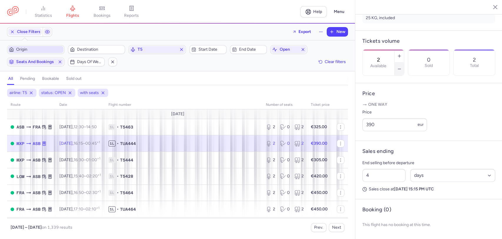
click at [404, 62] on button "button" at bounding box center [399, 68] width 9 height 13
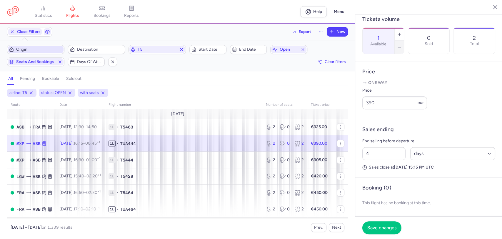
click at [404, 41] on button "button" at bounding box center [399, 47] width 9 height 13
click at [388, 223] on button "Save changes" at bounding box center [382, 227] width 39 height 13
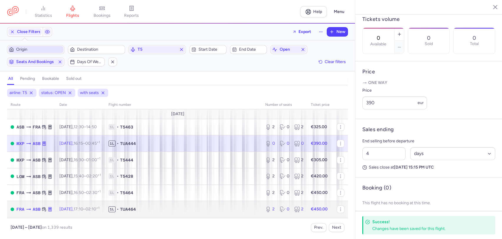
click at [178, 205] on td "1L • TUA464" at bounding box center [183, 209] width 157 height 16
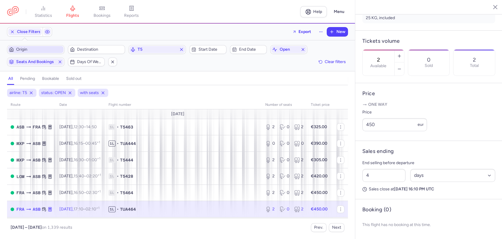
click at [427, 49] on section "2 Available 0 Sold 2 Total" at bounding box center [429, 62] width 133 height 26
click at [404, 62] on button "button" at bounding box center [399, 68] width 9 height 13
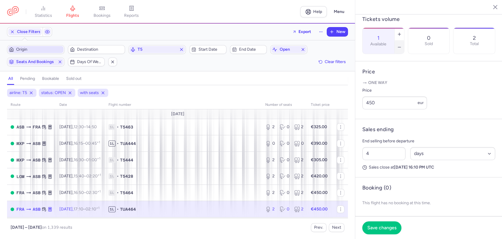
click at [404, 41] on button "button" at bounding box center [399, 47] width 9 height 13
click at [370, 230] on button "Save changes" at bounding box center [382, 227] width 39 height 13
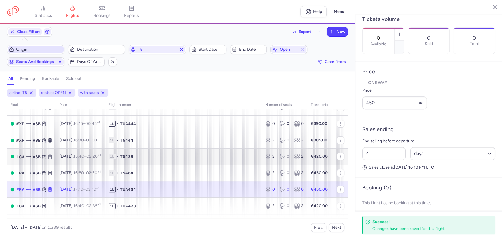
scroll to position [65, 0]
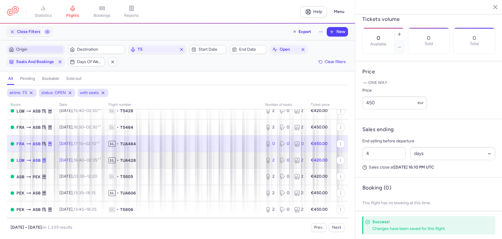
click at [179, 161] on span "1L • TUA428" at bounding box center [184, 160] width 150 height 6
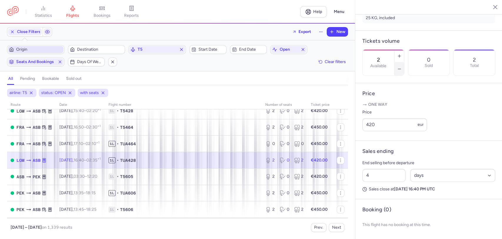
click at [404, 62] on button "button" at bounding box center [399, 68] width 9 height 13
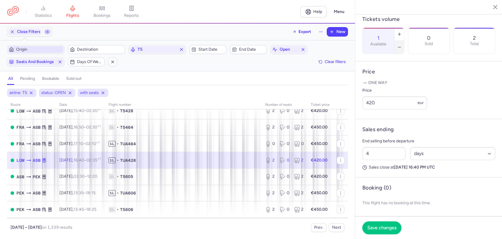
click at [404, 41] on button "button" at bounding box center [399, 47] width 9 height 13
click at [385, 234] on footer "Save changes" at bounding box center [429, 227] width 147 height 23
click at [385, 230] on button "Save changes" at bounding box center [382, 227] width 39 height 13
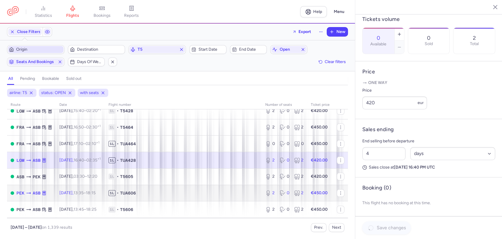
click at [174, 193] on span "1L • TUA606" at bounding box center [184, 193] width 150 height 6
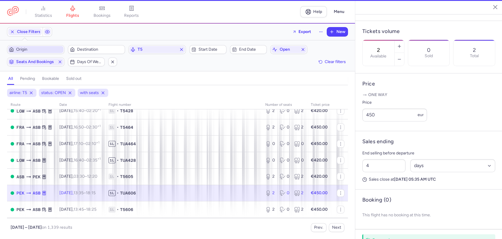
scroll to position [167, 0]
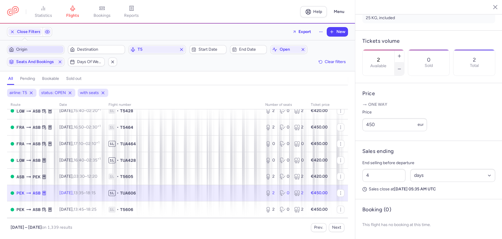
click at [402, 67] on icon "button" at bounding box center [399, 69] width 5 height 5
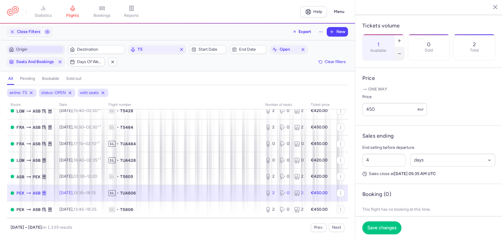
click at [402, 51] on icon "button" at bounding box center [399, 53] width 5 height 5
click at [379, 225] on span "Save changes" at bounding box center [382, 227] width 29 height 5
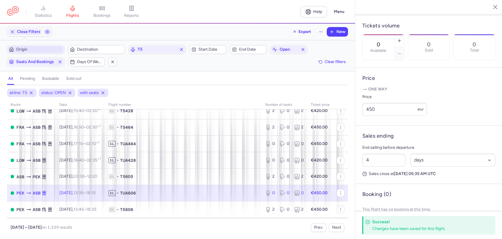
scroll to position [131, 0]
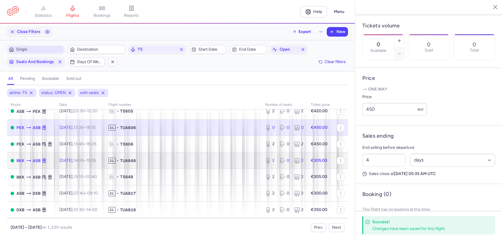
click at [136, 160] on span "TUA648" at bounding box center [128, 160] width 16 height 6
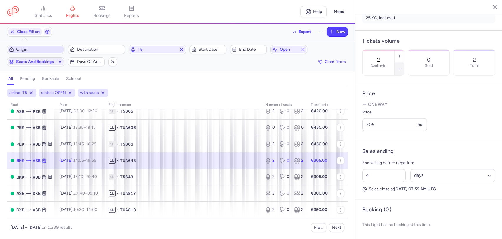
click at [402, 67] on icon "button" at bounding box center [399, 69] width 5 height 5
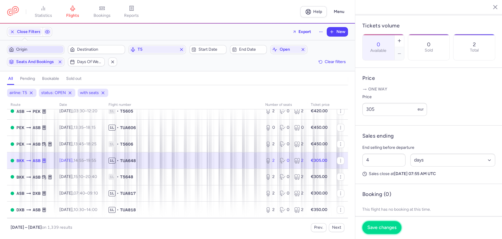
click at [383, 233] on button "Save changes" at bounding box center [382, 227] width 39 height 13
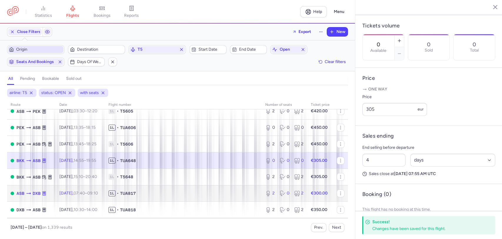
click at [191, 191] on span "1L • TUA817" at bounding box center [184, 193] width 150 height 6
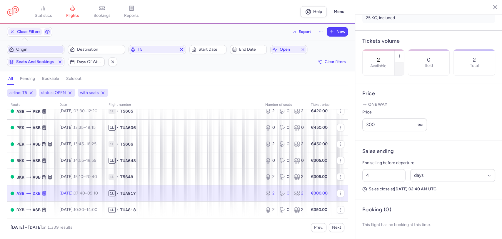
click at [402, 67] on icon "button" at bounding box center [399, 69] width 5 height 5
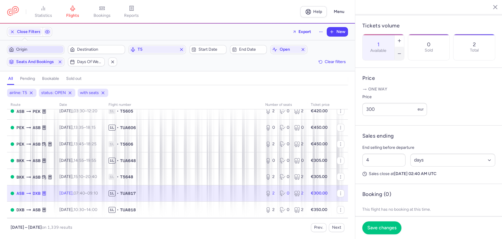
click at [402, 51] on icon "button" at bounding box center [399, 53] width 5 height 5
click at [386, 227] on span "Save changes" at bounding box center [382, 227] width 29 height 5
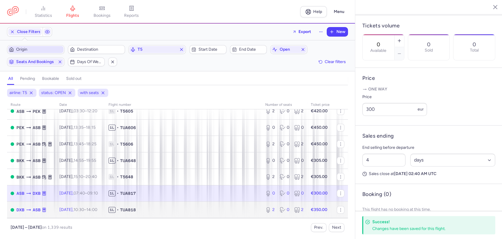
click at [181, 205] on td "1L • TUA818" at bounding box center [183, 209] width 157 height 16
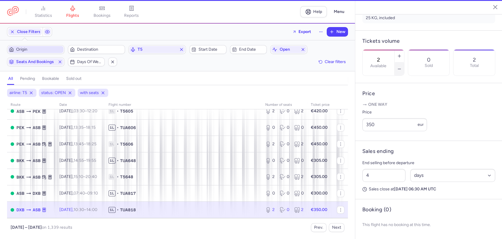
click at [404, 62] on button "button" at bounding box center [399, 68] width 9 height 13
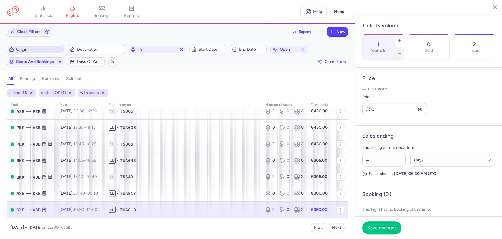
click at [404, 47] on button "button" at bounding box center [399, 53] width 9 height 13
click at [381, 223] on button "Save changes" at bounding box center [382, 227] width 39 height 13
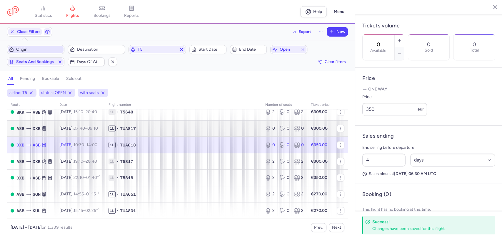
scroll to position [196, 0]
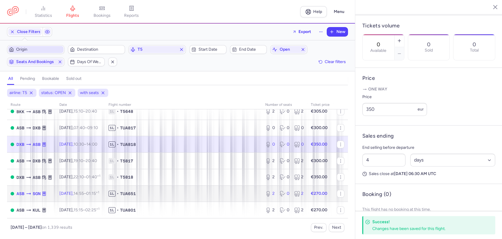
click at [169, 190] on td "1L • TUA651" at bounding box center [183, 193] width 157 height 16
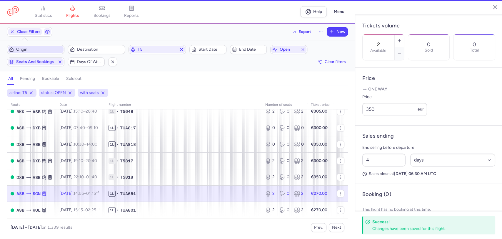
scroll to position [173, 0]
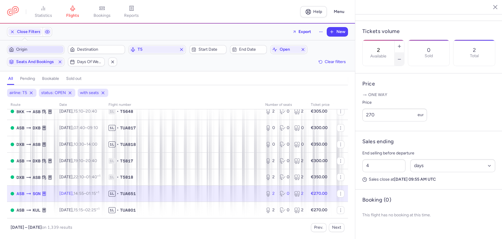
click at [402, 57] on icon "button" at bounding box center [399, 59] width 5 height 5
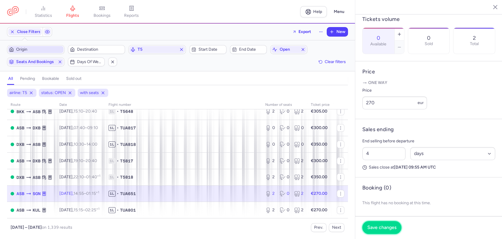
click at [384, 225] on span "Save changes" at bounding box center [382, 227] width 29 height 5
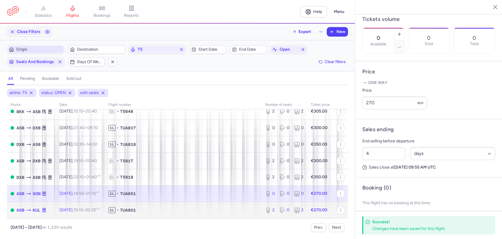
click at [174, 214] on td "1L • TUA801" at bounding box center [183, 210] width 157 height 16
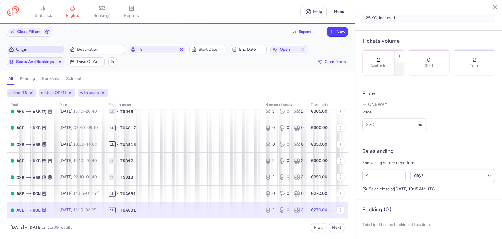
click at [402, 67] on icon "button" at bounding box center [399, 69] width 5 height 5
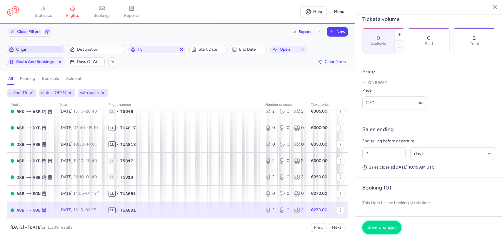
click at [382, 228] on span "Save changes" at bounding box center [382, 227] width 29 height 5
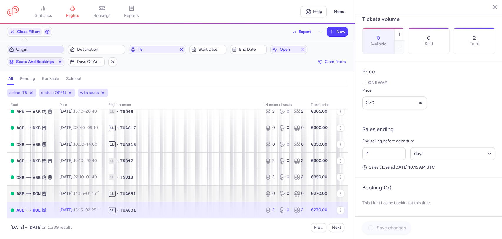
scroll to position [261, 0]
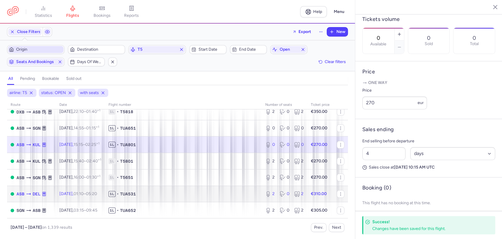
click at [165, 198] on td "1L • TUA531" at bounding box center [183, 193] width 157 height 16
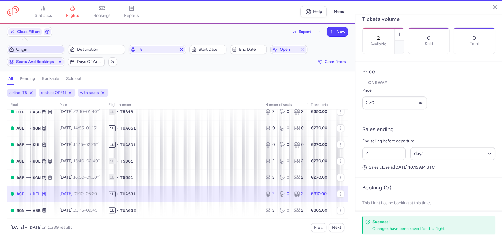
scroll to position [167, 0]
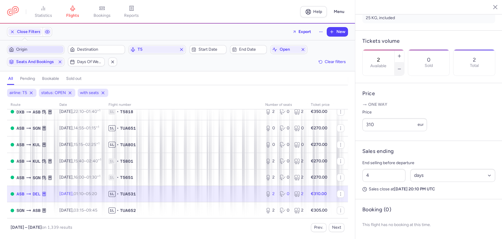
click at [402, 67] on icon "button" at bounding box center [399, 69] width 5 height 5
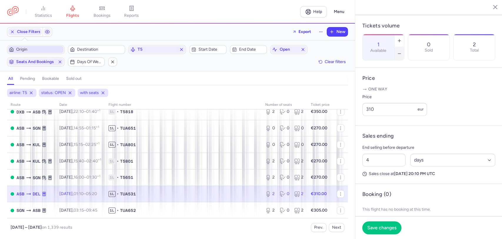
click at [402, 51] on icon "button" at bounding box center [399, 53] width 5 height 5
click at [387, 228] on span "Save changes" at bounding box center [382, 227] width 29 height 5
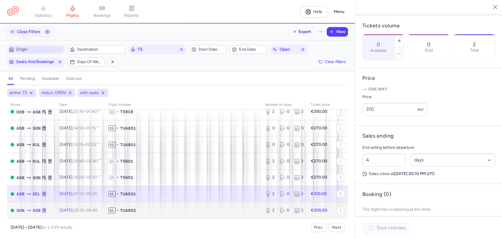
click at [224, 214] on td "1L • TUA652" at bounding box center [183, 210] width 157 height 16
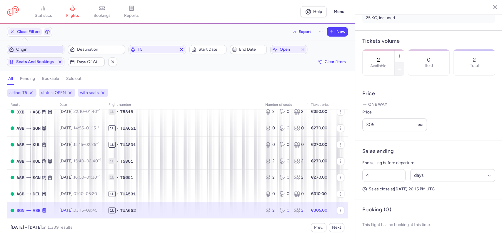
click at [402, 67] on icon "button" at bounding box center [399, 69] width 5 height 5
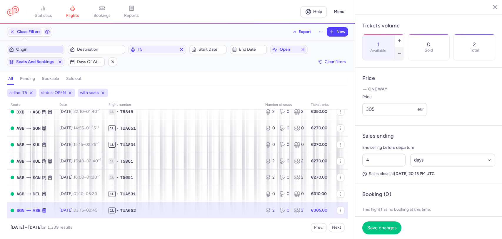
click at [402, 51] on icon "button" at bounding box center [399, 53] width 5 height 5
click at [379, 230] on button "Save changes" at bounding box center [382, 227] width 39 height 13
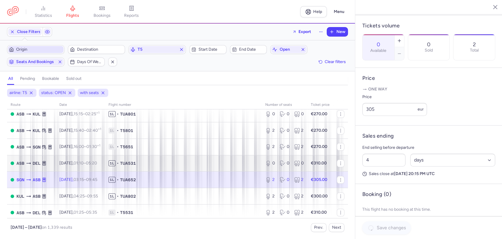
scroll to position [327, 0]
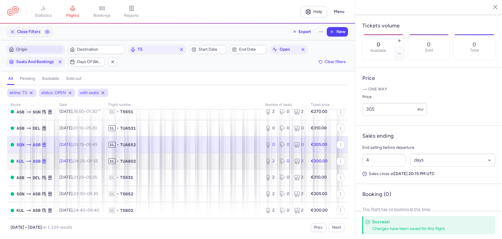
click at [191, 166] on td "1L • TUA802" at bounding box center [183, 161] width 157 height 16
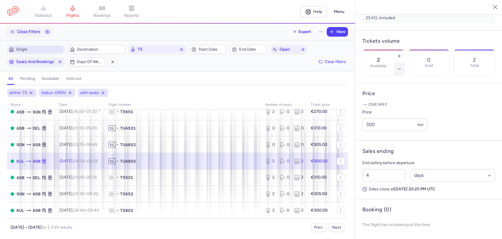
click at [404, 62] on button "button" at bounding box center [399, 68] width 9 height 13
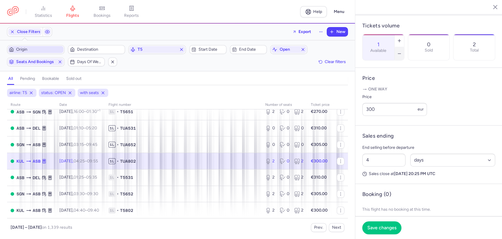
click at [404, 47] on button "button" at bounding box center [399, 53] width 9 height 13
click at [386, 234] on footer "Save changes" at bounding box center [429, 227] width 147 height 23
click at [384, 230] on button "Save changes" at bounding box center [382, 227] width 39 height 13
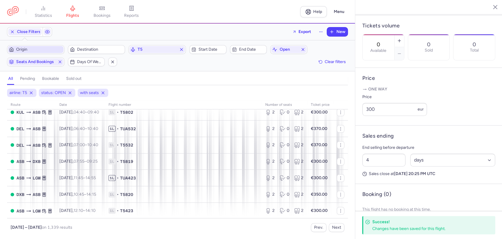
scroll to position [360, 0]
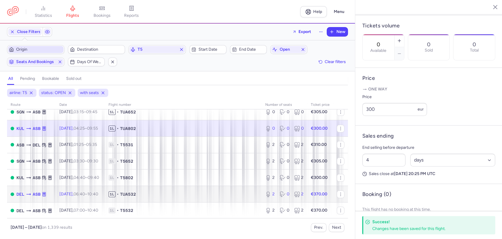
click at [214, 192] on span "1L • TUA532" at bounding box center [184, 194] width 150 height 6
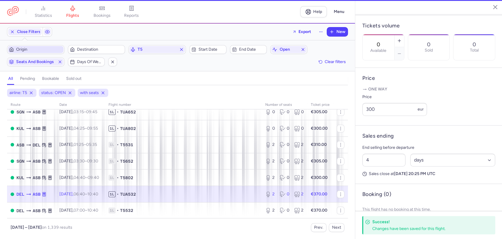
click at [404, 47] on button "button" at bounding box center [399, 53] width 9 height 13
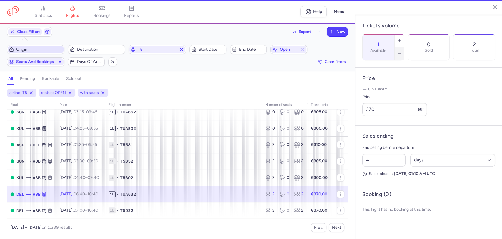
click at [404, 47] on button "button" at bounding box center [399, 53] width 9 height 13
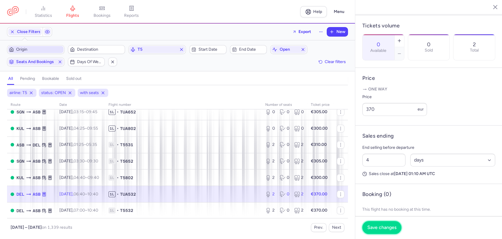
click at [376, 222] on button "Save changes" at bounding box center [382, 227] width 39 height 13
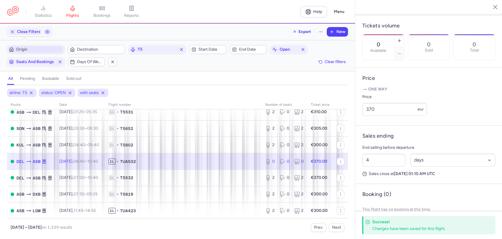
scroll to position [425, 0]
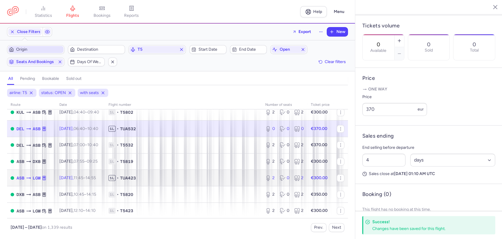
click at [214, 176] on span "1L • TUA423" at bounding box center [184, 178] width 150 height 6
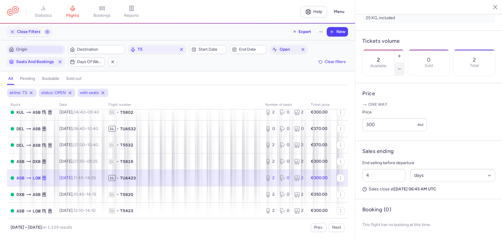
click at [402, 67] on icon "button" at bounding box center [399, 69] width 5 height 5
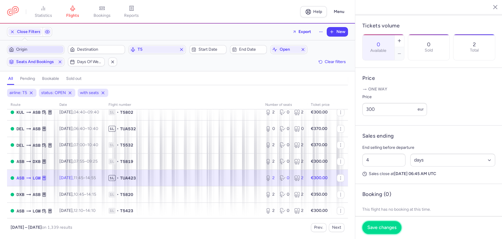
click at [379, 229] on span "Save changes" at bounding box center [382, 227] width 29 height 5
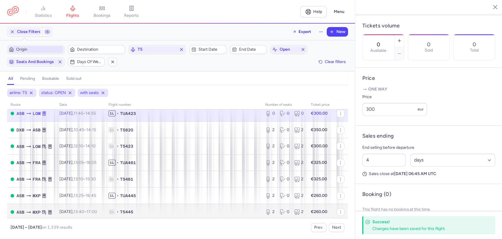
scroll to position [490, 0]
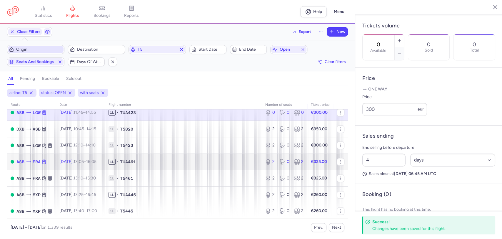
click at [180, 165] on td "1L • TUA461" at bounding box center [183, 161] width 157 height 16
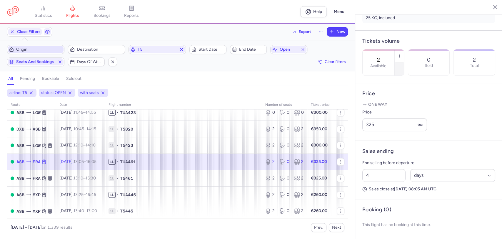
click at [402, 67] on icon "button" at bounding box center [399, 69] width 5 height 5
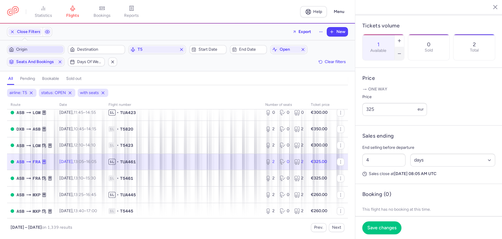
click at [402, 51] on icon "button" at bounding box center [399, 53] width 5 height 5
click at [373, 225] on span "Save changes" at bounding box center [382, 227] width 29 height 5
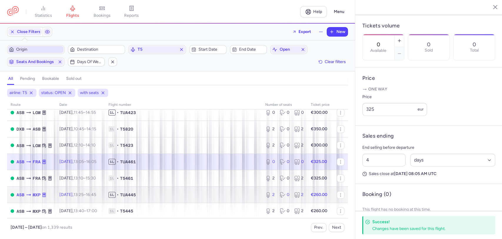
click at [141, 198] on td "1L • TUA445" at bounding box center [183, 194] width 157 height 16
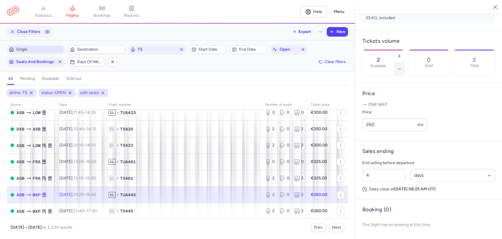
click at [404, 62] on button "button" at bounding box center [399, 68] width 9 height 13
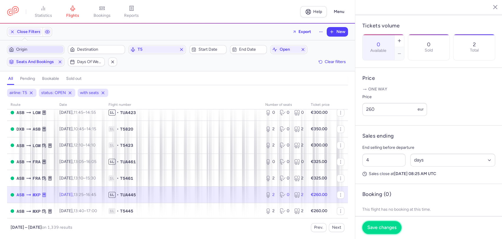
click at [384, 227] on span "Save changes" at bounding box center [382, 227] width 29 height 5
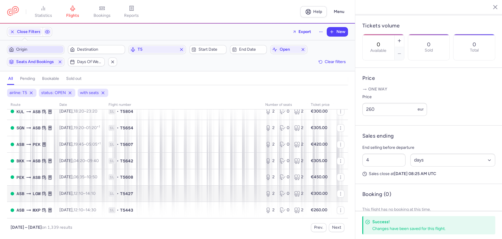
scroll to position [591, 0]
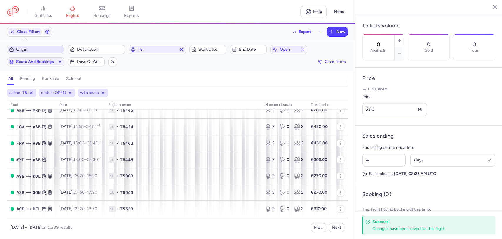
click at [311, 227] on div "Prev. Next" at bounding box center [261, 227] width 167 height 9
click at [316, 227] on button "Prev." at bounding box center [319, 227] width 16 height 9
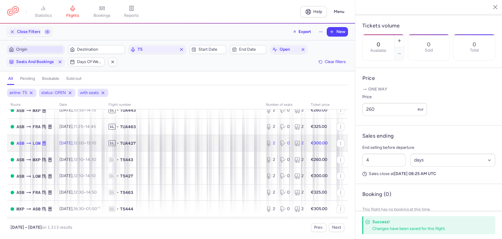
click at [152, 141] on span "1L • TUA427" at bounding box center [184, 143] width 150 height 6
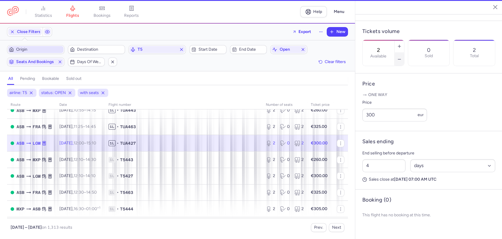
click at [402, 57] on icon "button" at bounding box center [399, 59] width 5 height 5
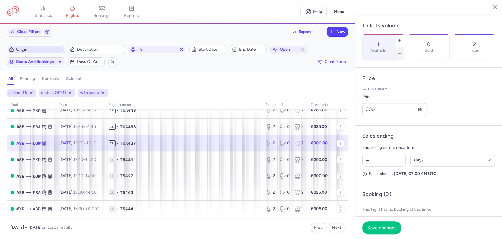
click at [402, 51] on icon "button" at bounding box center [399, 53] width 5 height 5
click at [385, 225] on span "Save changes" at bounding box center [382, 227] width 29 height 5
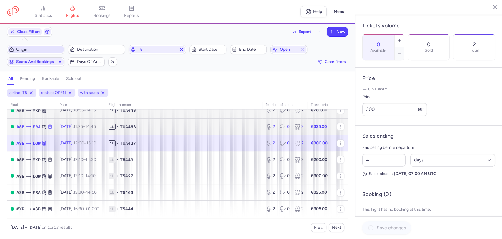
drag, startPoint x: 130, startPoint y: 128, endPoint x: 162, endPoint y: 117, distance: 34.5
click at [130, 128] on span "1L • TUA463" at bounding box center [184, 127] width 150 height 6
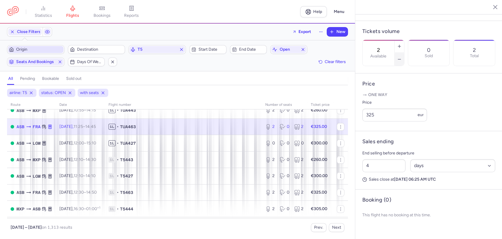
click at [401, 59] on line "button" at bounding box center [399, 59] width 3 height 0
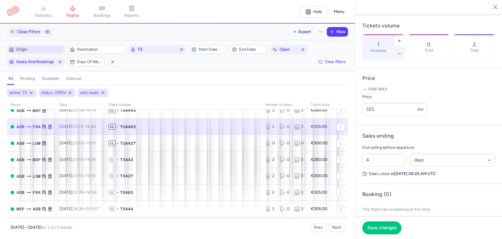
click at [401, 54] on line "button" at bounding box center [399, 54] width 3 height 0
click at [369, 227] on span "Save changes" at bounding box center [382, 227] width 29 height 5
click at [168, 111] on span "1L • TUA443" at bounding box center [184, 110] width 150 height 6
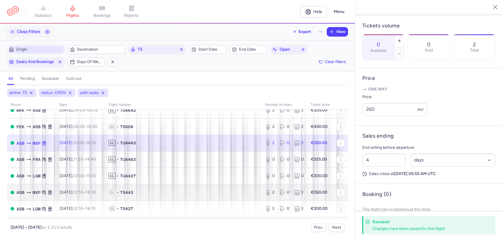
scroll to position [558, 0]
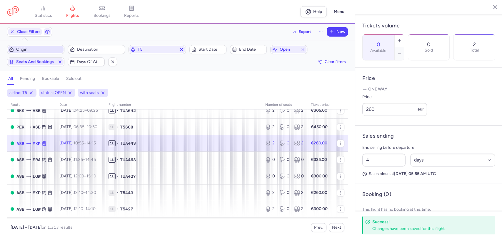
click at [147, 145] on span "1L • TUA443" at bounding box center [184, 143] width 150 height 6
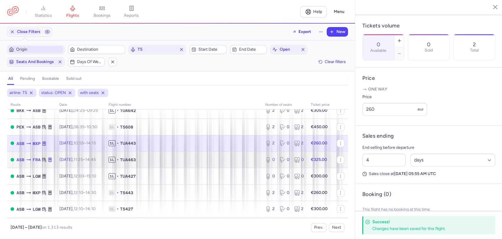
click at [151, 157] on span "1L • TUA463" at bounding box center [184, 160] width 150 height 6
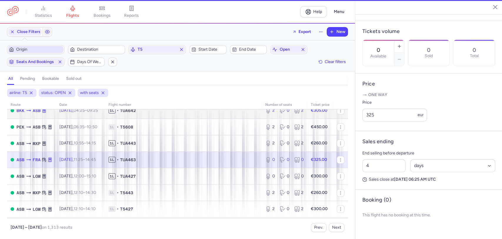
click at [150, 112] on span "1L • TUA642" at bounding box center [184, 110] width 150 height 6
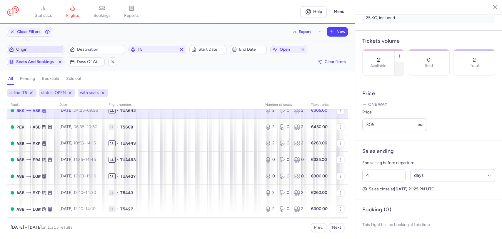
click at [404, 62] on button "button" at bounding box center [399, 68] width 9 height 13
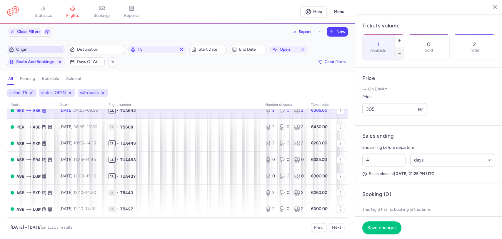
click at [404, 47] on button "button" at bounding box center [399, 53] width 9 height 13
click at [380, 230] on button "Save changes" at bounding box center [382, 227] width 39 height 13
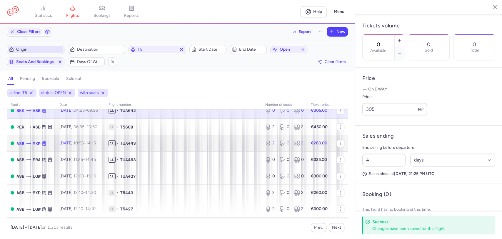
click at [147, 139] on td "1L • TUA443" at bounding box center [183, 143] width 157 height 16
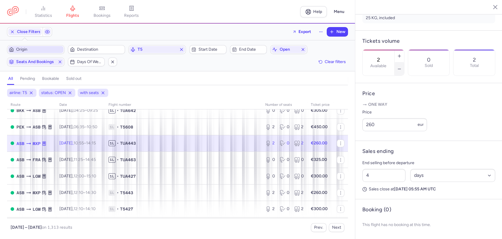
click at [402, 67] on icon "button" at bounding box center [399, 69] width 5 height 5
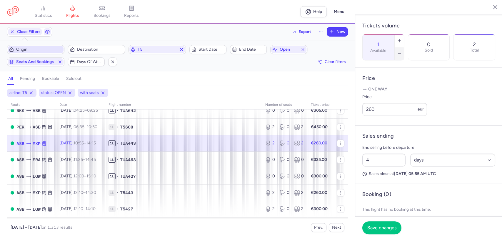
click at [402, 51] on icon "button" at bounding box center [399, 53] width 5 height 5
click at [386, 225] on span "Save changes" at bounding box center [382, 227] width 29 height 5
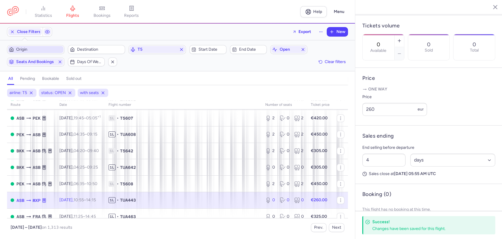
scroll to position [493, 0]
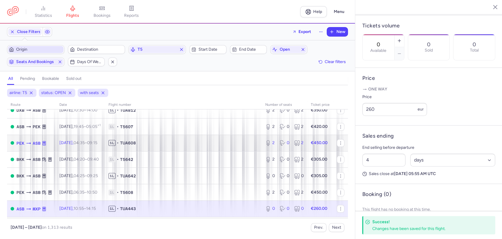
click at [215, 144] on span "1L • TUA608" at bounding box center [184, 143] width 150 height 6
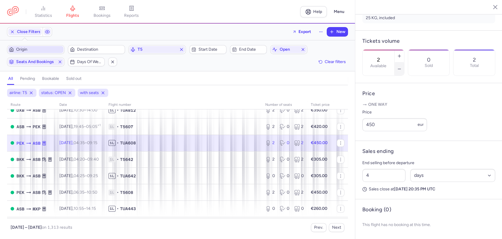
click at [404, 62] on button "button" at bounding box center [399, 68] width 9 height 13
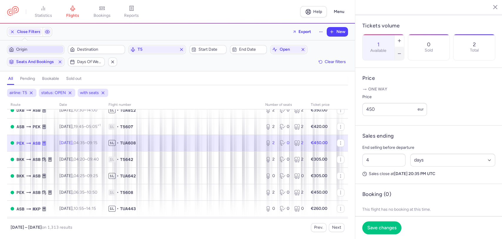
click at [404, 47] on button "button" at bounding box center [399, 53] width 9 height 13
click at [376, 224] on button "Save changes" at bounding box center [382, 227] width 39 height 13
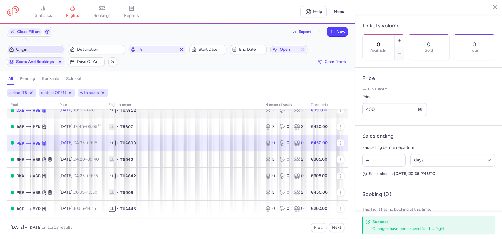
click at [211, 112] on span "1L • TUA812" at bounding box center [184, 110] width 150 height 6
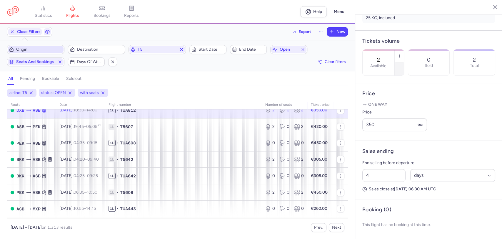
click at [401, 69] on line "button" at bounding box center [399, 69] width 3 height 0
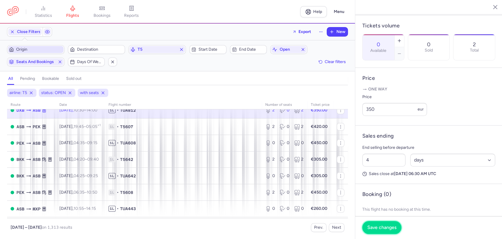
click at [382, 227] on span "Save changes" at bounding box center [382, 227] width 29 height 5
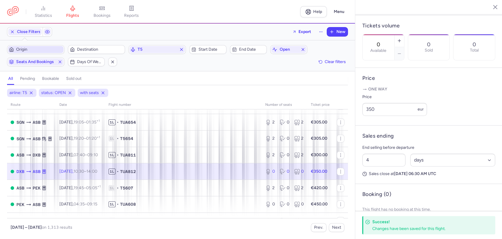
scroll to position [427, 0]
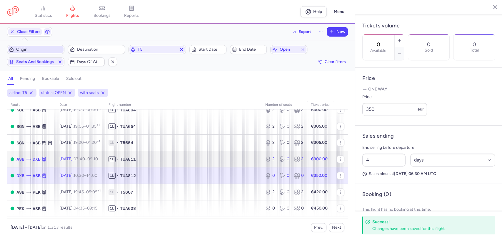
click at [173, 163] on td "1L • TUA811" at bounding box center [183, 159] width 157 height 16
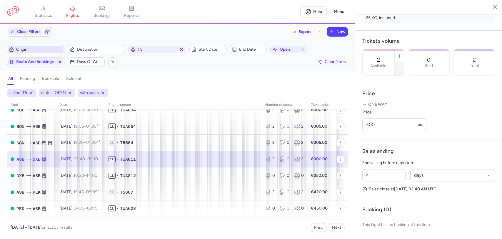
click at [404, 62] on button "button" at bounding box center [399, 68] width 9 height 13
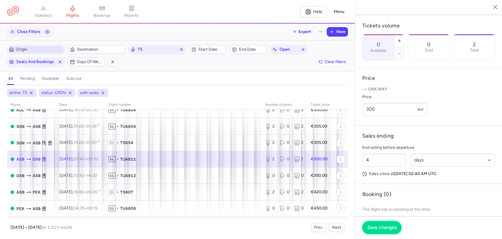
click at [384, 227] on span "Save changes" at bounding box center [382, 227] width 29 height 5
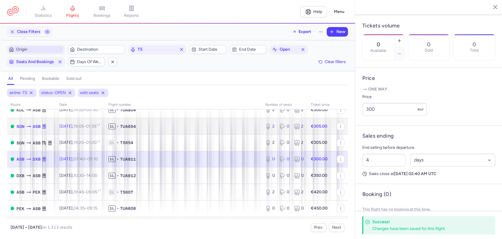
click at [179, 127] on span "1L • TUA654" at bounding box center [184, 126] width 150 height 6
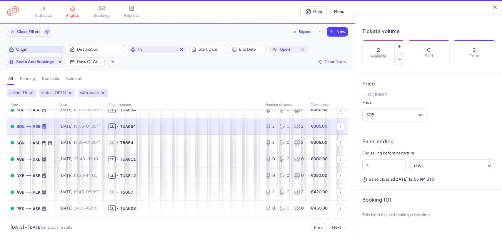
scroll to position [173, 0]
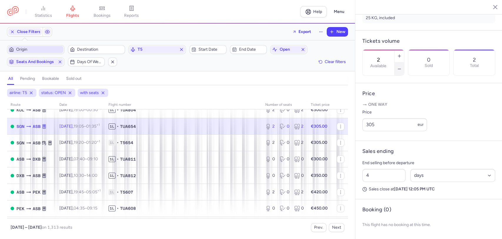
click at [404, 62] on button "button" at bounding box center [399, 68] width 9 height 13
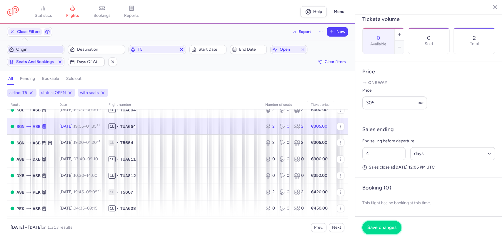
click at [386, 226] on span "Save changes" at bounding box center [382, 227] width 29 height 5
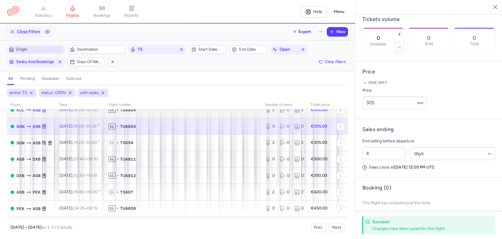
click at [168, 109] on span "1L • TUA804" at bounding box center [184, 110] width 150 height 6
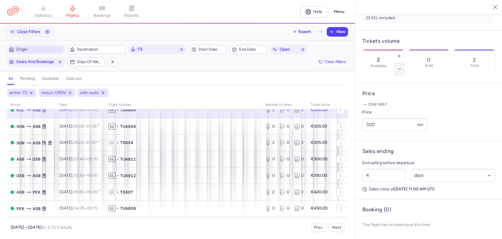
click at [402, 67] on icon "button" at bounding box center [399, 69] width 5 height 5
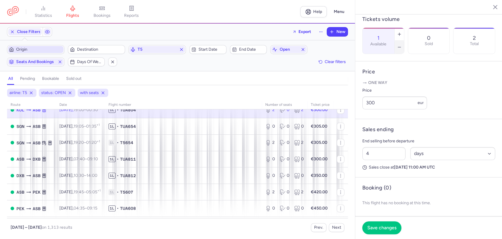
click at [402, 45] on icon "button" at bounding box center [399, 47] width 5 height 5
click at [371, 228] on span "Save changes" at bounding box center [382, 227] width 29 height 5
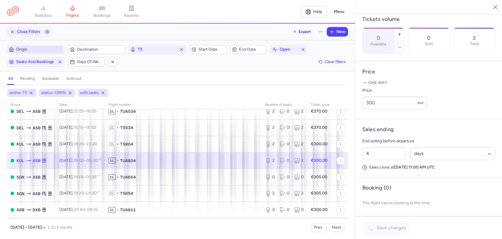
scroll to position [362, 0]
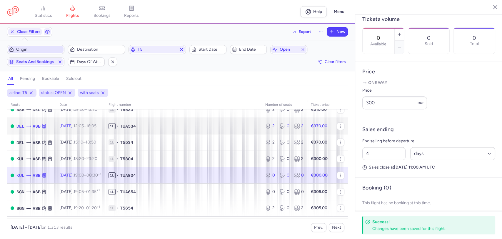
click at [136, 127] on span "TUA534" at bounding box center [128, 126] width 16 height 6
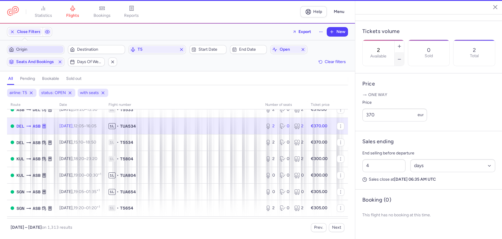
scroll to position [167, 0]
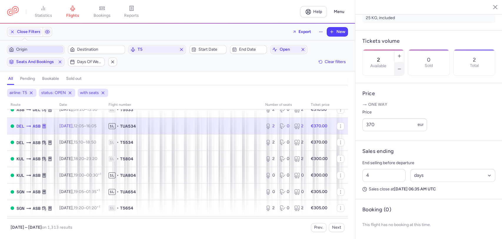
click at [402, 67] on icon "button" at bounding box center [399, 69] width 5 height 5
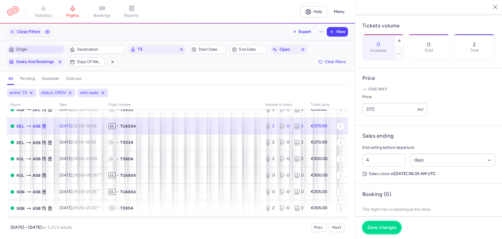
click at [380, 225] on span "Save changes" at bounding box center [382, 227] width 29 height 5
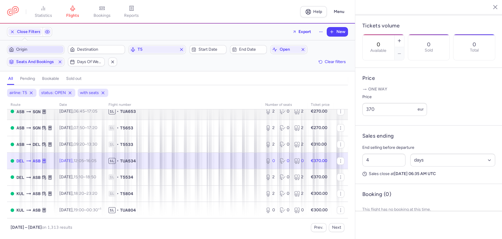
scroll to position [297, 0]
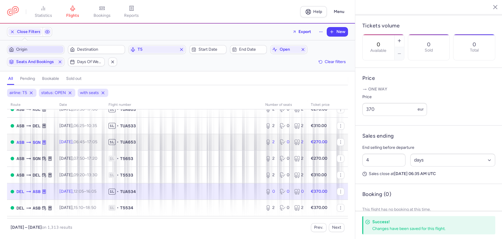
click at [148, 140] on span "1L • TUA653" at bounding box center [184, 142] width 150 height 6
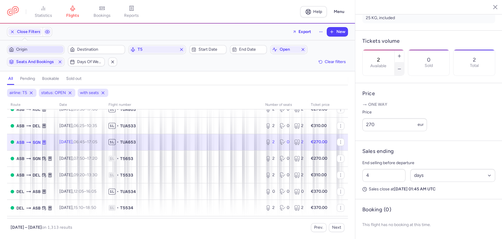
click at [402, 67] on icon "button" at bounding box center [399, 69] width 5 height 5
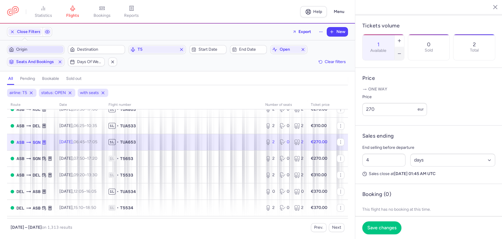
click at [402, 51] on icon "button" at bounding box center [399, 53] width 5 height 5
click at [386, 229] on span "Save changes" at bounding box center [382, 227] width 29 height 5
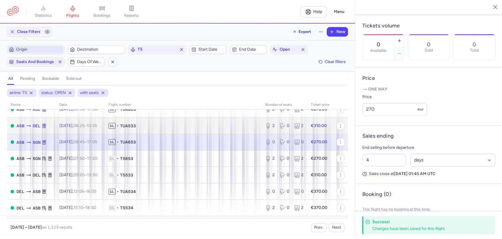
drag, startPoint x: 160, startPoint y: 125, endPoint x: 459, endPoint y: 62, distance: 305.9
click at [160, 125] on span "1L • TUA533" at bounding box center [184, 126] width 150 height 6
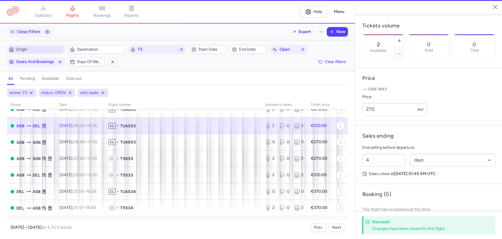
click at [402, 51] on icon "button" at bounding box center [399, 53] width 5 height 5
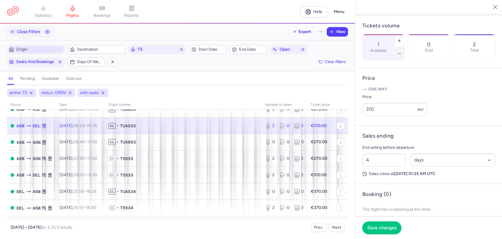
click at [402, 51] on icon "button" at bounding box center [399, 53] width 5 height 5
drag, startPoint x: 375, startPoint y: 224, endPoint x: 346, endPoint y: 210, distance: 32.4
click at [375, 224] on button "Save changes" at bounding box center [382, 227] width 39 height 13
click at [154, 112] on span "1L • TUA803" at bounding box center [184, 109] width 150 height 6
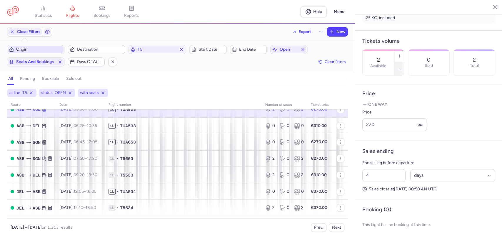
click at [404, 62] on button "button" at bounding box center [399, 68] width 9 height 13
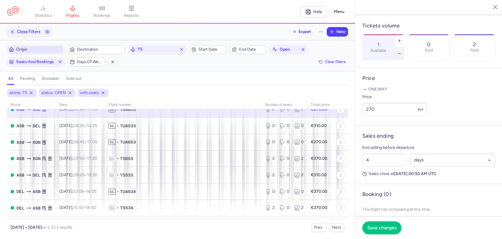
click at [404, 47] on button "button" at bounding box center [399, 53] width 9 height 13
click at [380, 226] on span "Save changes" at bounding box center [382, 227] width 29 height 5
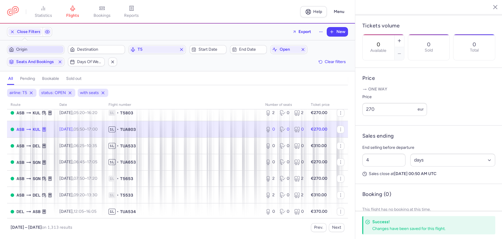
scroll to position [231, 0]
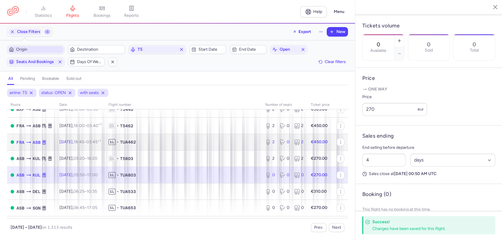
click at [162, 140] on span "1L • TUA462" at bounding box center [184, 142] width 150 height 6
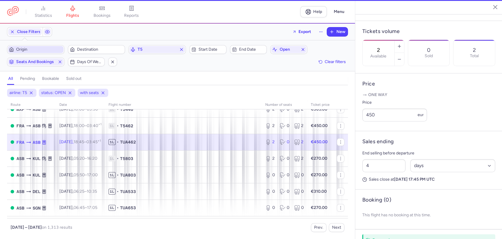
scroll to position [173, 0]
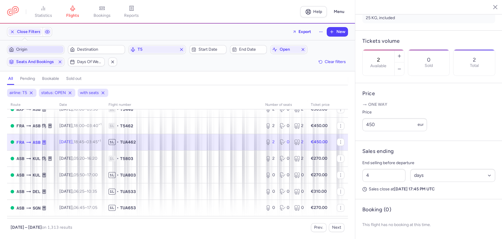
click at [419, 49] on section "2 Available 0 Sold 2 Total" at bounding box center [429, 62] width 133 height 26
click at [404, 62] on button "button" at bounding box center [399, 68] width 9 height 13
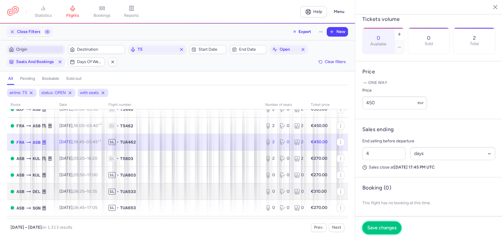
drag, startPoint x: 385, startPoint y: 228, endPoint x: 243, endPoint y: 183, distance: 148.8
click at [385, 228] on span "Save changes" at bounding box center [382, 227] width 29 height 5
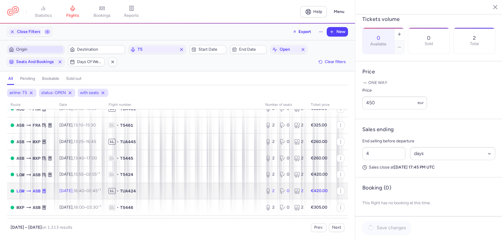
click at [158, 193] on span "1L • TUA424" at bounding box center [184, 191] width 150 height 6
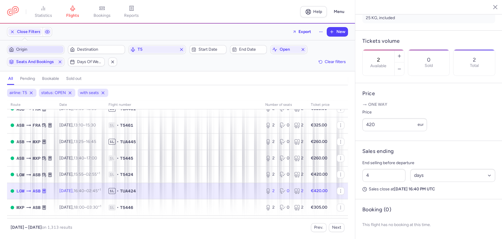
click at [425, 49] on section "2 Available 0 Sold 2 Total" at bounding box center [429, 62] width 133 height 26
click at [404, 62] on button "button" at bounding box center [399, 68] width 9 height 13
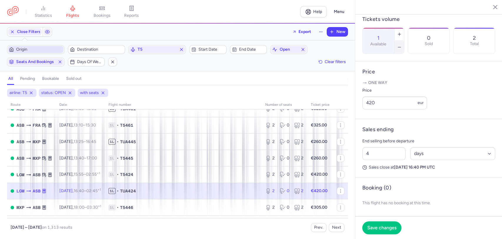
click at [404, 43] on button "button" at bounding box center [399, 47] width 9 height 13
click at [381, 228] on span "Save changes" at bounding box center [382, 227] width 29 height 5
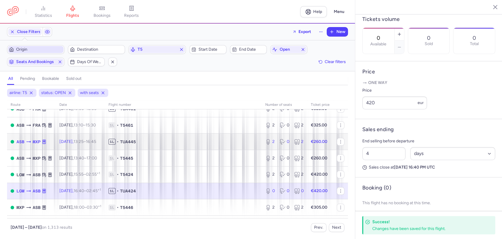
click at [150, 141] on span "1L • TUA445" at bounding box center [184, 142] width 150 height 6
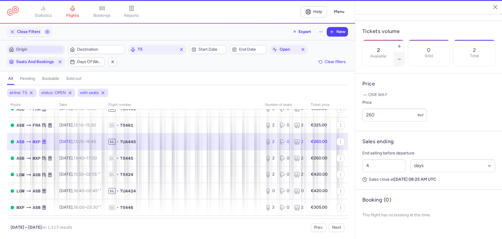
scroll to position [167, 0]
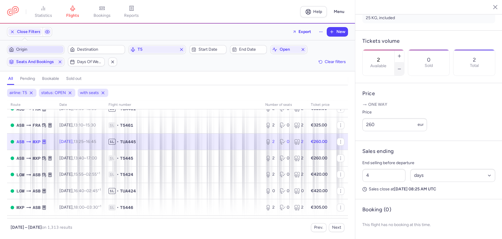
click at [404, 62] on button "button" at bounding box center [399, 68] width 9 height 13
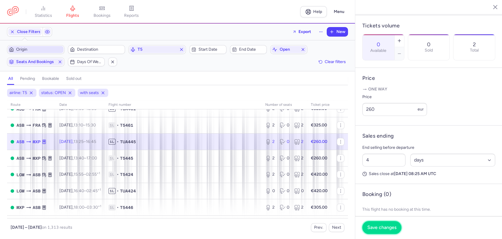
click at [371, 226] on span "Save changes" at bounding box center [382, 227] width 29 height 5
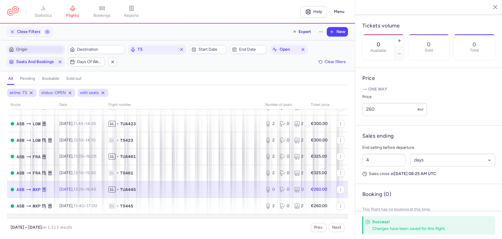
scroll to position [68, 0]
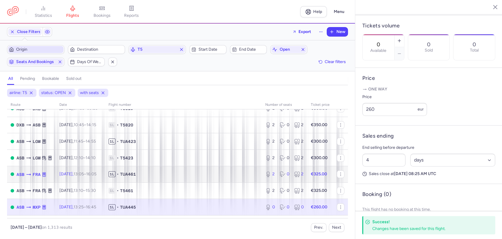
click at [178, 177] on td "1L • TUA461" at bounding box center [183, 174] width 157 height 16
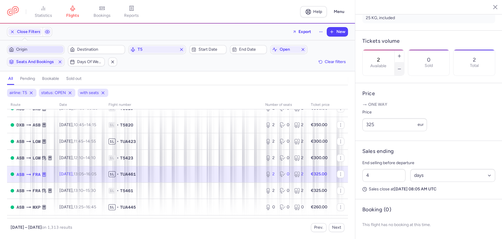
click at [404, 62] on button "button" at bounding box center [399, 68] width 9 height 13
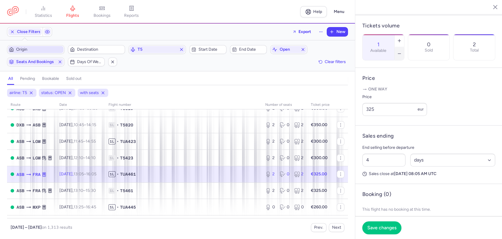
click at [404, 47] on button "button" at bounding box center [399, 53] width 9 height 13
click at [387, 228] on span "Save changes" at bounding box center [382, 227] width 29 height 5
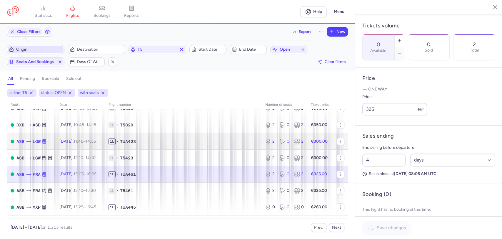
click at [174, 143] on span "1L • TUA423" at bounding box center [184, 141] width 150 height 6
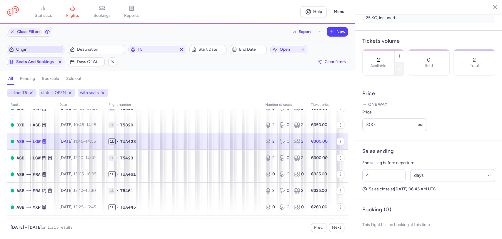
click at [402, 67] on icon "button" at bounding box center [399, 69] width 5 height 5
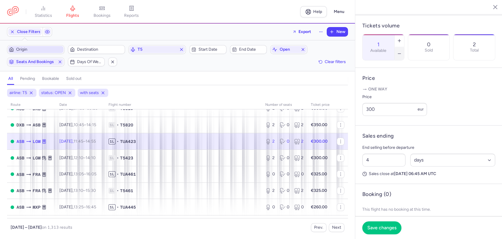
click at [402, 51] on icon "button" at bounding box center [399, 53] width 5 height 5
drag, startPoint x: 373, startPoint y: 227, endPoint x: 365, endPoint y: 231, distance: 8.4
click at [373, 227] on span "Save changes" at bounding box center [382, 227] width 29 height 5
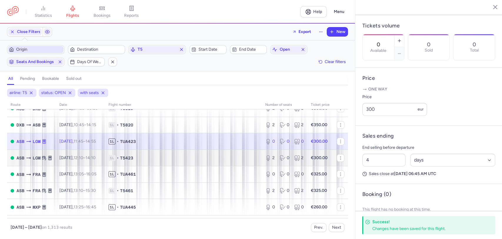
scroll to position [2, 0]
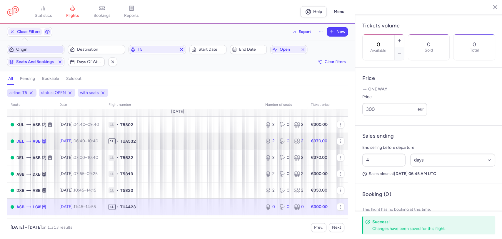
drag, startPoint x: 168, startPoint y: 143, endPoint x: 287, endPoint y: 100, distance: 126.6
click at [168, 143] on span "1L • TUA532" at bounding box center [184, 141] width 150 height 6
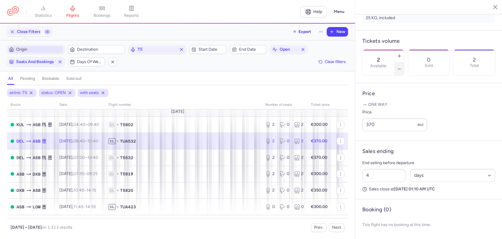
click at [402, 67] on icon "button" at bounding box center [399, 69] width 5 height 5
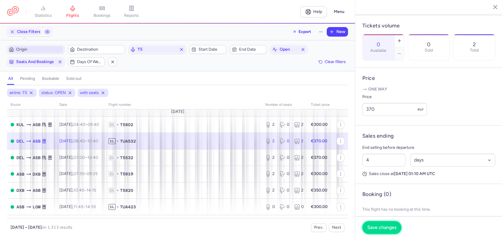
click at [396, 227] on span "Save changes" at bounding box center [382, 227] width 29 height 5
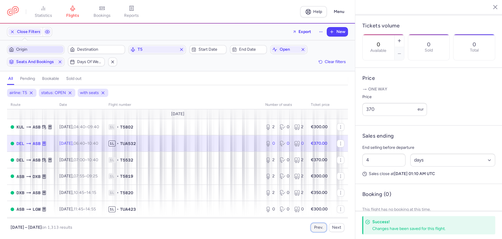
click at [321, 224] on button "Prev." at bounding box center [319, 227] width 16 height 9
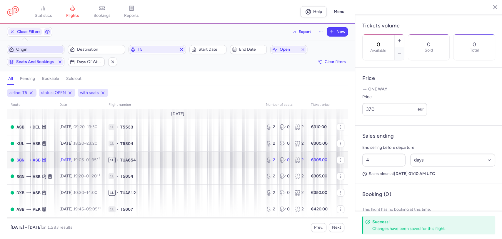
click at [191, 161] on span "1L • TUA654" at bounding box center [184, 160] width 150 height 6
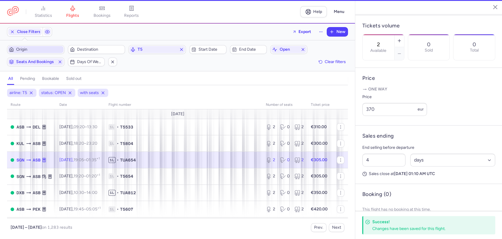
scroll to position [173, 0]
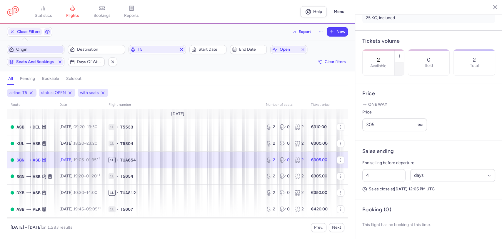
click at [402, 67] on icon "button" at bounding box center [399, 69] width 5 height 5
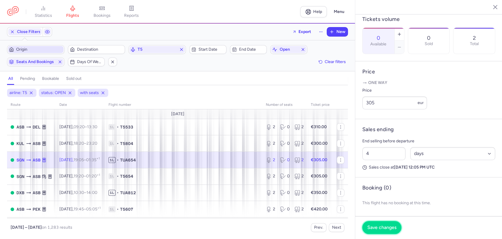
click at [383, 228] on span "Save changes" at bounding box center [382, 227] width 29 height 5
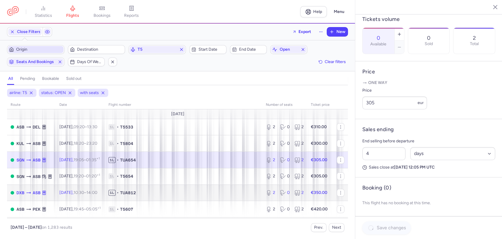
click at [158, 192] on span "1L • TUA812" at bounding box center [184, 193] width 150 height 6
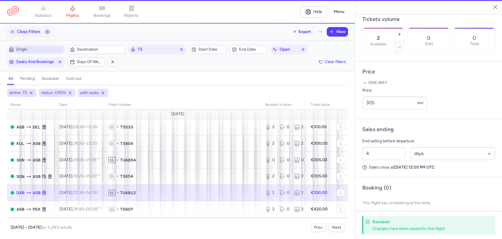
scroll to position [167, 0]
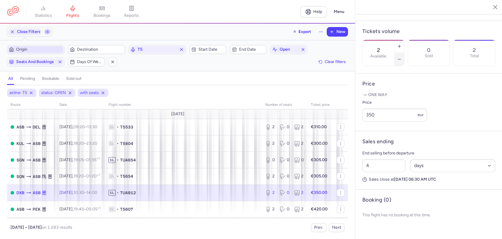
click at [402, 57] on icon "button" at bounding box center [399, 59] width 5 height 5
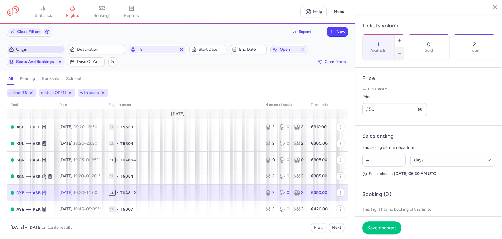
click at [402, 51] on icon "button" at bounding box center [399, 53] width 5 height 5
click at [382, 226] on span "Save changes" at bounding box center [382, 227] width 29 height 5
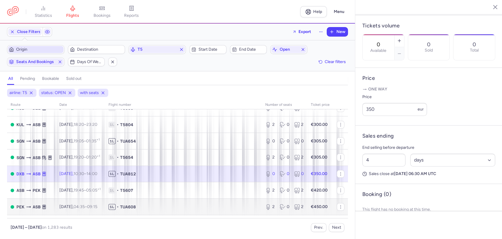
scroll to position [65, 0]
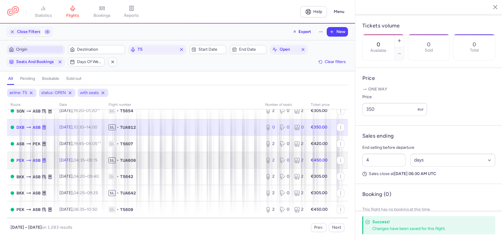
click at [136, 159] on span "TUA608" at bounding box center [128, 160] width 16 height 6
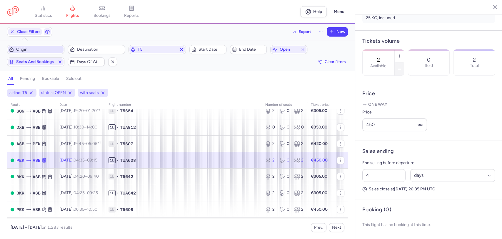
click at [402, 67] on icon "button" at bounding box center [399, 69] width 5 height 5
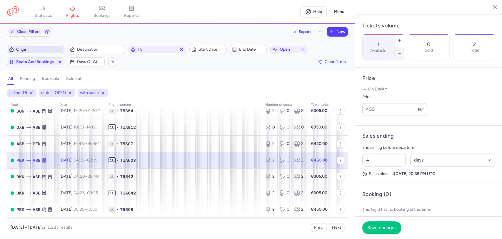
click at [402, 51] on icon "button" at bounding box center [399, 53] width 5 height 5
click at [378, 225] on span "Save changes" at bounding box center [382, 227] width 29 height 5
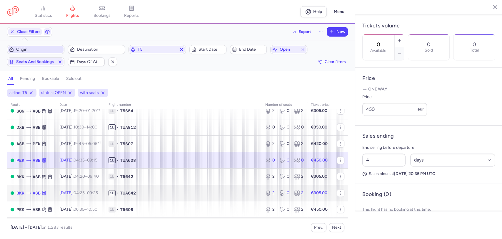
click at [136, 192] on span "TUA642" at bounding box center [128, 193] width 16 height 6
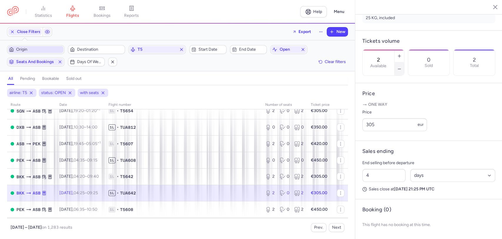
click at [402, 67] on icon "button" at bounding box center [399, 69] width 5 height 5
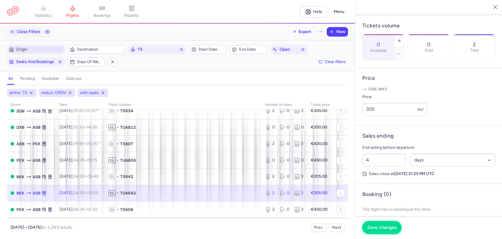
click at [374, 229] on span "Save changes" at bounding box center [382, 227] width 29 height 5
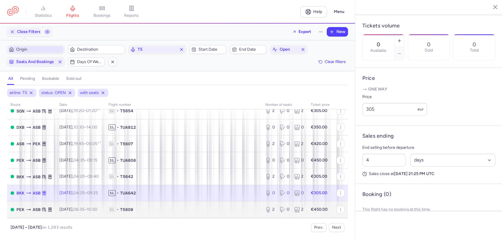
scroll to position [131, 0]
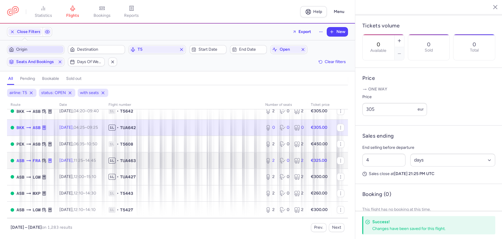
click at [156, 162] on span "1L • TUA463" at bounding box center [184, 160] width 150 height 6
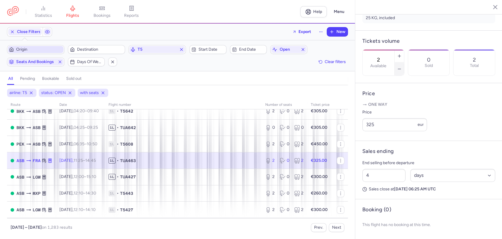
click at [402, 67] on icon "button" at bounding box center [399, 69] width 5 height 5
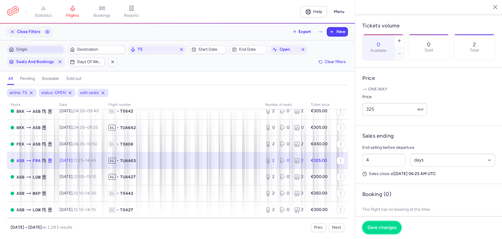
click at [381, 228] on span "Save changes" at bounding box center [382, 227] width 29 height 5
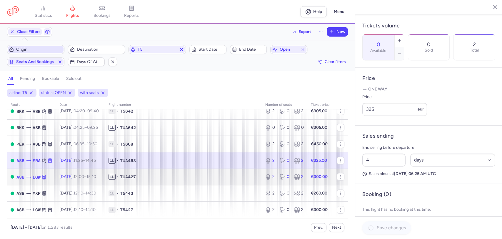
click at [237, 176] on span "1L • TUA427" at bounding box center [184, 177] width 150 height 6
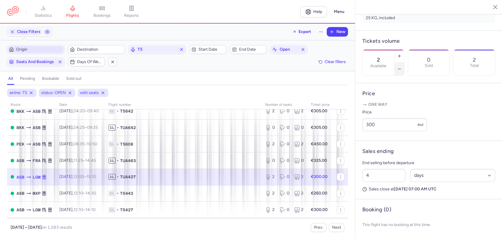
click at [404, 62] on button "button" at bounding box center [399, 68] width 9 height 13
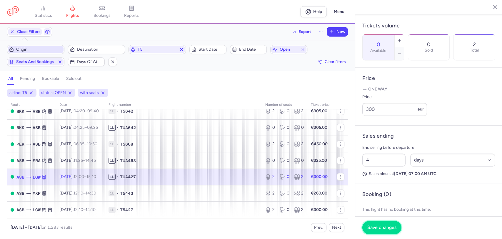
click at [390, 228] on span "Save changes" at bounding box center [382, 227] width 29 height 5
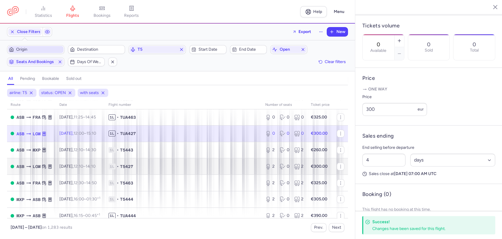
scroll to position [196, 0]
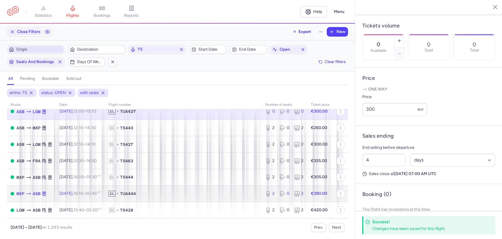
click at [184, 188] on td "1L • TUA444" at bounding box center [183, 193] width 157 height 16
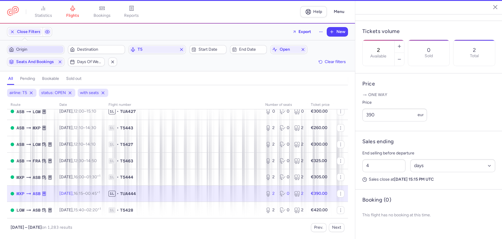
scroll to position [173, 0]
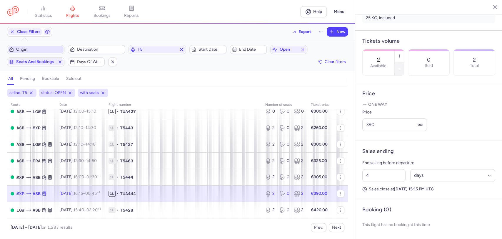
click at [404, 62] on button "button" at bounding box center [399, 68] width 9 height 13
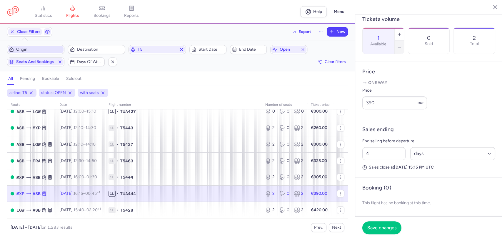
click at [404, 42] on button "button" at bounding box center [399, 47] width 9 height 13
click at [381, 229] on span "Save changes" at bounding box center [382, 227] width 29 height 5
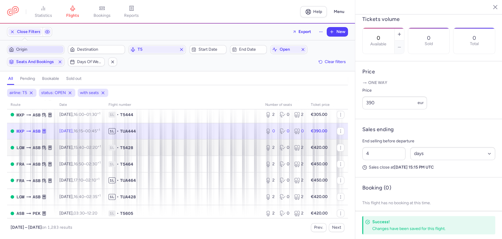
scroll to position [261, 0]
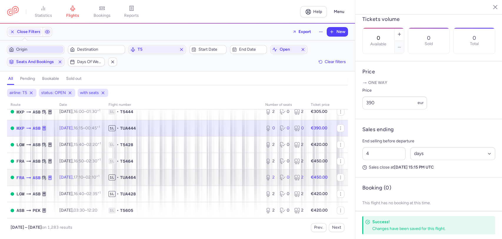
click at [198, 176] on span "1L • TUA464" at bounding box center [184, 177] width 150 height 6
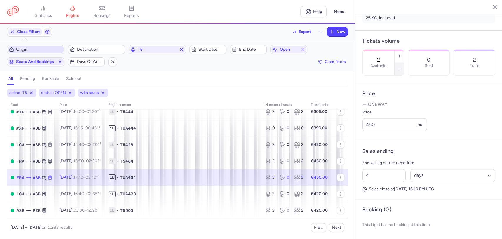
click at [402, 67] on icon "button" at bounding box center [399, 69] width 5 height 5
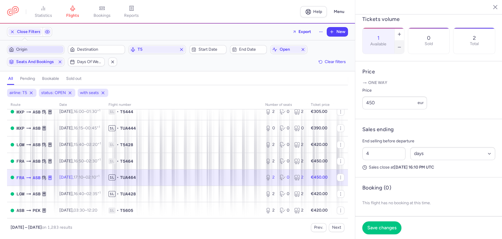
click at [402, 45] on icon "button" at bounding box center [399, 47] width 5 height 5
click at [380, 228] on span "Save changes" at bounding box center [382, 227] width 29 height 5
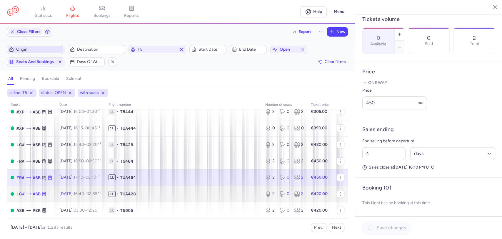
click at [228, 195] on span "1L • TUA428" at bounding box center [184, 194] width 150 height 6
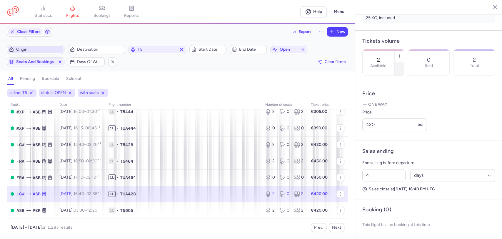
click at [402, 67] on icon "button" at bounding box center [399, 69] width 5 height 5
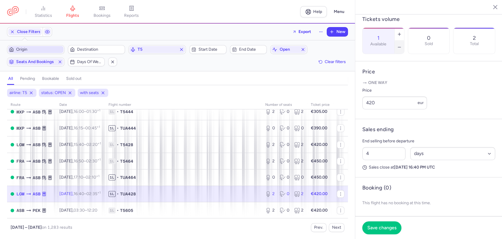
click at [402, 45] on icon "button" at bounding box center [399, 47] width 5 height 5
click at [381, 228] on span "Save changes" at bounding box center [382, 227] width 29 height 5
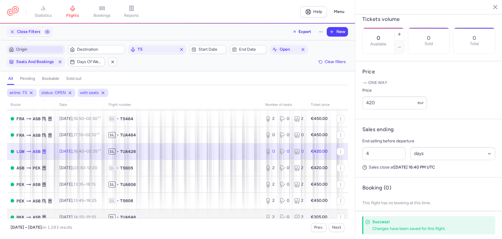
scroll to position [327, 0]
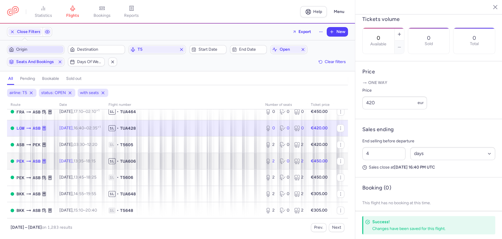
click at [119, 161] on span "•" at bounding box center [118, 161] width 2 height 6
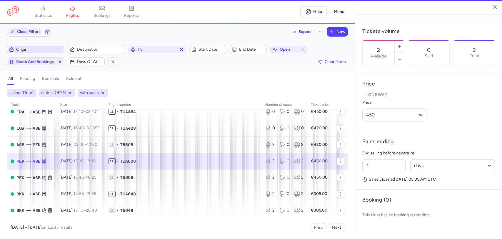
scroll to position [167, 0]
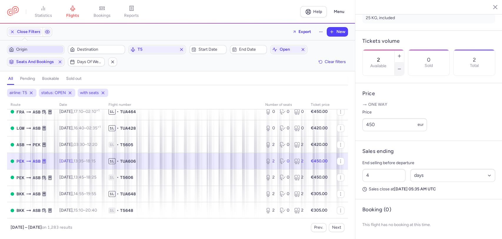
click at [402, 67] on icon "button" at bounding box center [399, 69] width 5 height 5
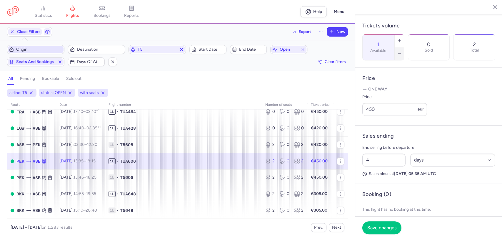
drag, startPoint x: 422, startPoint y: 37, endPoint x: 377, endPoint y: 160, distance: 130.2
click at [402, 51] on icon "button" at bounding box center [399, 53] width 5 height 5
click at [374, 222] on button "Save changes" at bounding box center [382, 227] width 39 height 13
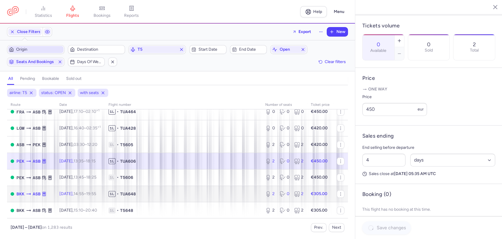
click at [176, 187] on td "1L • TUA648" at bounding box center [183, 193] width 157 height 16
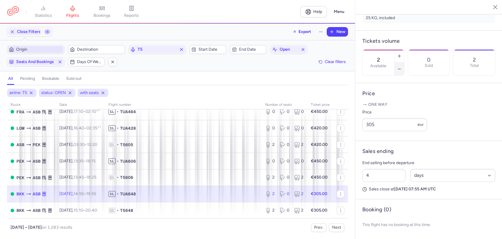
click at [402, 67] on icon "button" at bounding box center [399, 69] width 5 height 5
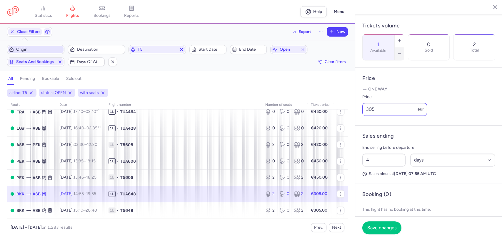
drag, startPoint x: 421, startPoint y: 40, endPoint x: 398, endPoint y: 122, distance: 85.2
click at [402, 51] on icon "button" at bounding box center [399, 53] width 5 height 5
click at [380, 228] on span "Save changes" at bounding box center [382, 227] width 29 height 5
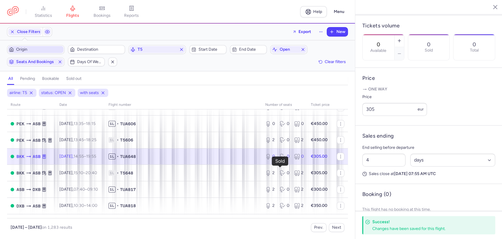
scroll to position [392, 0]
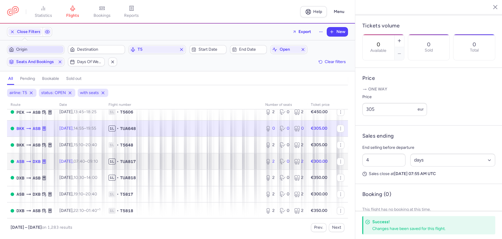
click at [172, 165] on td "1L • TUA817" at bounding box center [183, 161] width 157 height 16
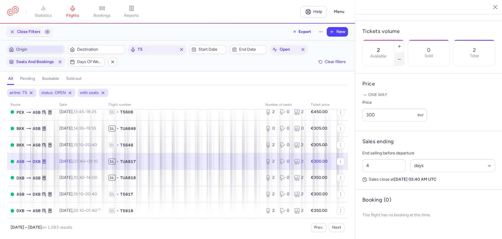
click at [402, 57] on icon "button" at bounding box center [399, 59] width 5 height 5
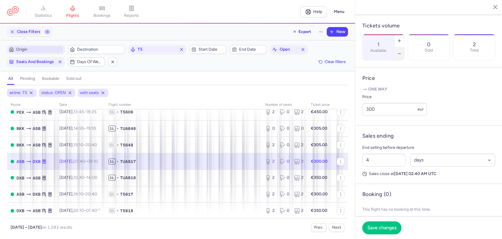
click at [402, 51] on icon "button" at bounding box center [399, 53] width 5 height 5
click at [383, 225] on span "Save changes" at bounding box center [382, 227] width 29 height 5
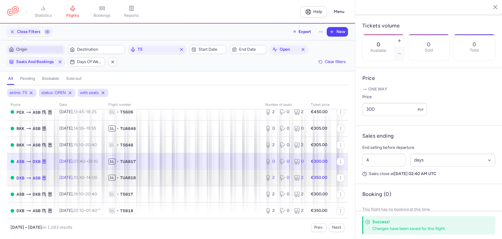
click at [212, 179] on span "1L • TUA818" at bounding box center [184, 178] width 150 height 6
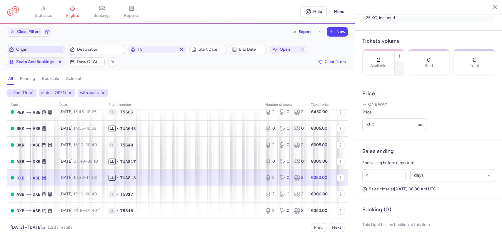
click at [404, 62] on button "button" at bounding box center [399, 68] width 9 height 13
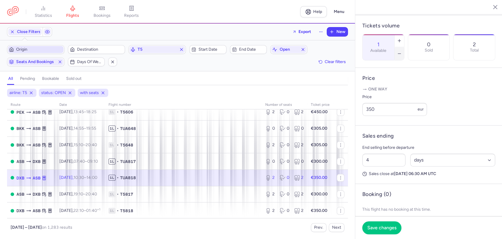
click at [404, 47] on button "button" at bounding box center [399, 53] width 9 height 13
click at [381, 228] on span "Save changes" at bounding box center [382, 227] width 29 height 5
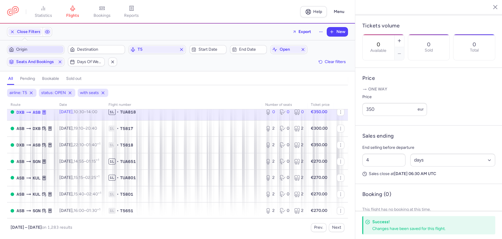
scroll to position [458, 0]
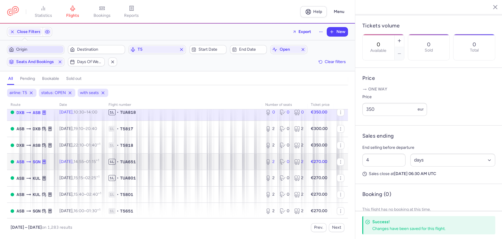
click at [154, 158] on td "1L • TUA651" at bounding box center [183, 161] width 157 height 16
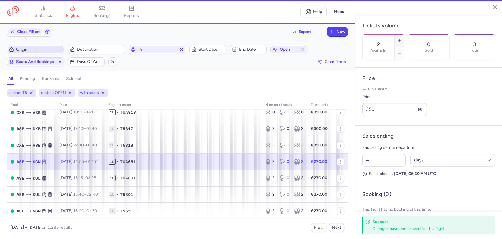
scroll to position [173, 0]
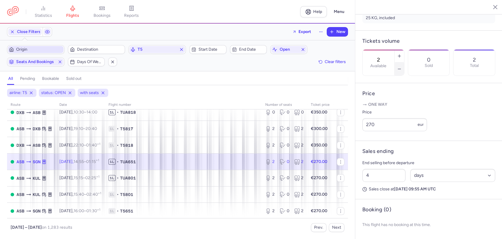
click at [402, 67] on icon "button" at bounding box center [399, 69] width 5 height 5
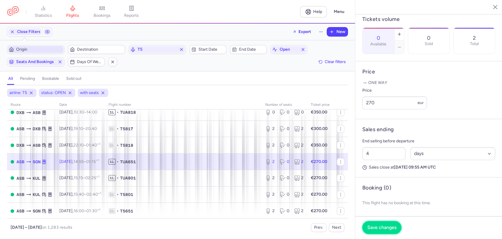
click at [378, 225] on span "Save changes" at bounding box center [382, 227] width 29 height 5
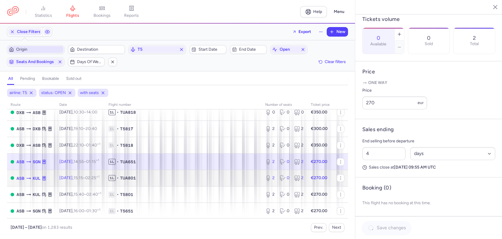
click at [193, 179] on span "1L • TUA801" at bounding box center [184, 178] width 150 height 6
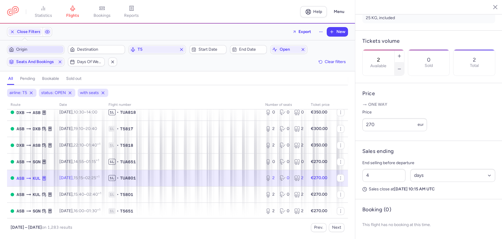
click at [404, 62] on button "button" at bounding box center [399, 68] width 9 height 13
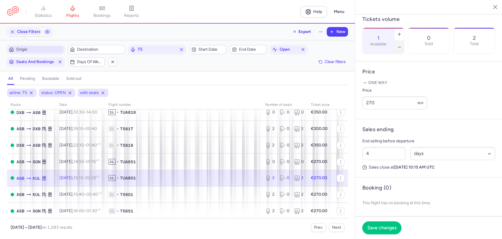
click at [402, 45] on icon "button" at bounding box center [399, 47] width 5 height 5
click at [389, 232] on button "Save changes" at bounding box center [382, 227] width 39 height 13
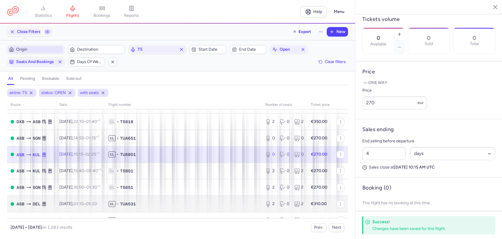
scroll to position [490, 0]
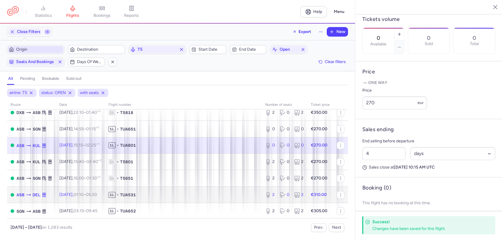
click at [173, 193] on span "1L • TUA531" at bounding box center [184, 195] width 150 height 6
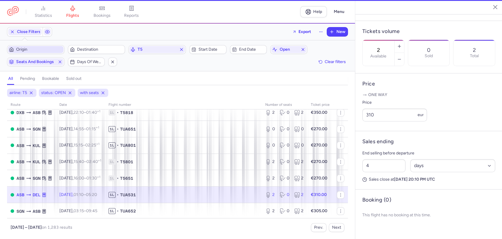
scroll to position [167, 0]
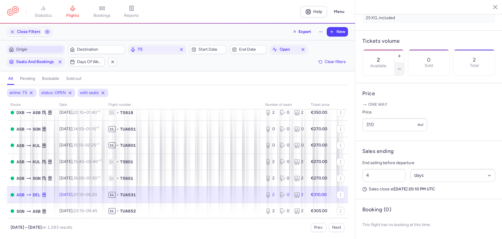
click at [404, 62] on button "button" at bounding box center [399, 68] width 9 height 13
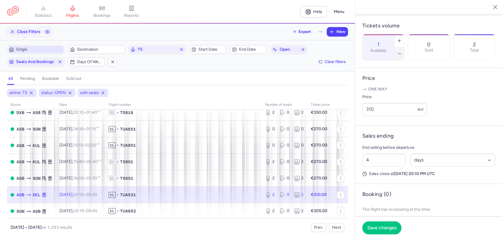
click at [404, 47] on button "button" at bounding box center [399, 53] width 9 height 13
click at [397, 229] on button "Save changes" at bounding box center [382, 227] width 39 height 13
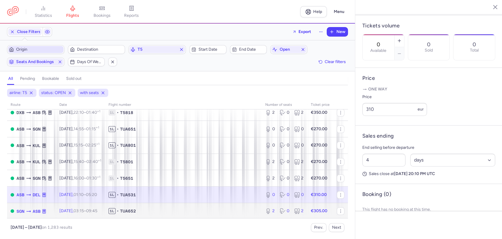
click at [227, 206] on td "1L • TUA652" at bounding box center [183, 211] width 157 height 16
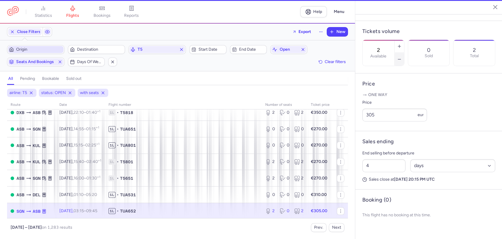
click at [404, 53] on button "button" at bounding box center [399, 59] width 9 height 13
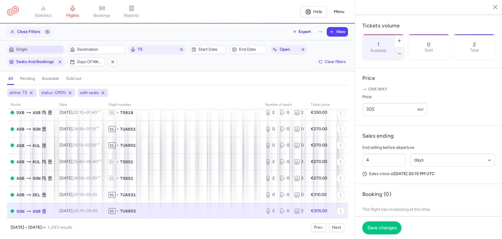
click at [404, 47] on button "button" at bounding box center [399, 53] width 9 height 13
click at [378, 230] on button "Save changes" at bounding box center [382, 227] width 39 height 13
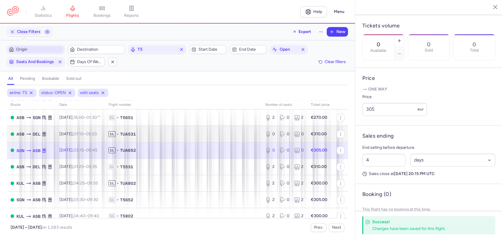
scroll to position [556, 0]
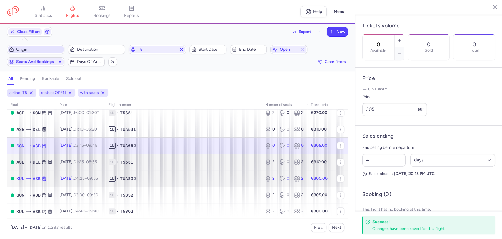
click at [174, 183] on td "1L • TUA802" at bounding box center [183, 178] width 157 height 16
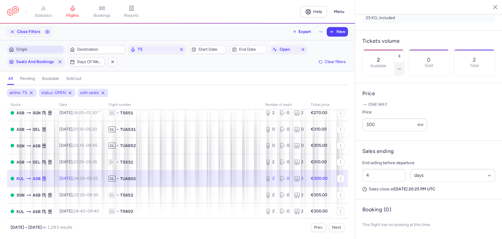
click at [402, 67] on icon "button" at bounding box center [399, 69] width 5 height 5
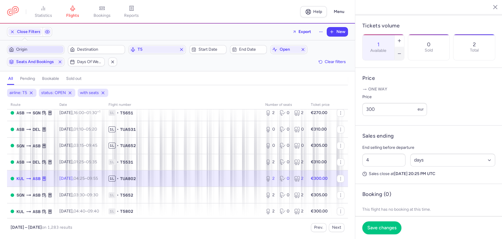
click at [402, 51] on icon "button" at bounding box center [399, 53] width 5 height 5
click at [377, 226] on span "Save changes" at bounding box center [382, 227] width 29 height 5
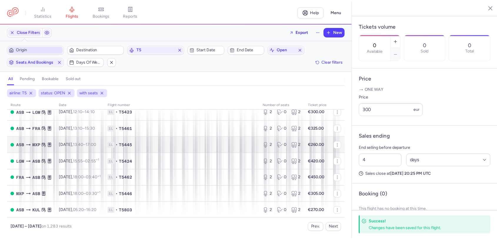
scroll to position [722, 0]
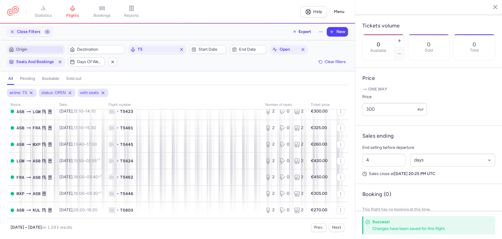
click at [320, 222] on div "[DATE] – [DATE] on 1,283 results Prev. Next" at bounding box center [177, 225] width 341 height 14
click at [318, 225] on button "Prev." at bounding box center [319, 227] width 16 height 9
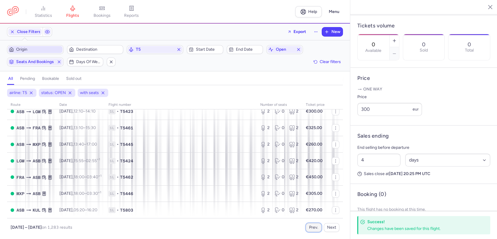
scroll to position [0, 0]
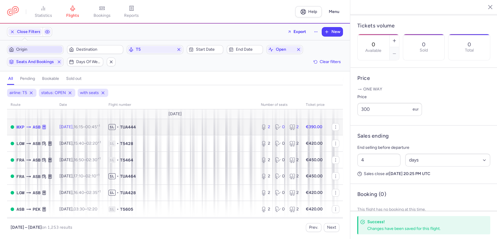
click at [195, 130] on td "1L • TUA444" at bounding box center [181, 127] width 152 height 16
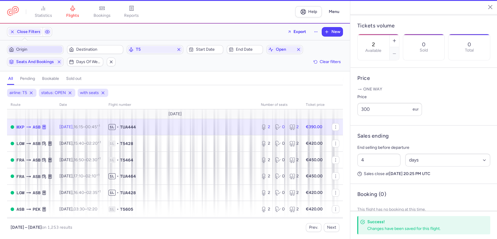
scroll to position [173, 0]
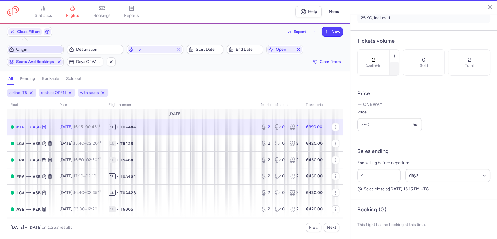
click at [399, 62] on button "button" at bounding box center [394, 68] width 9 height 13
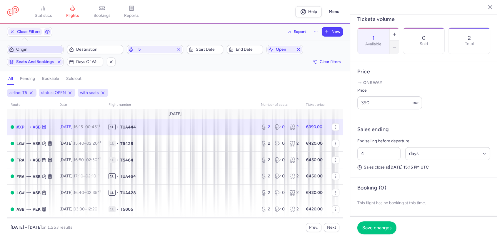
click at [397, 45] on icon "button" at bounding box center [394, 47] width 5 height 5
click at [371, 230] on button "Save changes" at bounding box center [377, 227] width 39 height 13
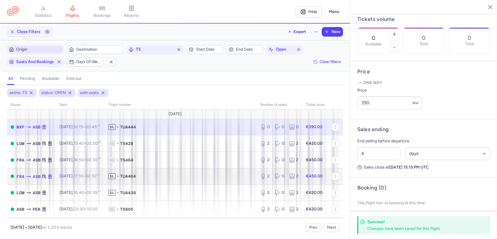
drag, startPoint x: 155, startPoint y: 175, endPoint x: 296, endPoint y: 105, distance: 156.8
click at [155, 176] on span "1L • TUA464" at bounding box center [181, 176] width 145 height 6
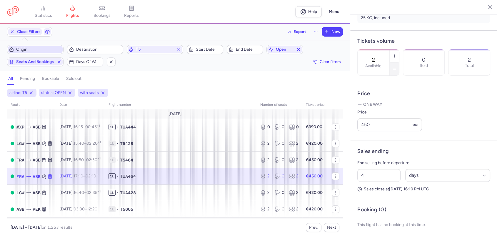
click at [397, 67] on icon "button" at bounding box center [394, 69] width 5 height 5
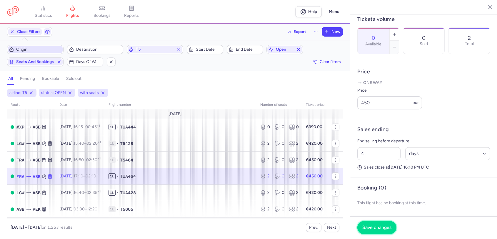
click at [373, 226] on span "Save changes" at bounding box center [377, 227] width 29 height 5
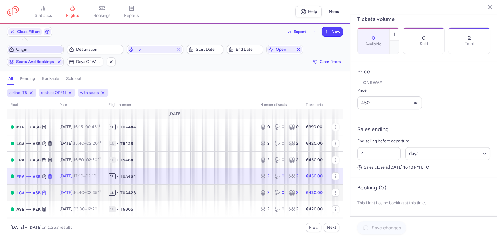
click at [174, 198] on td "1L • TUA428" at bounding box center [181, 192] width 152 height 16
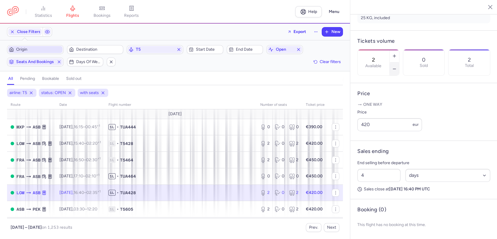
click at [399, 62] on button "button" at bounding box center [394, 68] width 9 height 13
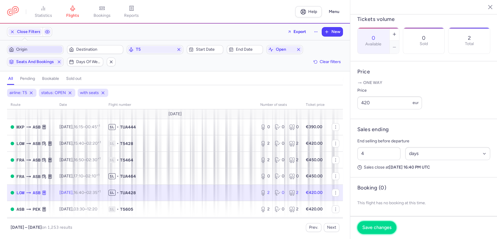
click at [370, 225] on span "Save changes" at bounding box center [377, 227] width 29 height 5
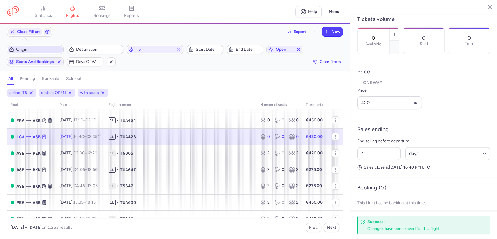
scroll to position [65, 0]
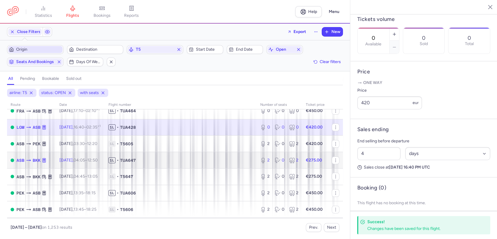
click at [153, 160] on span "1L • TUA647" at bounding box center [181, 160] width 145 height 6
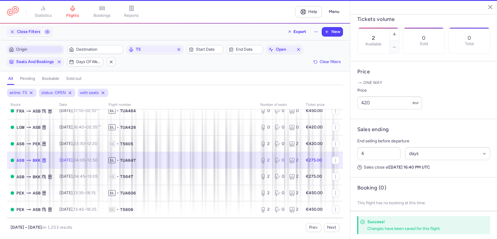
scroll to position [167, 0]
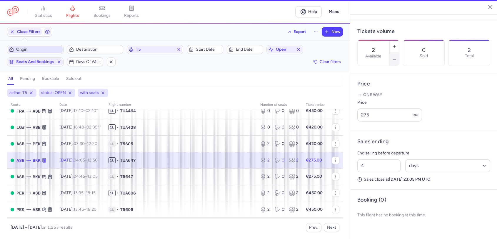
click at [399, 53] on button "button" at bounding box center [394, 59] width 9 height 13
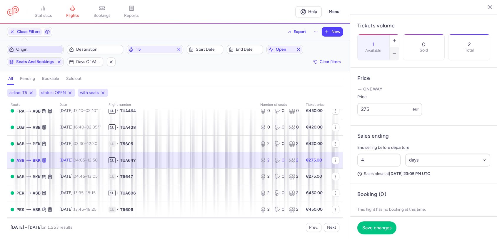
click at [399, 47] on button "button" at bounding box center [394, 53] width 9 height 13
click at [374, 229] on span "Save changes" at bounding box center [377, 227] width 29 height 5
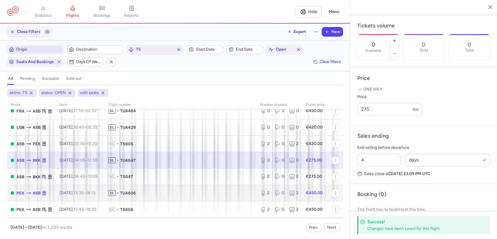
drag, startPoint x: 145, startPoint y: 192, endPoint x: 150, endPoint y: 191, distance: 4.8
click at [136, 192] on span "TUA606" at bounding box center [128, 193] width 16 height 6
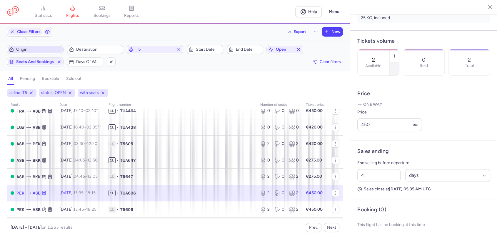
click at [397, 67] on icon "button" at bounding box center [394, 69] width 5 height 5
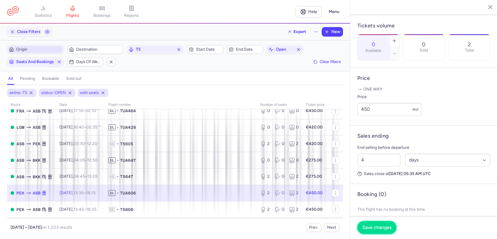
click at [374, 225] on span "Save changes" at bounding box center [377, 227] width 29 height 5
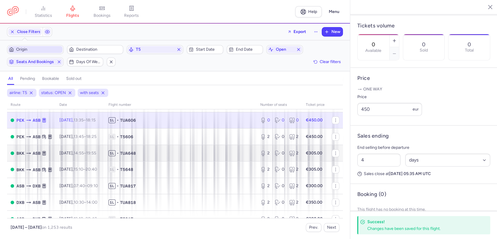
scroll to position [98, 0]
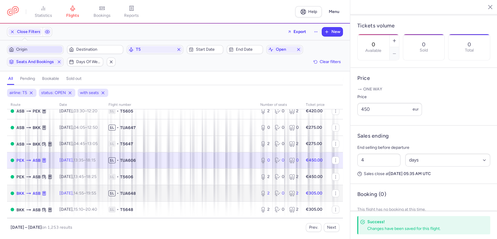
click at [158, 196] on td "1L • TUA648" at bounding box center [181, 193] width 152 height 16
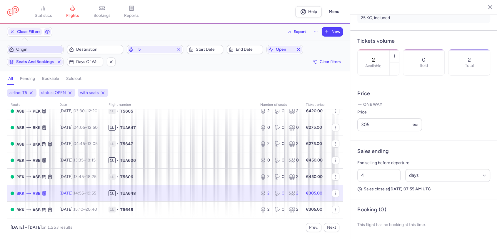
click at [400, 49] on div "2 Available" at bounding box center [379, 62] width 42 height 26
click at [399, 49] on button "button" at bounding box center [394, 55] width 9 height 13
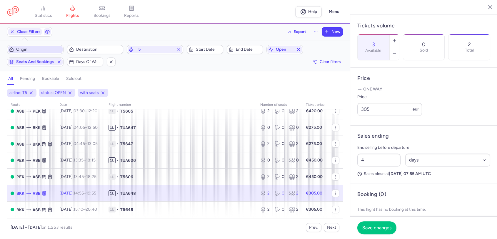
click at [417, 47] on section "3 Available 0 Sold 2 Total" at bounding box center [424, 47] width 133 height 26
click at [399, 47] on button "button" at bounding box center [394, 53] width 9 height 13
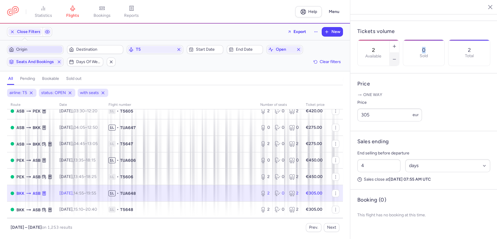
click at [399, 53] on button "button" at bounding box center [394, 59] width 9 height 13
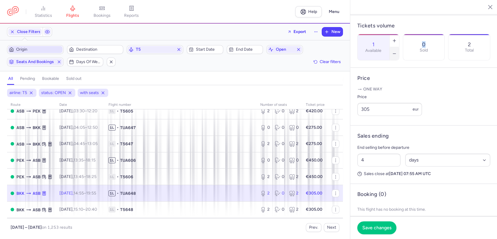
click at [399, 47] on button "button" at bounding box center [394, 53] width 9 height 13
click at [379, 228] on span "Save changes" at bounding box center [377, 227] width 29 height 5
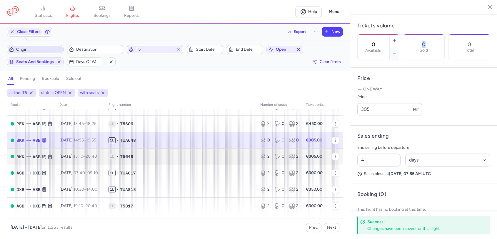
scroll to position [163, 0]
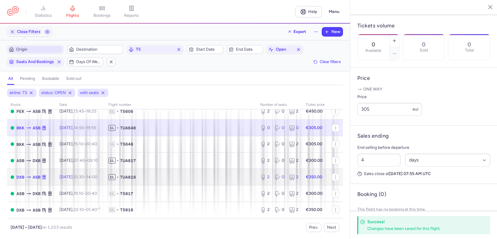
click at [168, 169] on td "1L • TUA818" at bounding box center [181, 177] width 152 height 16
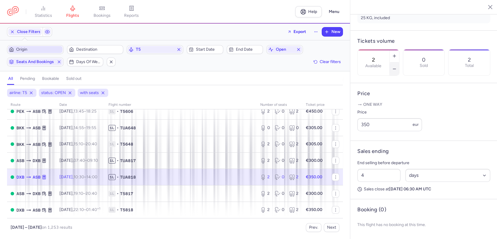
click at [397, 67] on icon "button" at bounding box center [394, 69] width 5 height 5
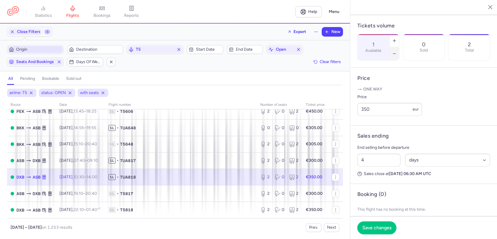
click at [397, 51] on icon "button" at bounding box center [394, 53] width 5 height 5
click at [372, 222] on button "Save changes" at bounding box center [377, 227] width 39 height 13
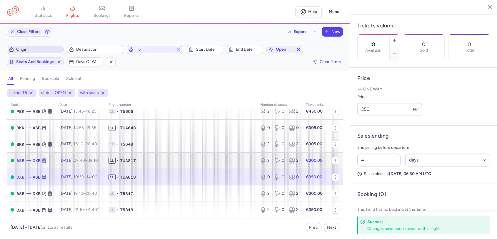
click at [243, 163] on span "1L • TUA817" at bounding box center [181, 160] width 145 height 6
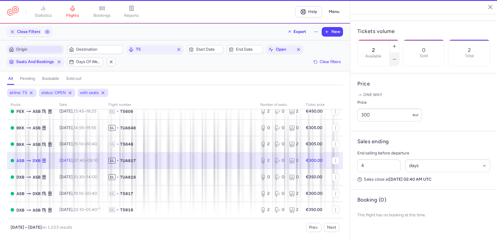
click at [397, 57] on icon "button" at bounding box center [394, 59] width 5 height 5
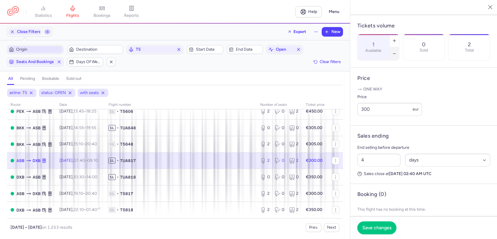
click at [397, 51] on icon "button" at bounding box center [394, 53] width 5 height 5
click at [381, 228] on span "Save changes" at bounding box center [377, 227] width 29 height 5
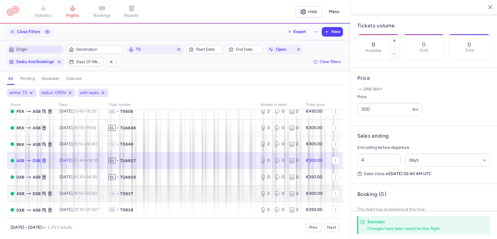
scroll to position [229, 0]
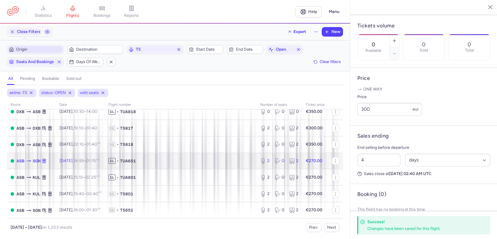
click at [181, 162] on span "1L • TUA651" at bounding box center [181, 161] width 145 height 6
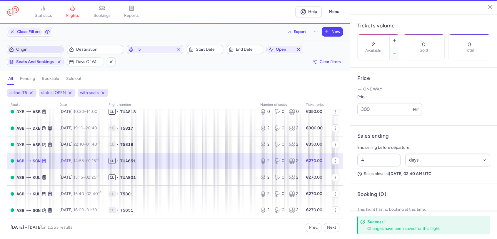
scroll to position [173, 0]
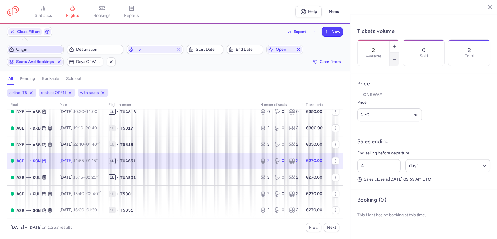
click at [399, 53] on button "button" at bounding box center [394, 59] width 9 height 13
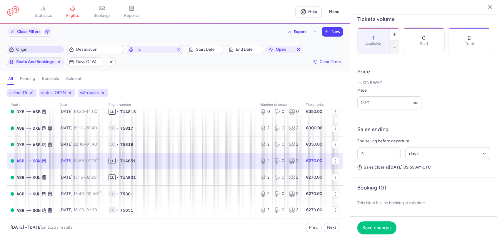
click at [399, 44] on button "button" at bounding box center [394, 47] width 9 height 13
click at [379, 228] on span "Save changes" at bounding box center [377, 227] width 29 height 5
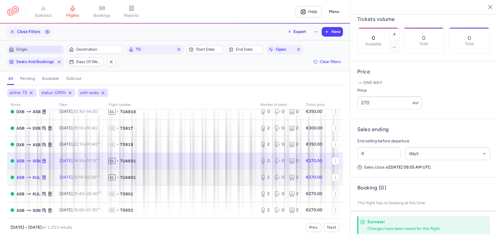
click at [204, 176] on span "1L • TUA801" at bounding box center [181, 177] width 145 height 6
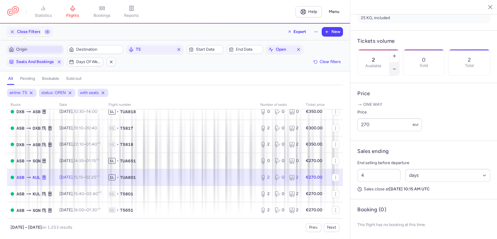
click at [397, 67] on icon "button" at bounding box center [394, 69] width 5 height 5
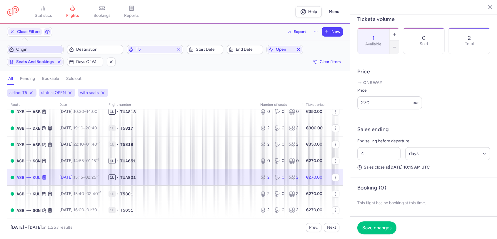
click at [397, 45] on icon "button" at bounding box center [394, 47] width 5 height 5
click at [376, 230] on span "Save changes" at bounding box center [377, 227] width 29 height 5
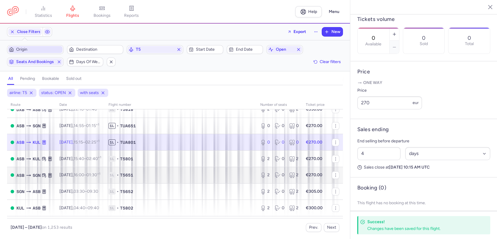
scroll to position [294, 0]
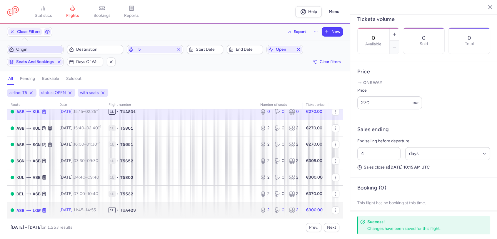
click at [173, 211] on span "1L • TUA423" at bounding box center [181, 210] width 145 height 6
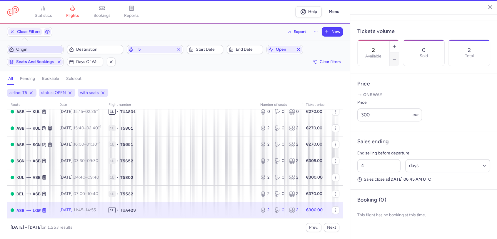
scroll to position [167, 0]
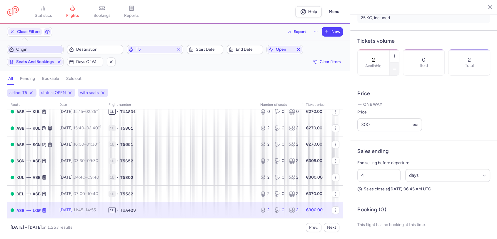
click at [397, 67] on icon "button" at bounding box center [394, 69] width 5 height 5
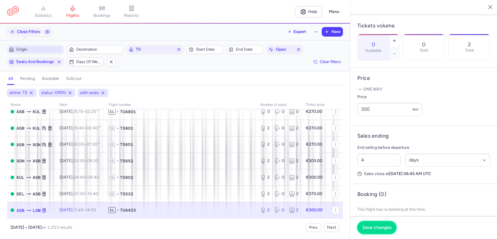
click
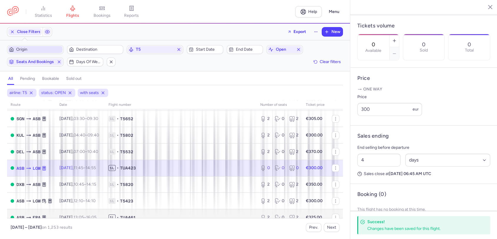
scroll to position [360, 0]
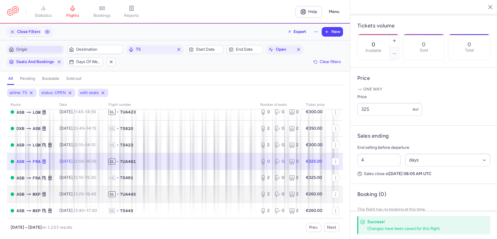
scroll to position [425, 0]
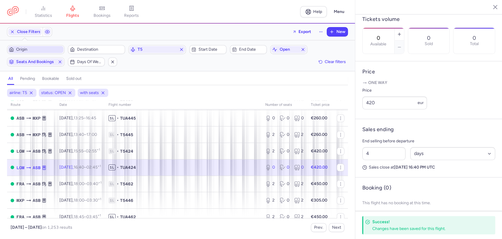
scroll to position [490, 0]
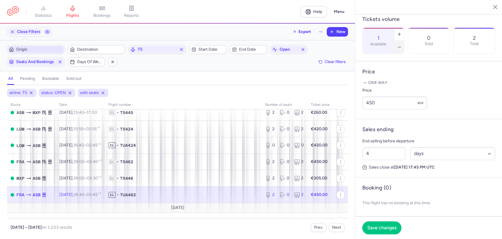
drag, startPoint x: 422, startPoint y: 37, endPoint x: 421, endPoint y: 57, distance: 20.0
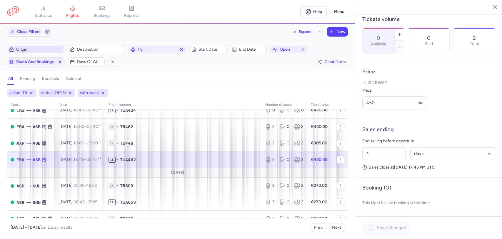
scroll to position [556, 0]
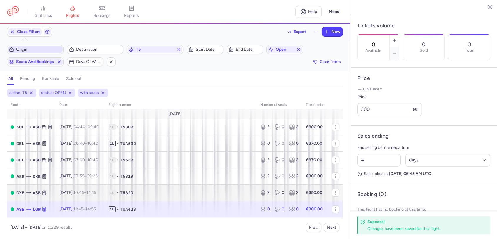
scroll to position [33, 0]
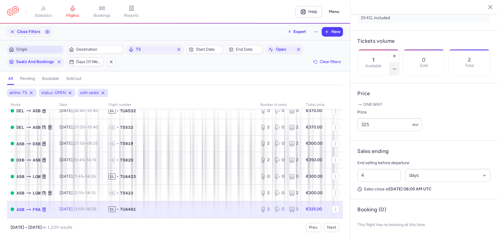
drag, startPoint x: 415, startPoint y: 41, endPoint x: 404, endPoint y: 81, distance: 42.1
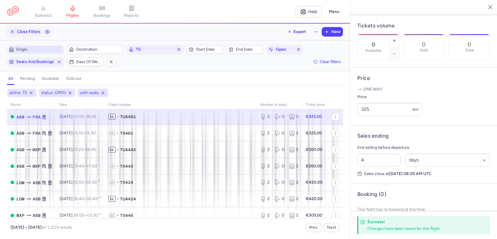
scroll to position [131, 0]
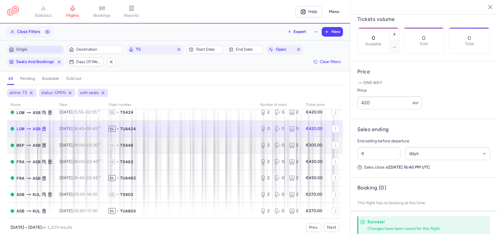
scroll to position [196, 0]
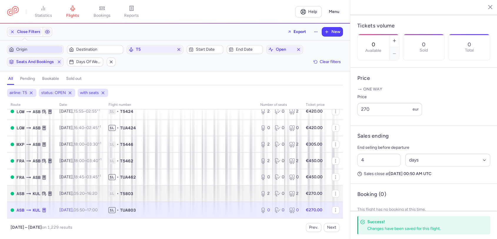
scroll to position [261, 0]
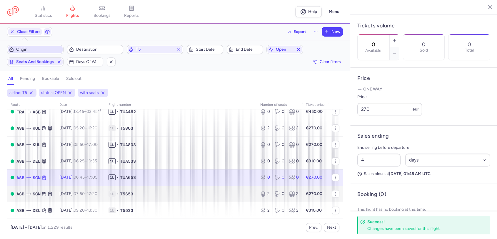
scroll to position [327, 0]
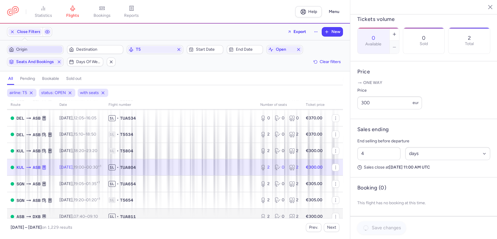
scroll to position [392, 0]
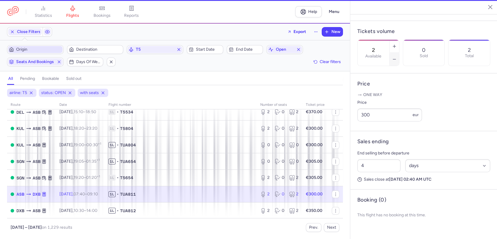
scroll to position [167, 0]
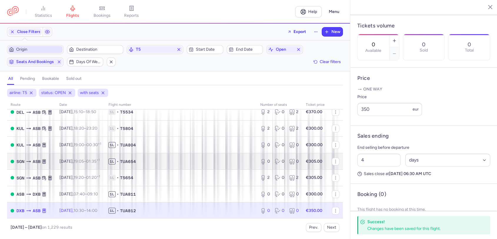
scroll to position [425, 0]
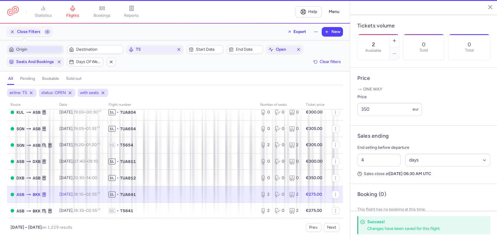
scroll to position [173, 0]
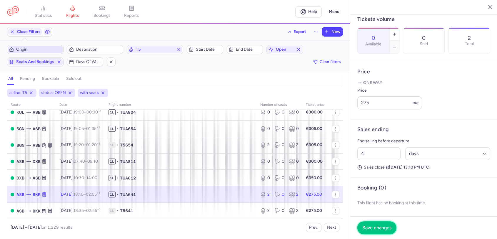
drag, startPoint x: 384, startPoint y: 226, endPoint x: 307, endPoint y: 199, distance: 82.4
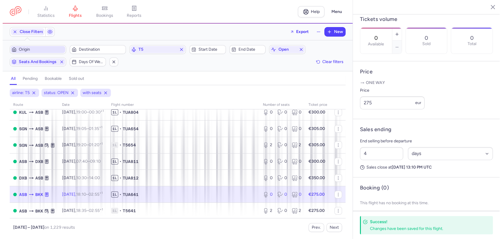
scroll to position [490, 0]
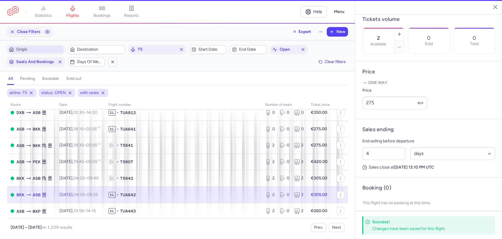
scroll to position [167, 0]
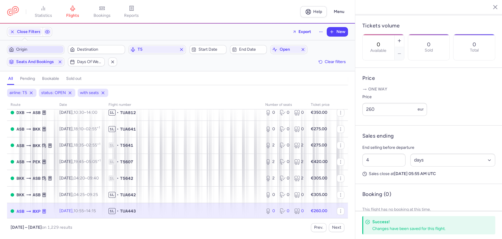
scroll to position [523, 0]
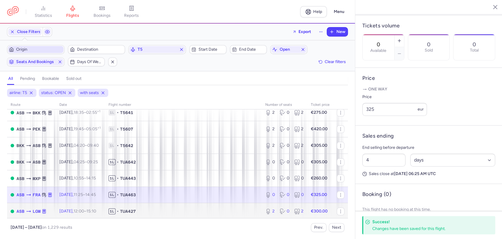
drag, startPoint x: 203, startPoint y: 214, endPoint x: 314, endPoint y: 170, distance: 119.8
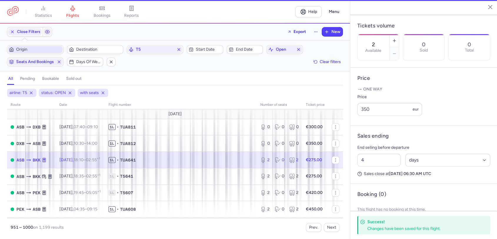
scroll to position [173, 0]
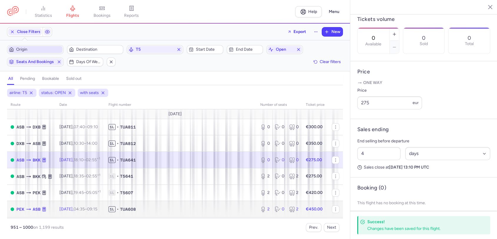
drag, startPoint x: 162, startPoint y: 209, endPoint x: 288, endPoint y: 159, distance: 135.6
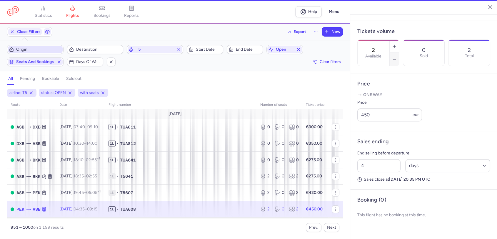
scroll to position [167, 0]
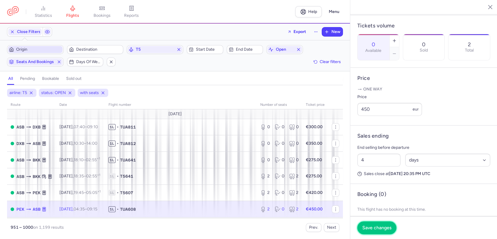
drag, startPoint x: 377, startPoint y: 227, endPoint x: 297, endPoint y: 210, distance: 81.5
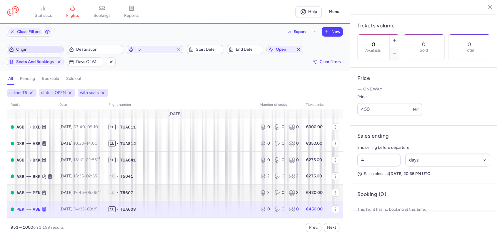
scroll to position [65, 0]
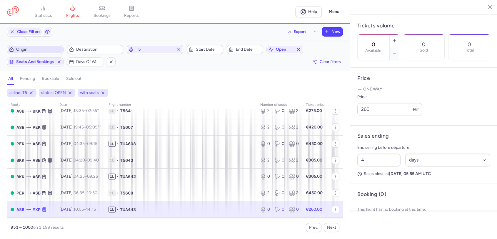
scroll to position [131, 0]
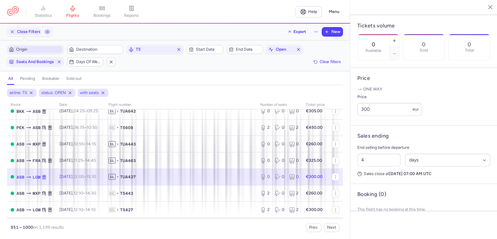
scroll to position [196, 0]
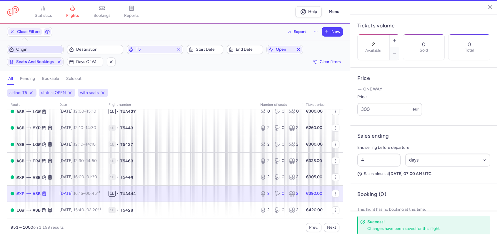
scroll to position [173, 0]
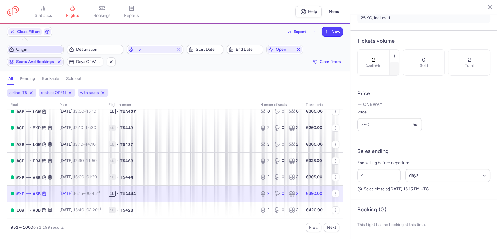
drag, startPoint x: 409, startPoint y: 40, endPoint x: 412, endPoint y: 40, distance: 3.3
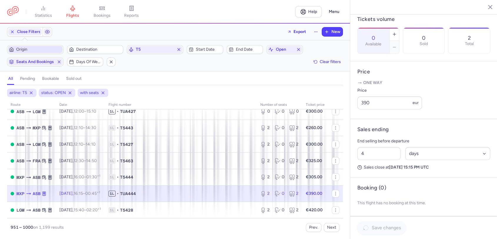
scroll to position [261, 0]
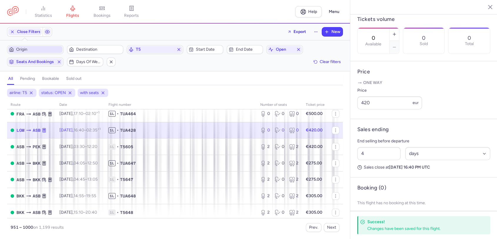
scroll to position [327, 0]
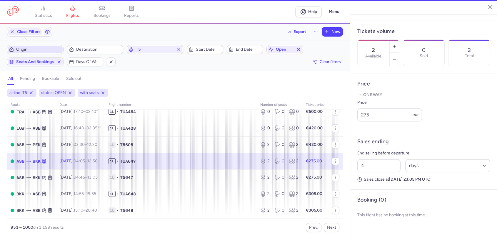
scroll to position [167, 0]
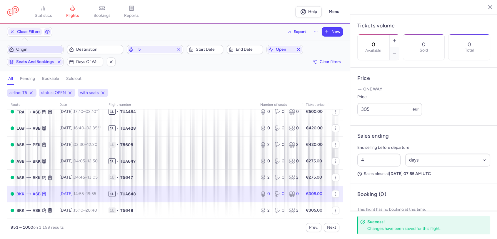
scroll to position [392, 0]
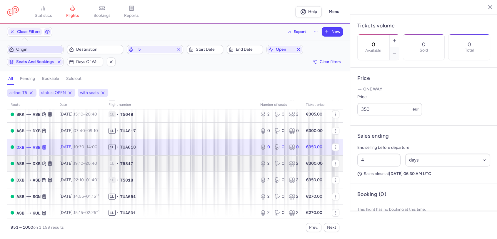
scroll to position [425, 0]
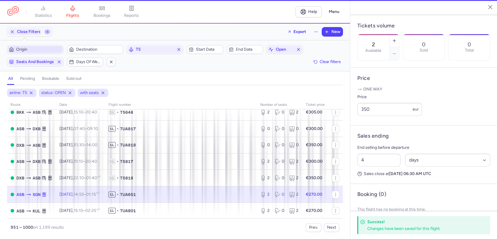
scroll to position [173, 0]
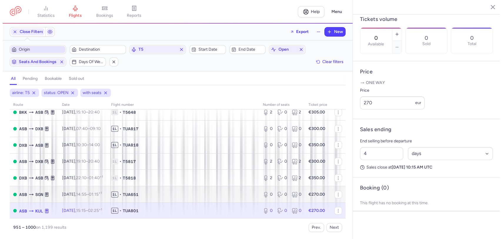
scroll to position [523, 0]
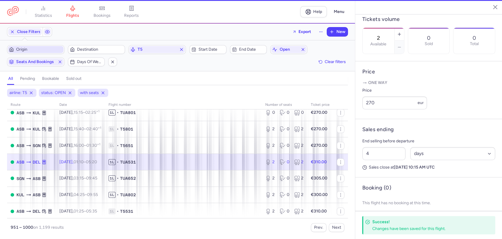
scroll to position [167, 0]
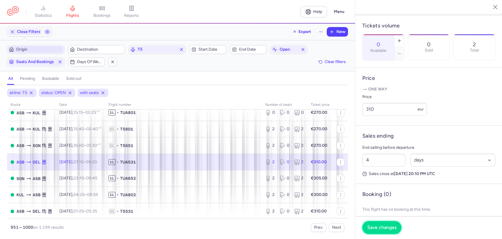
drag, startPoint x: 384, startPoint y: 223, endPoint x: 323, endPoint y: 210, distance: 62.8
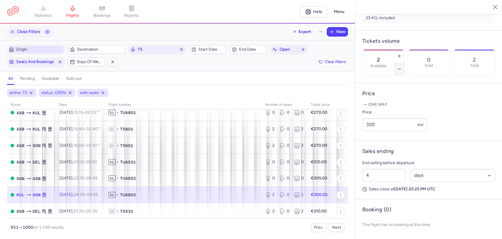
drag, startPoint x: 414, startPoint y: 40, endPoint x: 417, endPoint y: 39, distance: 3.3
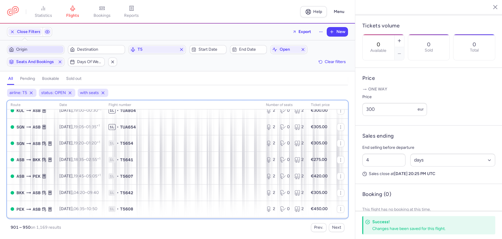
scroll to position [591, 0]
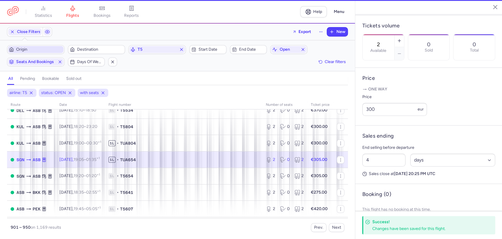
scroll to position [173, 0]
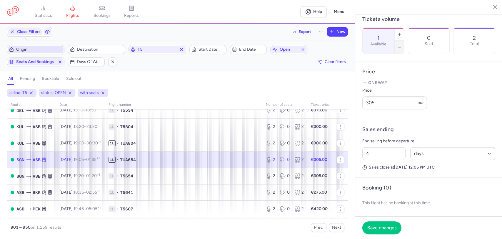
drag, startPoint x: 421, startPoint y: 39, endPoint x: 394, endPoint y: 168, distance: 131.3
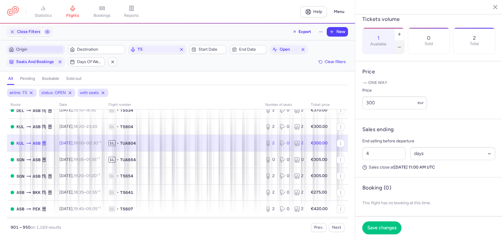
drag, startPoint x: 421, startPoint y: 38, endPoint x: 410, endPoint y: 115, distance: 77.8
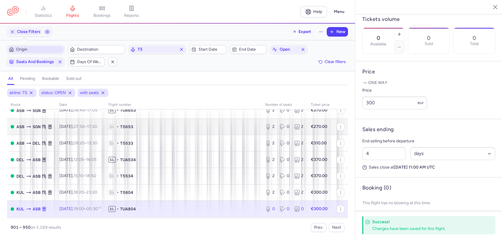
scroll to position [493, 0]
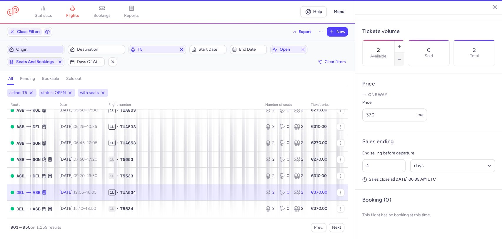
scroll to position [167, 0]
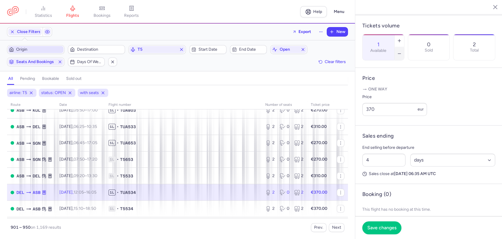
drag, startPoint x: 424, startPoint y: 41, endPoint x: 409, endPoint y: 156, distance: 116.4
type input "0"
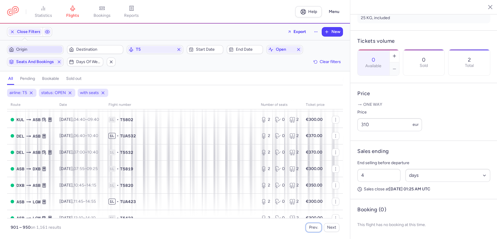
scroll to position [131, 0]
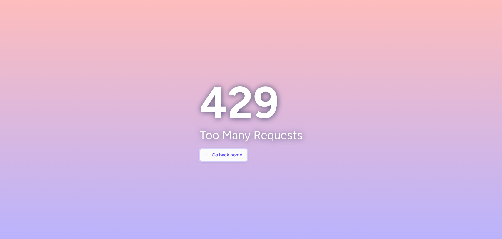
click at [227, 155] on span "Go back home" at bounding box center [227, 154] width 31 height 5
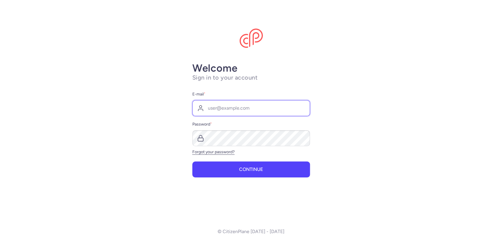
type input "[EMAIL_ADDRESS][DOMAIN_NAME]"
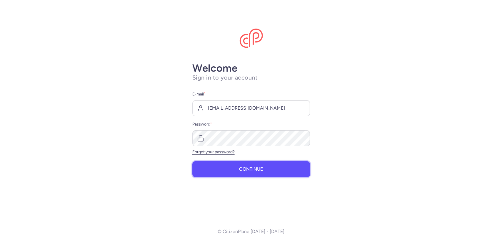
click at [257, 173] on button "Continue" at bounding box center [252, 169] width 118 height 16
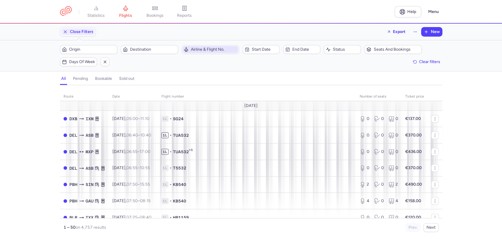
click at [203, 51] on span "Airline & Flight No." at bounding box center [214, 49] width 46 height 5
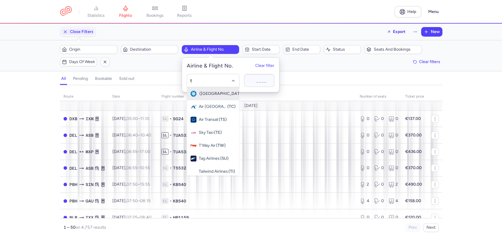
type input "t5"
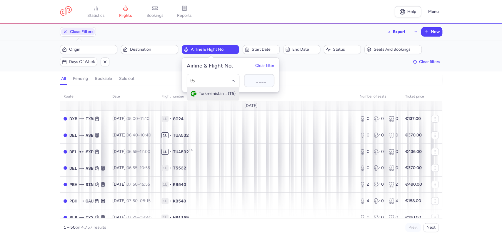
click at [210, 92] on span "Turkmenistan Airlines" at bounding box center [213, 93] width 29 height 5
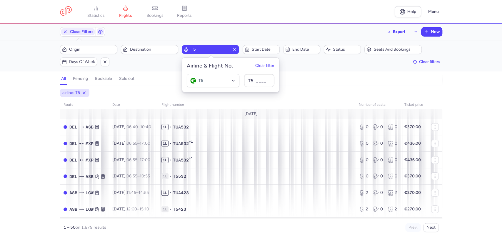
click at [102, 80] on h4 "bookable" at bounding box center [103, 78] width 17 height 5
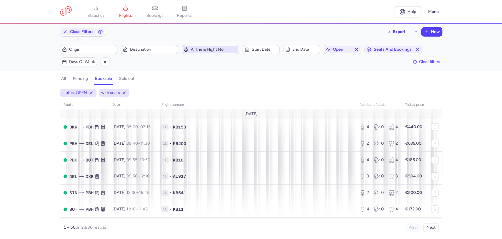
click at [224, 48] on span "Airline & Flight No." at bounding box center [214, 49] width 46 height 5
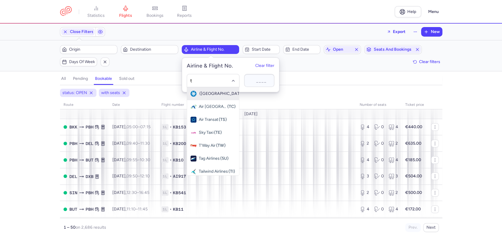
type input "t5"
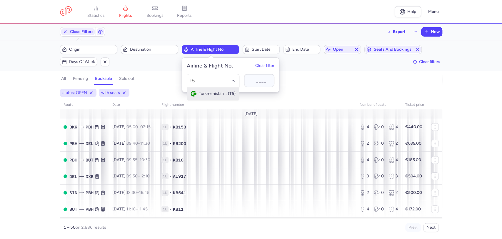
click at [216, 92] on span "Turkmenistan Airlines" at bounding box center [213, 93] width 29 height 5
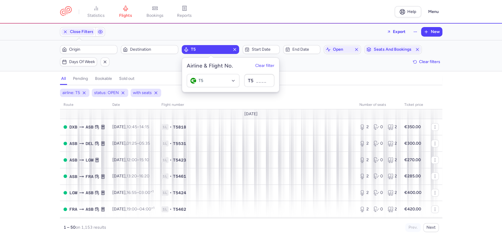
click at [1, 158] on div "airline: T5 status: OPEN with seats route date Flight number number of seats Ti…" at bounding box center [251, 164] width 502 height 150
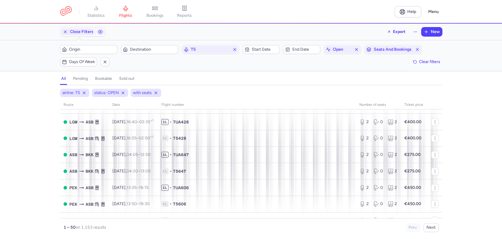
scroll to position [654, 0]
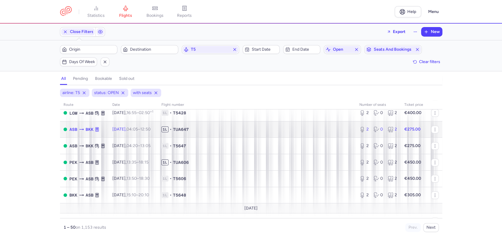
click at [285, 128] on span "1L • TUA647" at bounding box center [257, 129] width 191 height 6
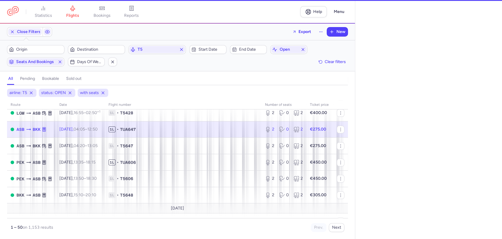
select select "days"
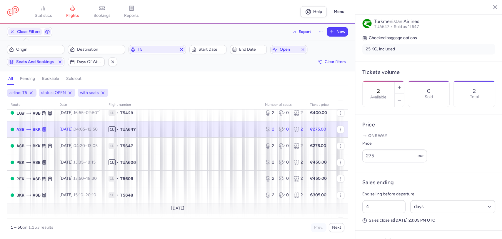
scroll to position [167, 0]
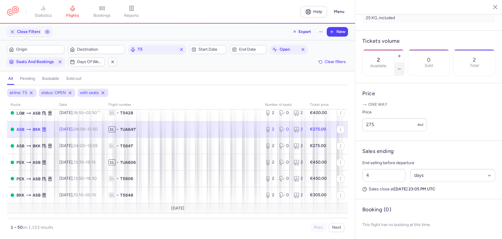
click at [402, 67] on icon "button" at bounding box center [399, 69] width 5 height 5
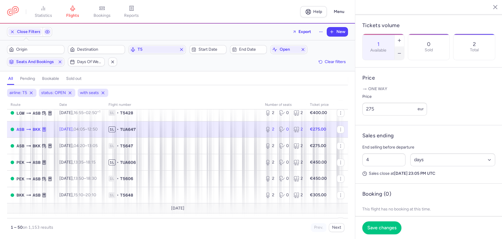
click at [404, 47] on button "button" at bounding box center [399, 53] width 9 height 13
click at [389, 228] on span "Save changes" at bounding box center [382, 227] width 29 height 5
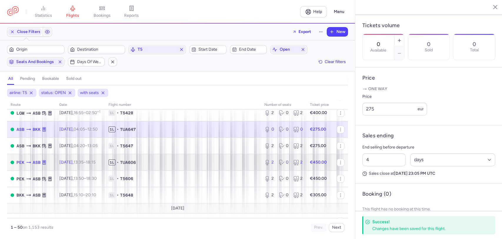
click at [187, 160] on span "1L • TUA606" at bounding box center [183, 162] width 149 height 6
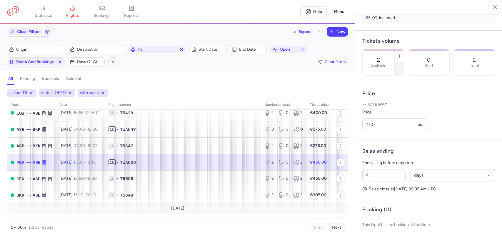
click at [402, 67] on icon "button" at bounding box center [399, 69] width 5 height 5
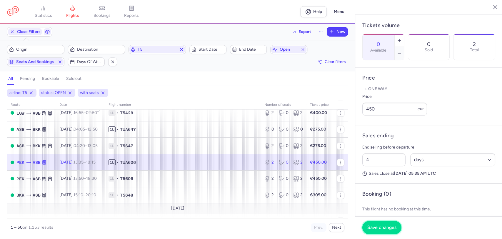
click at [389, 229] on span "Save changes" at bounding box center [382, 227] width 29 height 5
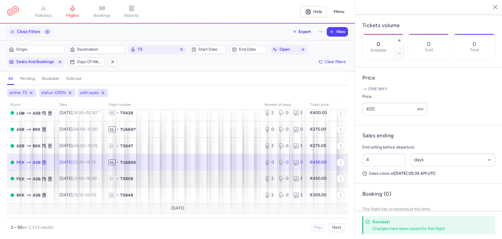
scroll to position [731, 0]
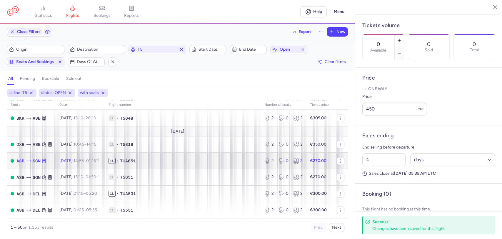
click at [162, 164] on td "1L • TUA651" at bounding box center [183, 160] width 156 height 16
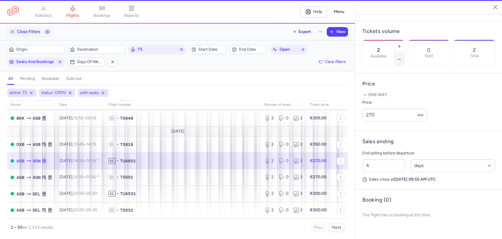
scroll to position [173, 0]
click at [404, 53] on button "button" at bounding box center [399, 59] width 9 height 13
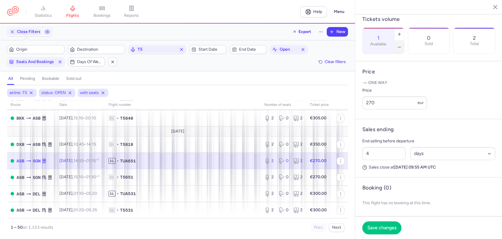
click at [404, 43] on button "button" at bounding box center [399, 47] width 9 height 13
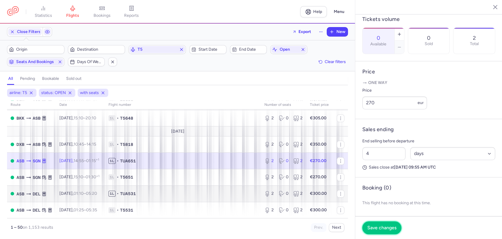
drag, startPoint x: 386, startPoint y: 226, endPoint x: 224, endPoint y: 198, distance: 163.8
click at [385, 226] on span "Save changes" at bounding box center [382, 227] width 29 height 5
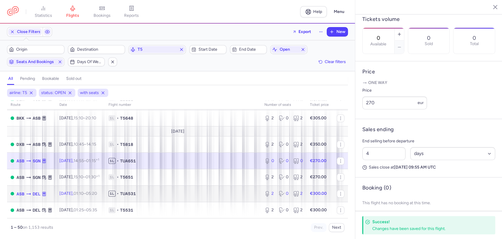
click at [177, 195] on span "1L • TUA531" at bounding box center [183, 193] width 149 height 6
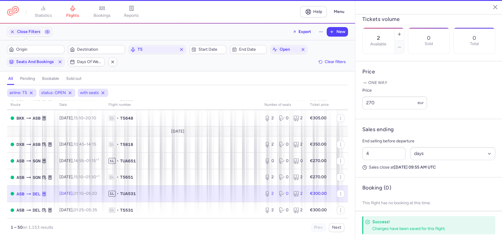
scroll to position [167, 0]
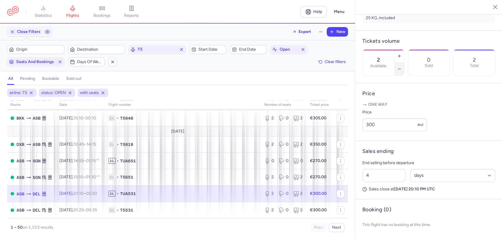
click at [404, 62] on button "button" at bounding box center [399, 68] width 9 height 13
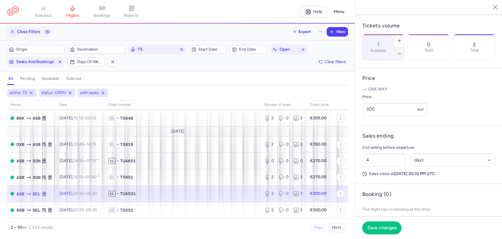
click at [404, 47] on button "button" at bounding box center [399, 53] width 9 height 13
click at [375, 233] on button "Save changes" at bounding box center [382, 227] width 39 height 13
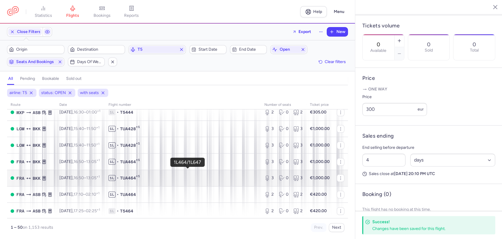
scroll to position [523, 0]
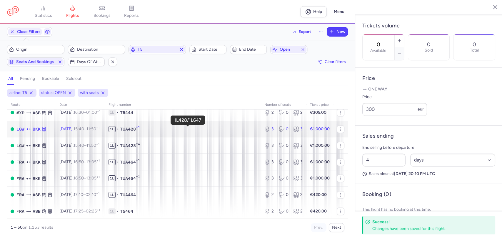
click at [164, 129] on span "1L • TUA428 +1" at bounding box center [183, 129] width 149 height 6
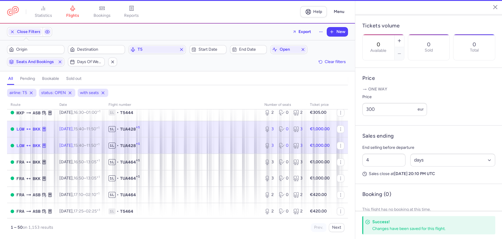
type input "3"
type input "2"
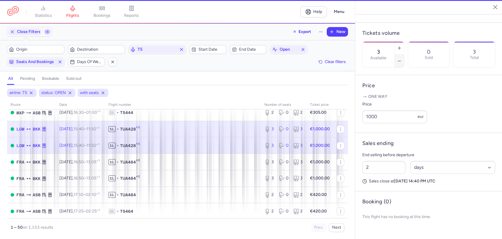
scroll to position [173, 0]
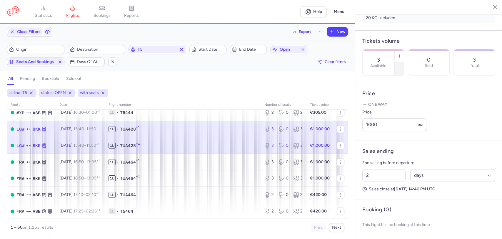
click at [402, 67] on icon "button" at bounding box center [399, 69] width 5 height 5
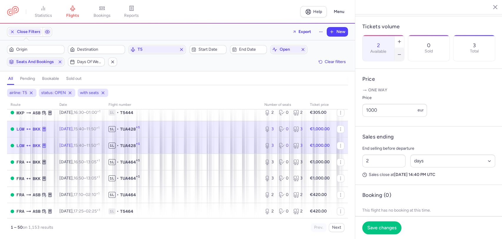
click at [402, 52] on icon "button" at bounding box center [399, 54] width 5 height 5
click at [378, 229] on span "Save changes" at bounding box center [382, 227] width 29 height 5
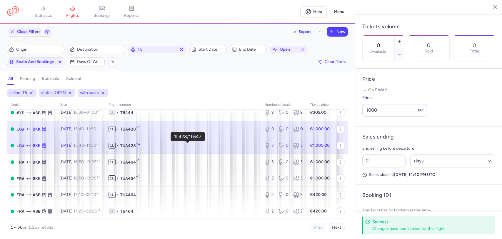
click at [174, 142] on span "1L • TUA428 +1" at bounding box center [183, 145] width 149 height 6
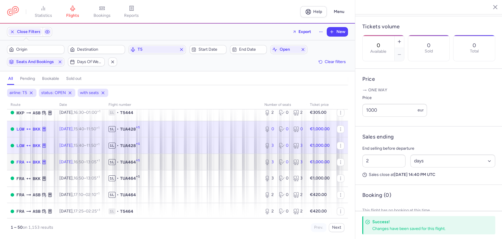
click at [224, 165] on td "1L • TUA464 +1" at bounding box center [183, 162] width 156 height 16
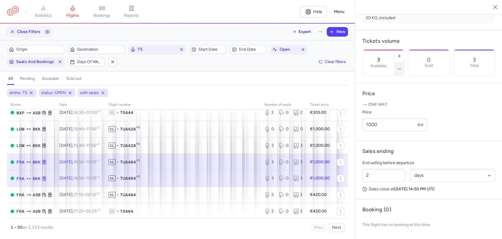
click at [402, 67] on icon "button" at bounding box center [399, 69] width 5 height 5
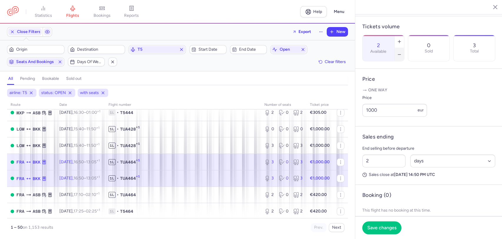
click at [402, 52] on icon "button" at bounding box center [399, 54] width 5 height 5
click at [401, 54] on line "button" at bounding box center [399, 54] width 3 height 0
click at [384, 220] on footer "Save changes" at bounding box center [429, 227] width 147 height 23
click at [380, 231] on button "Save changes" at bounding box center [382, 227] width 39 height 13
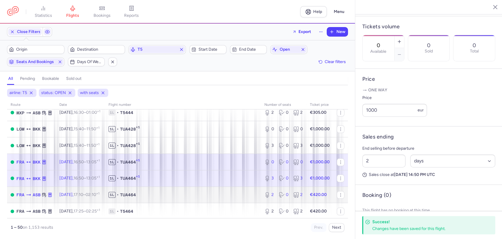
click at [168, 196] on span "1L • TUA464" at bounding box center [183, 195] width 149 height 6
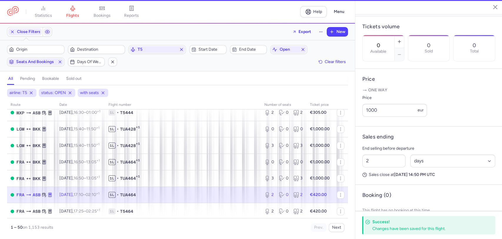
type input "2"
type input "4"
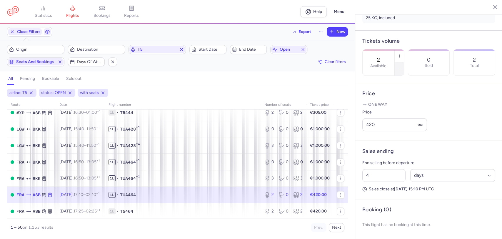
click at [402, 67] on icon "button" at bounding box center [399, 69] width 5 height 5
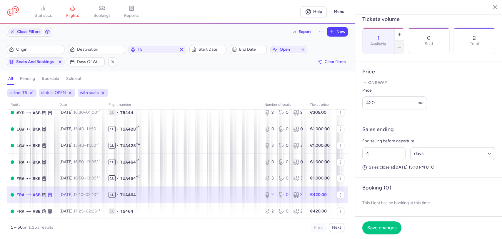
click at [402, 45] on icon "button" at bounding box center [399, 47] width 5 height 5
click at [381, 230] on button "Save changes" at bounding box center [382, 227] width 39 height 13
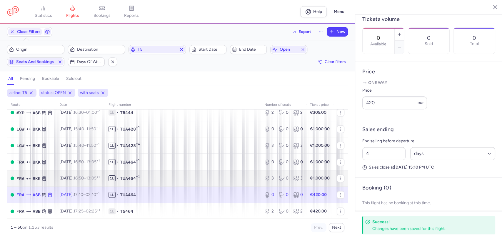
scroll to position [589, 0]
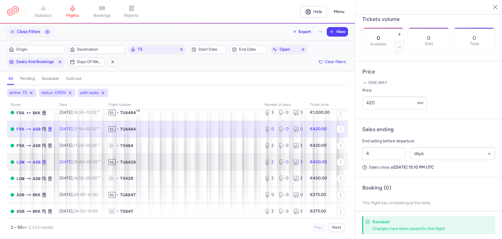
click at [205, 161] on span "1L • TUA428" at bounding box center [183, 162] width 149 height 6
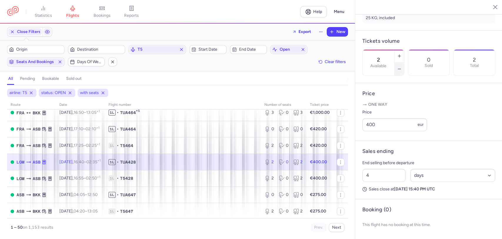
click at [404, 62] on button "button" at bounding box center [399, 68] width 9 height 13
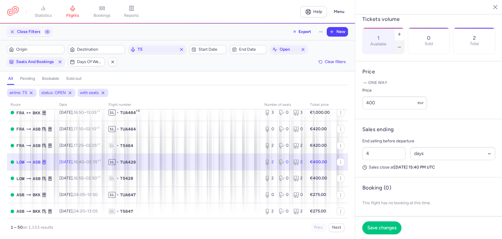
click at [404, 41] on button "button" at bounding box center [399, 47] width 9 height 13
click at [388, 225] on span "Save changes" at bounding box center [382, 227] width 29 height 5
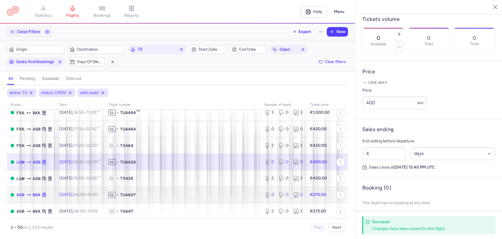
click at [204, 193] on span "1L • TUA647" at bounding box center [183, 195] width 149 height 6
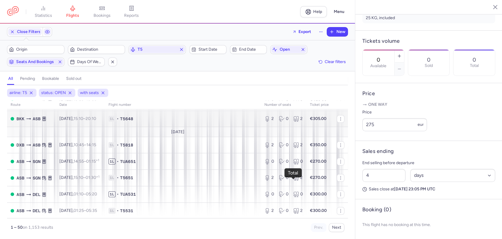
scroll to position [731, 0]
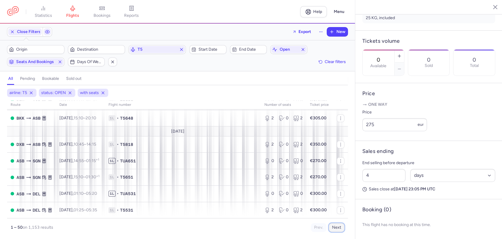
click at [340, 228] on button "Next" at bounding box center [337, 227] width 16 height 9
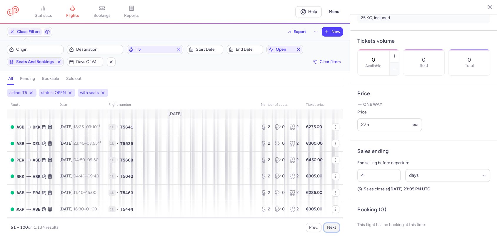
click at [333, 225] on button "Next" at bounding box center [332, 227] width 16 height 9
click at [330, 225] on button "Next" at bounding box center [332, 227] width 16 height 9
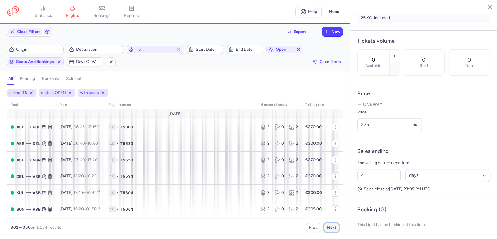
click at [330, 225] on button "Next" at bounding box center [332, 227] width 16 height 9
click at [332, 221] on div "351 – 400 on 1,134 results Prev. Next" at bounding box center [175, 225] width 336 height 14
click at [334, 227] on button "Next" at bounding box center [332, 227] width 16 height 9
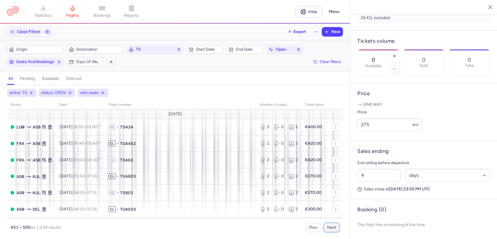
click at [334, 227] on button "Next" at bounding box center [332, 227] width 16 height 9
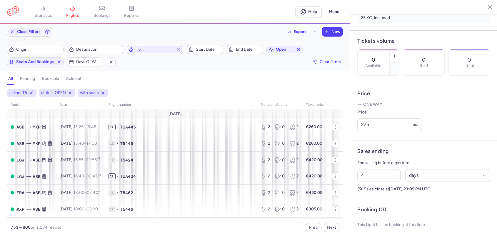
click at [332, 221] on div "751 – 800 on 1,134 results Prev. Next" at bounding box center [175, 225] width 336 height 14
click at [332, 227] on button "Next" at bounding box center [332, 227] width 16 height 9
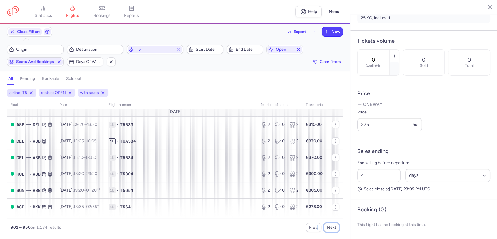
scroll to position [2, 0]
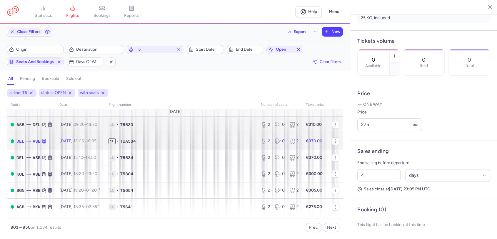
drag, startPoint x: 162, startPoint y: 144, endPoint x: 315, endPoint y: 119, distance: 154.9
click at [162, 144] on td "1L • TUA534" at bounding box center [181, 141] width 152 height 16
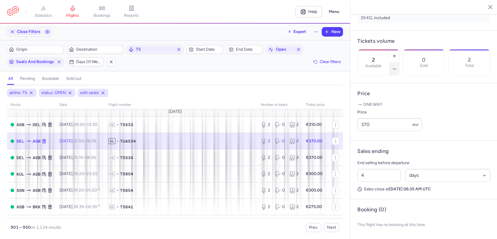
click at [399, 62] on button "button" at bounding box center [394, 68] width 9 height 13
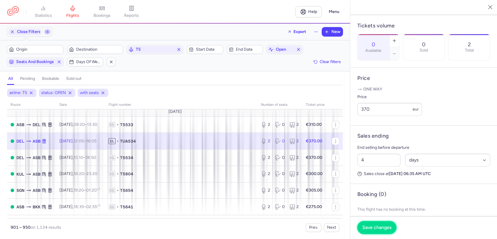
click at [380, 228] on span "Save changes" at bounding box center [377, 227] width 29 height 5
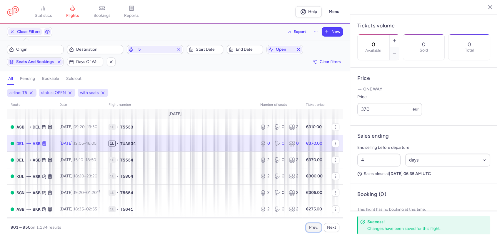
click at [310, 224] on button "Prev." at bounding box center [314, 227] width 16 height 9
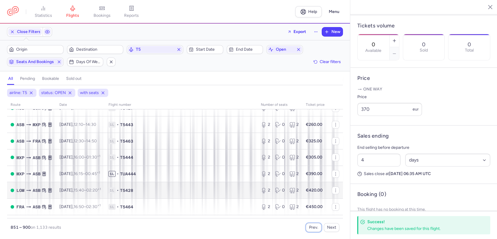
scroll to position [33, 0]
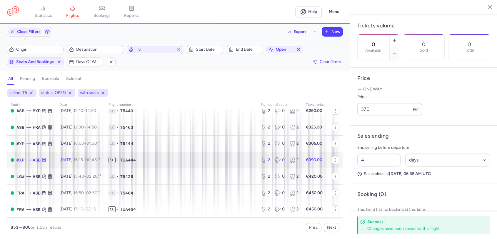
click at [160, 158] on span "1L • TUA444" at bounding box center [181, 160] width 145 height 6
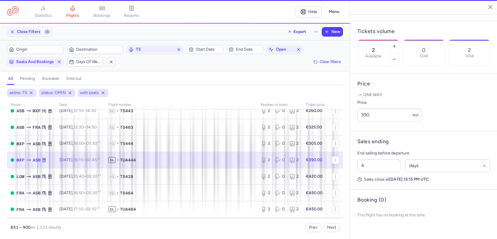
scroll to position [173, 0]
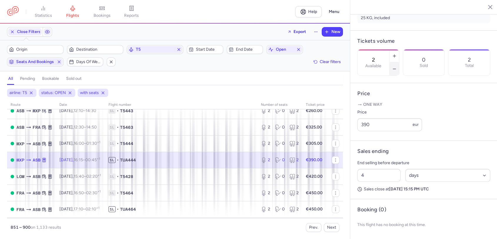
click at [399, 62] on button "button" at bounding box center [394, 68] width 9 height 13
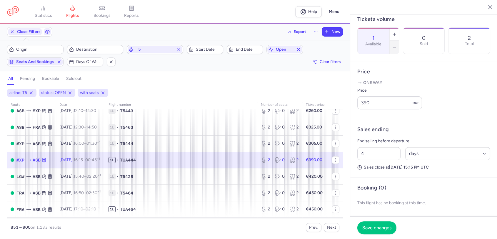
click at [399, 41] on button "button" at bounding box center [394, 47] width 9 height 13
click at [389, 225] on span "Save changes" at bounding box center [377, 227] width 29 height 5
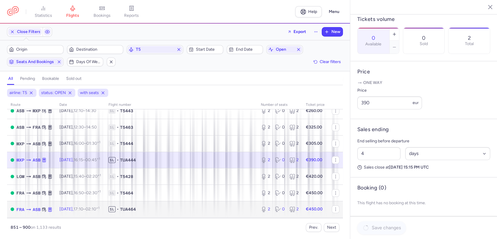
click at [153, 209] on span "1L • TUA464" at bounding box center [181, 209] width 145 height 6
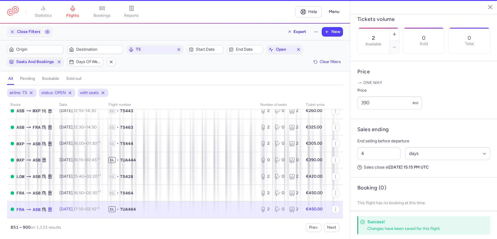
click at [422, 34] on section "2 Available 0 Sold 0 Total" at bounding box center [424, 40] width 133 height 26
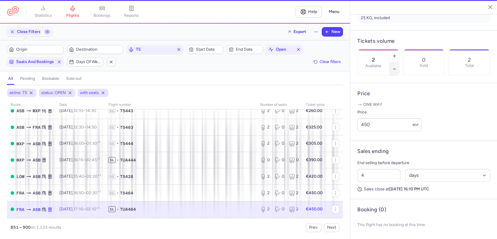
click at [399, 62] on button "button" at bounding box center [394, 68] width 9 height 13
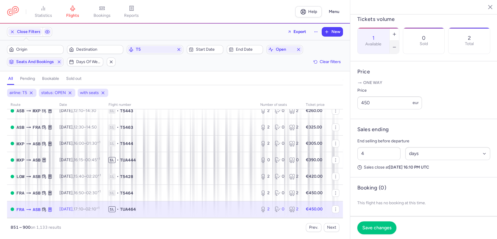
click at [399, 41] on button "button" at bounding box center [394, 47] width 9 height 13
click at [384, 227] on span "Save changes" at bounding box center [377, 227] width 29 height 5
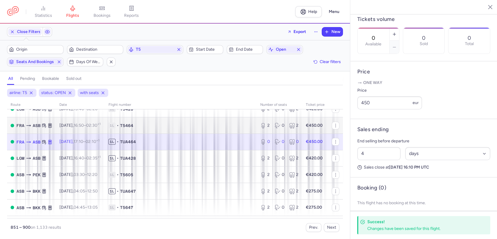
scroll to position [163, 0]
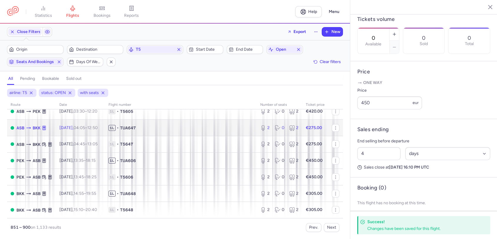
click at [136, 128] on span "TUA647" at bounding box center [128, 128] width 16 height 6
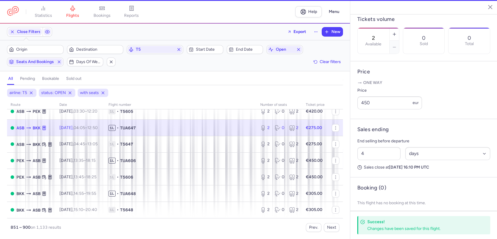
scroll to position [167, 0]
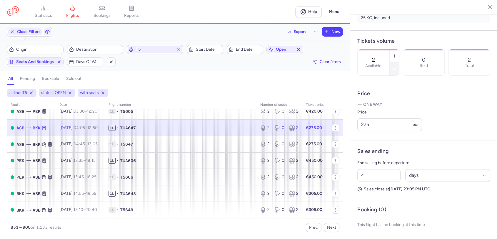
click at [399, 62] on button "button" at bounding box center [394, 68] width 9 height 13
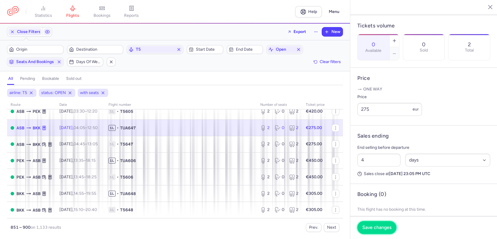
click at [379, 228] on span "Save changes" at bounding box center [377, 227] width 29 height 5
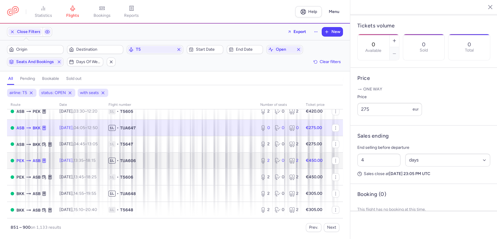
click at [171, 152] on td "1L • TUA606" at bounding box center [181, 160] width 152 height 16
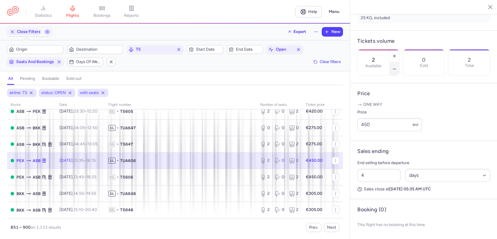
click at [399, 62] on button "button" at bounding box center [394, 68] width 9 height 13
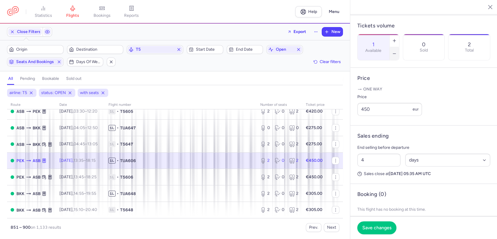
click at [399, 47] on button "button" at bounding box center [394, 53] width 9 height 13
click at [381, 227] on span "Save changes" at bounding box center [377, 227] width 29 height 5
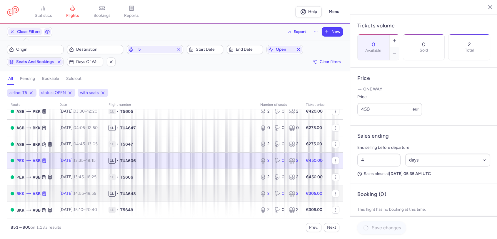
click at [173, 191] on span "1L • TUA648" at bounding box center [181, 193] width 145 height 6
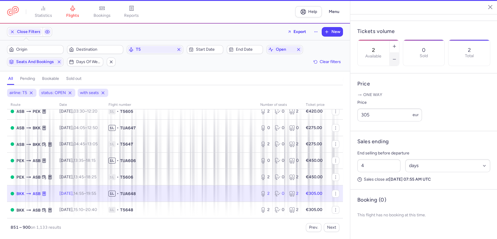
click at [397, 57] on icon "button" at bounding box center [394, 59] width 5 height 5
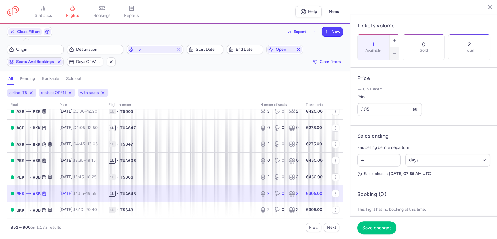
click at [397, 51] on icon "button" at bounding box center [394, 53] width 5 height 5
click at [364, 226] on span "Save changes" at bounding box center [377, 227] width 29 height 5
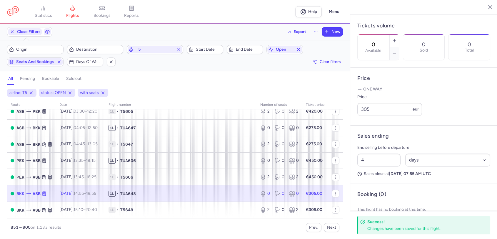
scroll to position [229, 0]
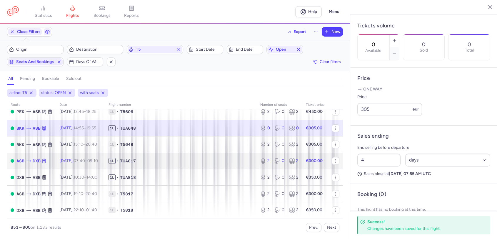
click at [160, 158] on span "1L • TUA817" at bounding box center [181, 161] width 145 height 6
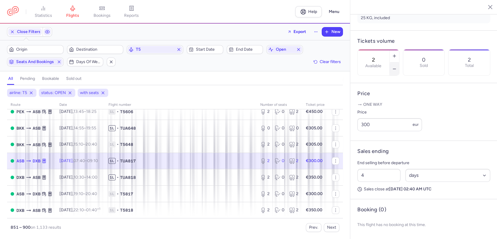
click at [399, 62] on button "button" at bounding box center [394, 68] width 9 height 13
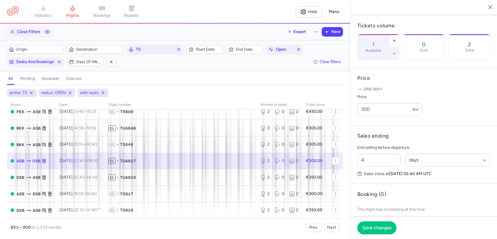
click at [399, 47] on button "button" at bounding box center [394, 53] width 9 height 13
click at [368, 233] on button "Save changes" at bounding box center [377, 227] width 39 height 13
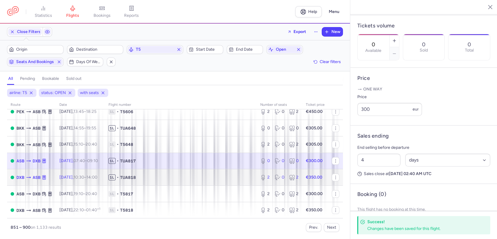
click at [153, 178] on span "1L • TUA818" at bounding box center [181, 177] width 145 height 6
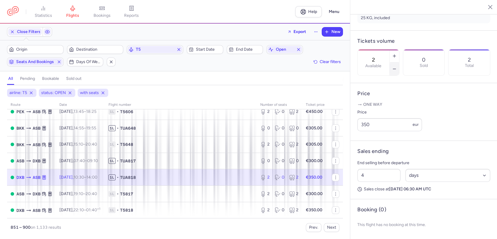
click at [399, 62] on button "button" at bounding box center [394, 68] width 9 height 13
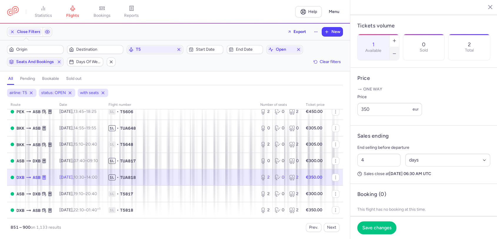
click at [399, 47] on button "button" at bounding box center [394, 53] width 9 height 13
click at [379, 226] on span "Save changes" at bounding box center [377, 227] width 29 height 5
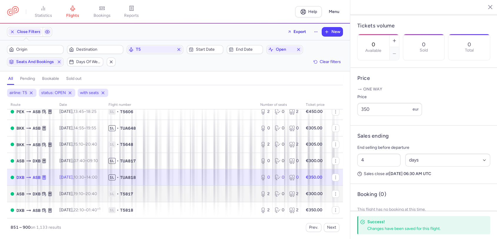
scroll to position [294, 0]
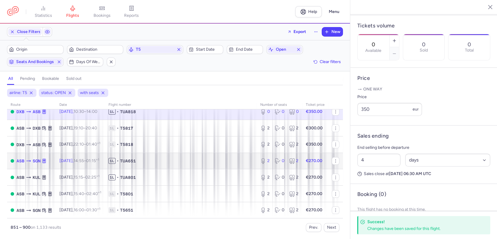
click at [162, 156] on td "1L • TUA651" at bounding box center [181, 160] width 152 height 16
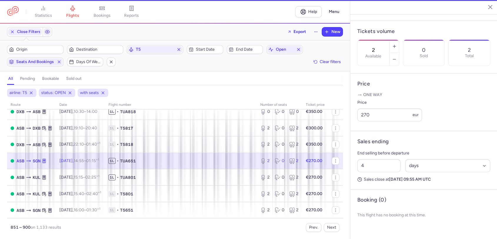
scroll to position [173, 0]
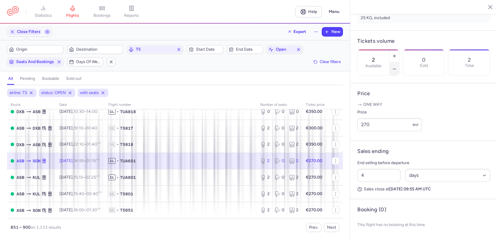
click at [399, 62] on button "button" at bounding box center [394, 68] width 9 height 13
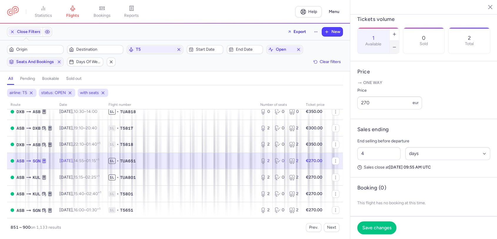
click at [399, 41] on button "button" at bounding box center [394, 47] width 9 height 13
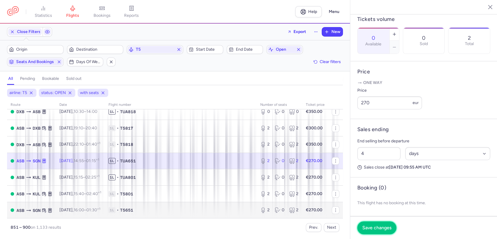
drag, startPoint x: 374, startPoint y: 221, endPoint x: 273, endPoint y: 205, distance: 102.0
click at [373, 222] on button "Save changes" at bounding box center [377, 227] width 39 height 13
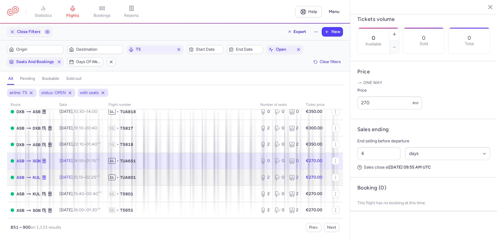
click at [245, 177] on span "1L • TUA801" at bounding box center [181, 177] width 145 height 6
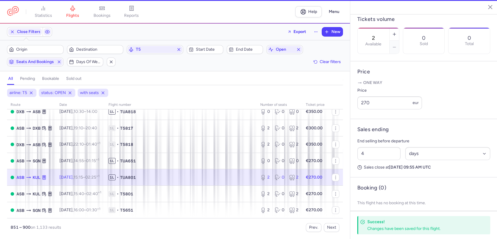
click at [397, 45] on icon "button" at bounding box center [394, 47] width 5 height 5
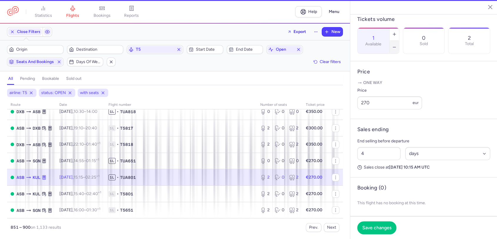
click at [397, 45] on icon "button" at bounding box center [394, 47] width 5 height 5
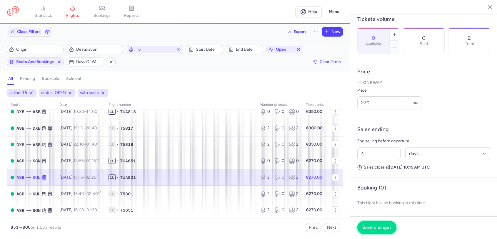
click at [376, 229] on span "Save changes" at bounding box center [377, 227] width 29 height 5
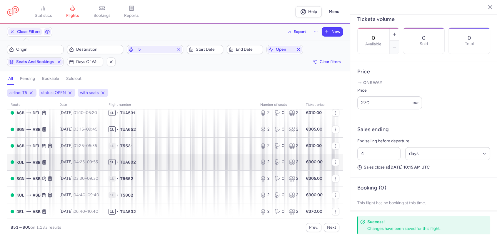
scroll to position [392, 0]
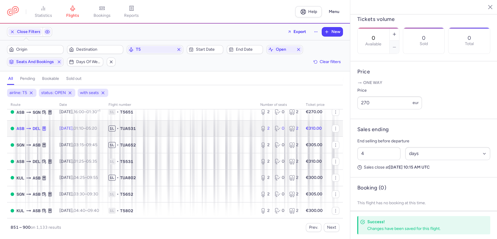
click at [152, 128] on span "1L • TUA531" at bounding box center [181, 128] width 145 height 6
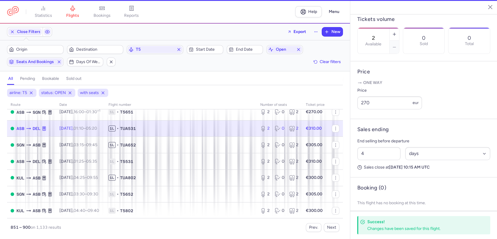
scroll to position [167, 0]
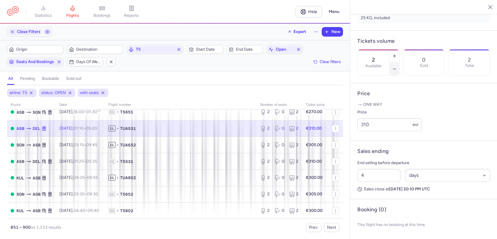
click at [397, 67] on icon "button" at bounding box center [394, 69] width 5 height 5
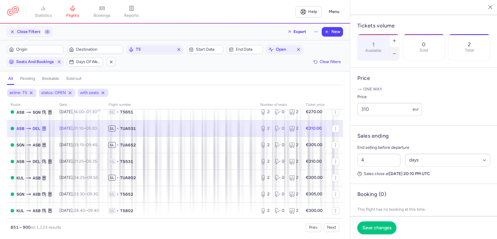
drag, startPoint x: 413, startPoint y: 41, endPoint x: 414, endPoint y: 58, distance: 17.4
click at [397, 51] on icon "button" at bounding box center [394, 53] width 5 height 5
click at [375, 227] on span "Save changes" at bounding box center [377, 227] width 29 height 5
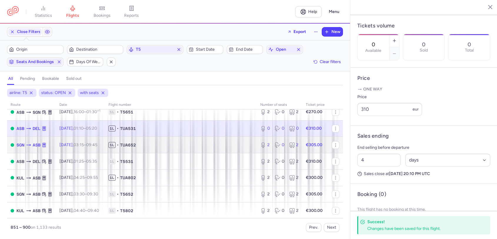
drag, startPoint x: 179, startPoint y: 142, endPoint x: 371, endPoint y: 68, distance: 206.2
click at [179, 142] on span "1L • TUA652" at bounding box center [181, 145] width 145 height 6
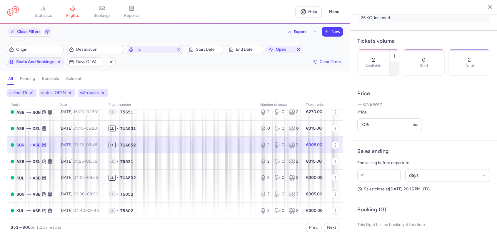
click at [397, 67] on icon "button" at bounding box center [394, 69] width 5 height 5
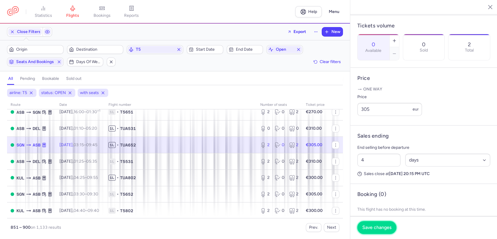
click at [379, 228] on span "Save changes" at bounding box center [377, 227] width 29 height 5
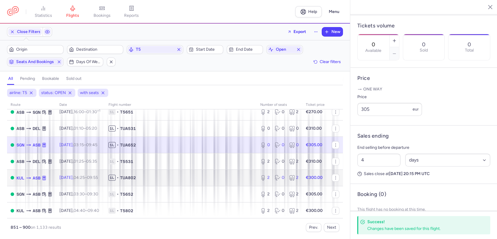
click at [183, 182] on td "1L • TUA802" at bounding box center [181, 177] width 152 height 16
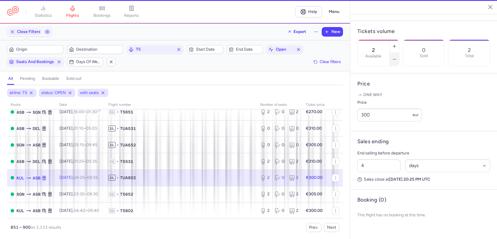
click at [397, 57] on icon "button" at bounding box center [394, 59] width 5 height 5
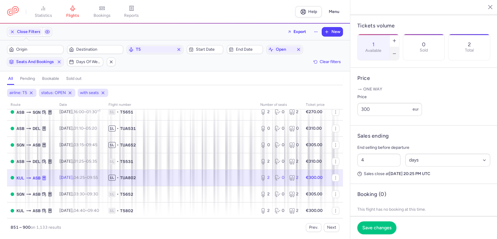
click at [397, 51] on icon "button" at bounding box center [394, 53] width 5 height 5
click at [386, 227] on span "Save changes" at bounding box center [377, 227] width 29 height 5
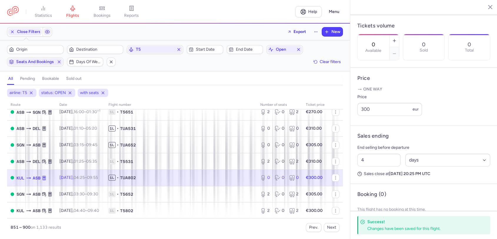
scroll to position [458, 0]
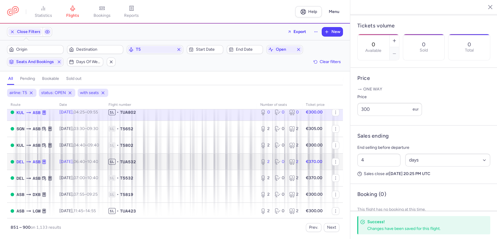
drag, startPoint x: 151, startPoint y: 164, endPoint x: 305, endPoint y: 114, distance: 161.8
click at [152, 165] on td "1L • TUA532" at bounding box center [181, 161] width 152 height 16
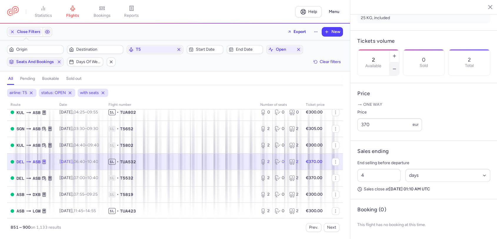
click at [397, 67] on icon "button" at bounding box center [394, 69] width 5 height 5
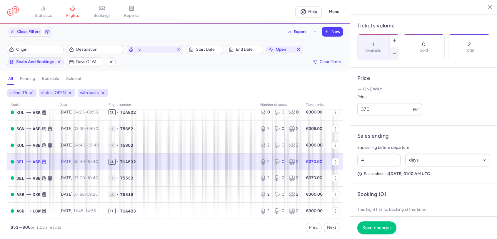
click at [397, 51] on icon "button" at bounding box center [394, 53] width 5 height 5
click at [377, 227] on span "Save changes" at bounding box center [377, 227] width 29 height 5
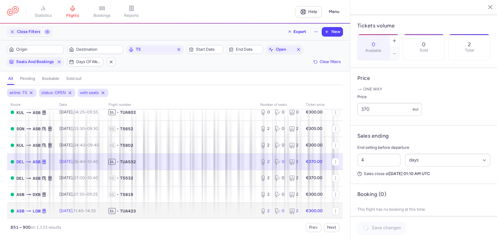
click at [179, 210] on span "1L • TUA423" at bounding box center [181, 211] width 145 height 6
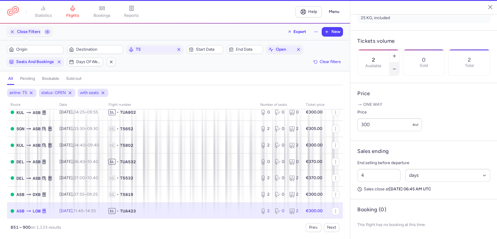
click at [397, 67] on icon "button" at bounding box center [394, 69] width 5 height 5
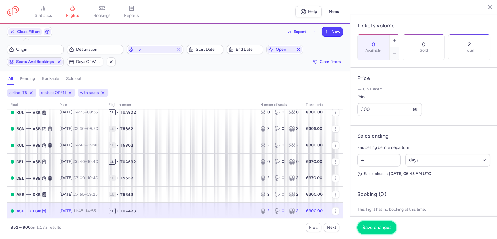
click at [373, 226] on span "Save changes" at bounding box center [377, 227] width 29 height 5
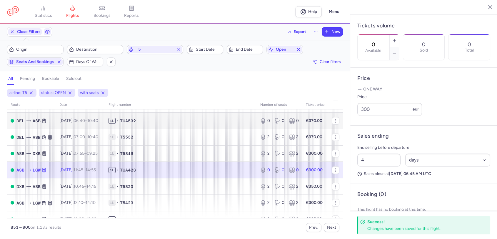
scroll to position [523, 0]
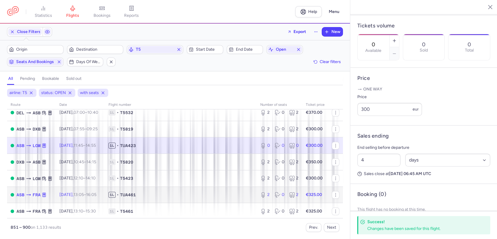
click at [162, 190] on td "1L • TUA461" at bounding box center [181, 194] width 152 height 16
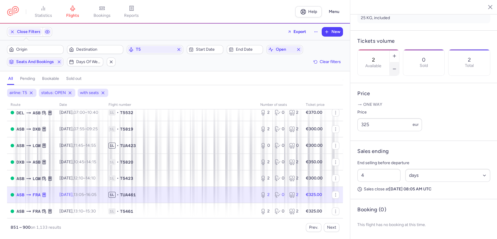
click at [399, 62] on button "button" at bounding box center [394, 68] width 9 height 13
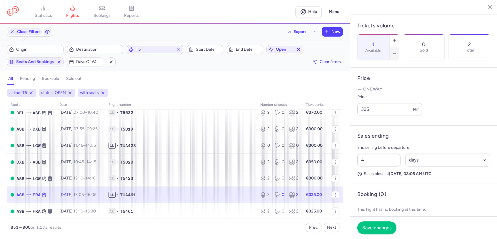
click at [399, 47] on button "button" at bounding box center [394, 53] width 9 height 13
click at [375, 226] on span "Save changes" at bounding box center [377, 227] width 29 height 5
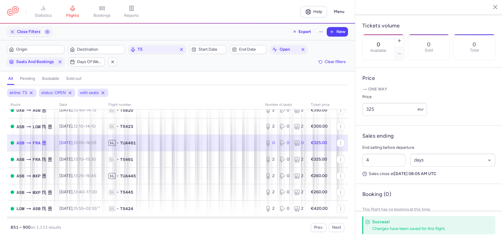
scroll to position [589, 0]
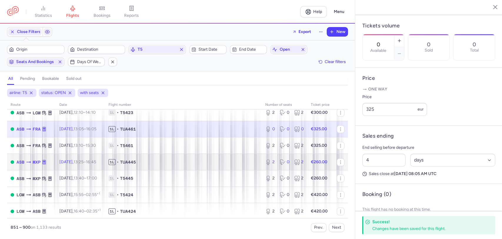
click at [158, 161] on span "1L • TUA445" at bounding box center [184, 162] width 150 height 6
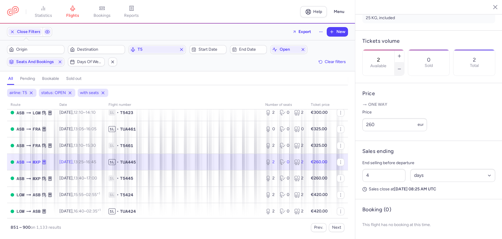
click at [404, 62] on button "button" at bounding box center [399, 68] width 9 height 13
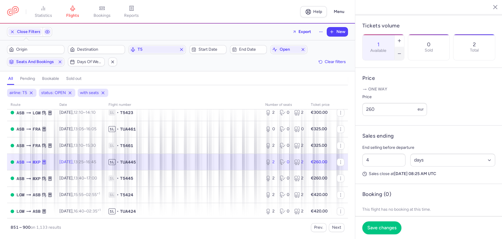
click at [404, 47] on button "button" at bounding box center [399, 53] width 9 height 13
click at [379, 228] on span "Save changes" at bounding box center [382, 227] width 29 height 5
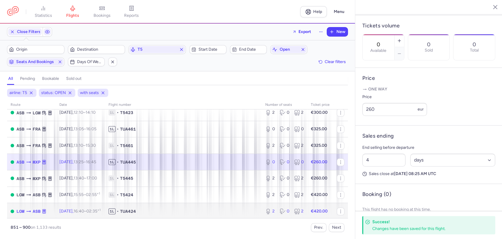
click at [206, 214] on span "1L • TUA424" at bounding box center [184, 211] width 150 height 6
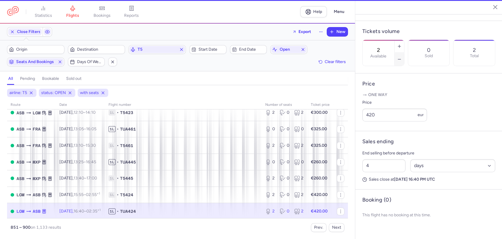
scroll to position [173, 0]
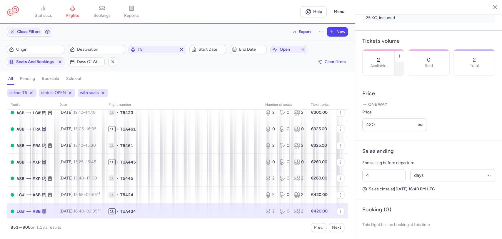
click at [404, 62] on button "button" at bounding box center [399, 68] width 9 height 13
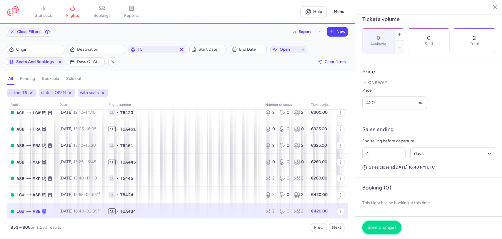
click at [371, 227] on span "Save changes" at bounding box center [382, 227] width 29 height 5
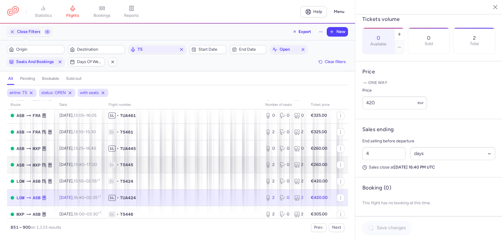
scroll to position [654, 0]
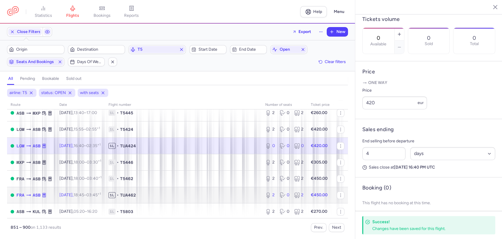
click at [166, 192] on span "1L • TUA462" at bounding box center [184, 195] width 150 height 6
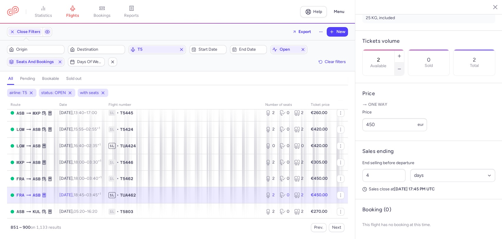
click at [404, 62] on button "button" at bounding box center [399, 68] width 9 height 13
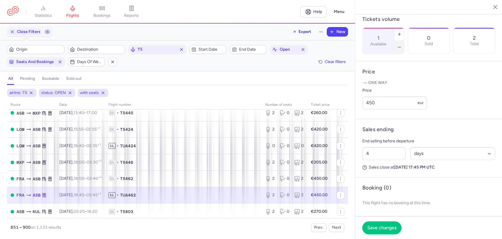
click at [404, 41] on button "button" at bounding box center [399, 47] width 9 height 13
click at [379, 227] on span "Save changes" at bounding box center [382, 227] width 29 height 5
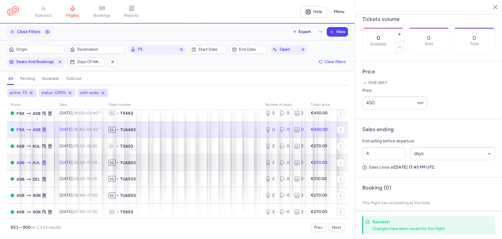
drag, startPoint x: 174, startPoint y: 167, endPoint x: 180, endPoint y: 166, distance: 5.3
click at [174, 166] on td "1L • TUA803" at bounding box center [183, 162] width 157 height 16
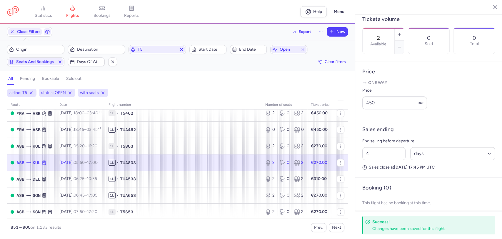
click at [404, 42] on button "button" at bounding box center [399, 47] width 9 height 13
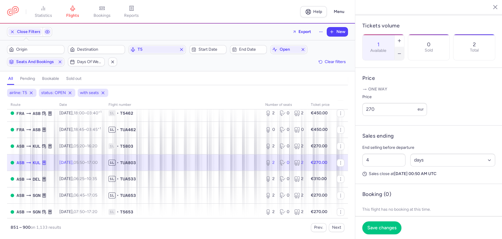
click at [404, 47] on button "button" at bounding box center [399, 53] width 9 height 13
click at [374, 222] on button "Save changes" at bounding box center [382, 227] width 39 height 13
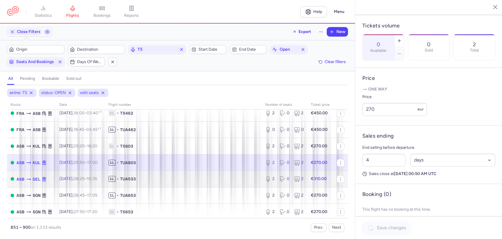
click at [253, 175] on td "1L • TUA533" at bounding box center [183, 178] width 157 height 16
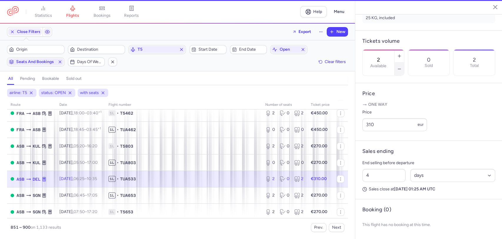
click at [404, 62] on button "button" at bounding box center [399, 68] width 9 height 13
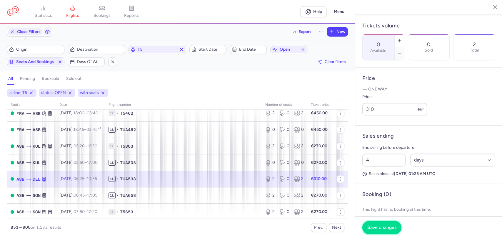
click at [371, 224] on button "Save changes" at bounding box center [382, 227] width 39 height 13
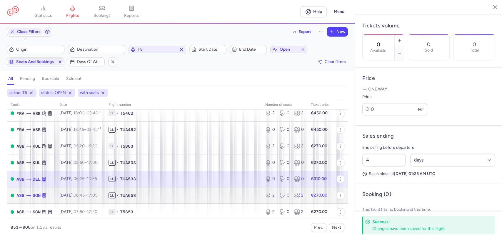
click at [213, 198] on span "1L • TUA653" at bounding box center [184, 195] width 150 height 6
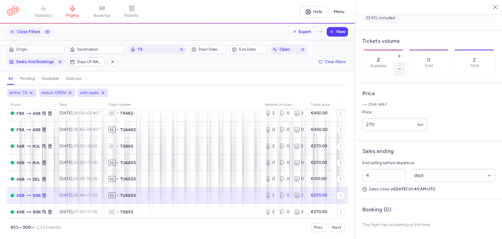
click at [404, 62] on button "button" at bounding box center [399, 68] width 9 height 13
type input "0"
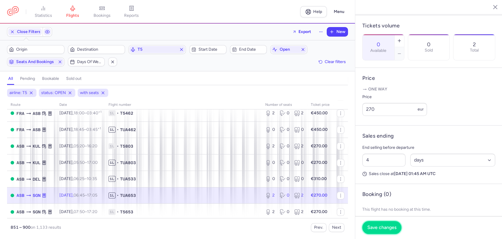
click at [381, 233] on button "Save changes" at bounding box center [382, 227] width 39 height 13
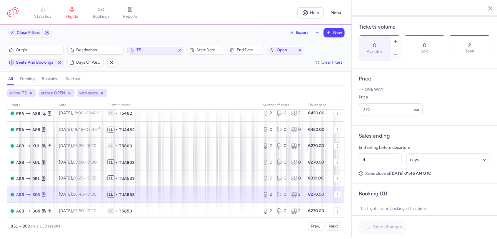
scroll to position [722, 0]
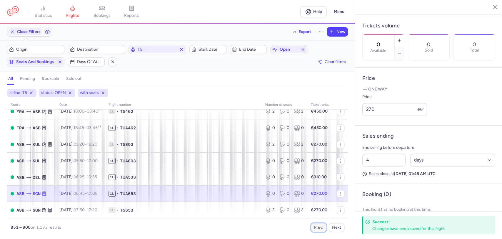
click at [320, 226] on button "Prev." at bounding box center [319, 227] width 16 height 9
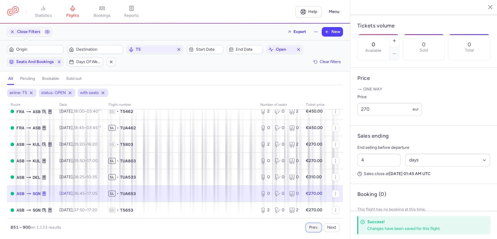
scroll to position [0, 0]
